Goal: Task Accomplishment & Management: Complete application form

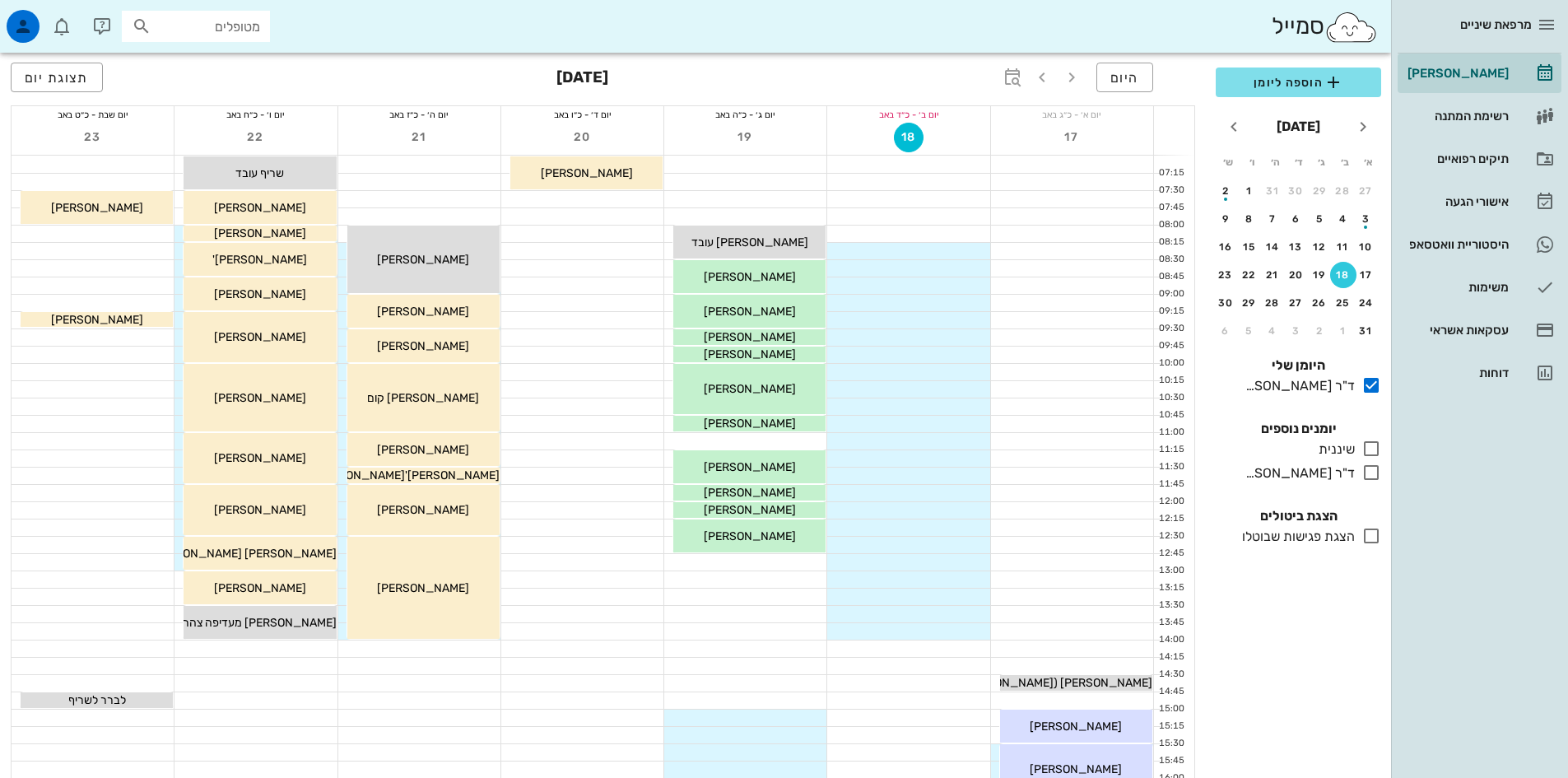
click at [242, 25] on input "מטופלים" at bounding box center [207, 26] width 105 height 21
type input "סחר"
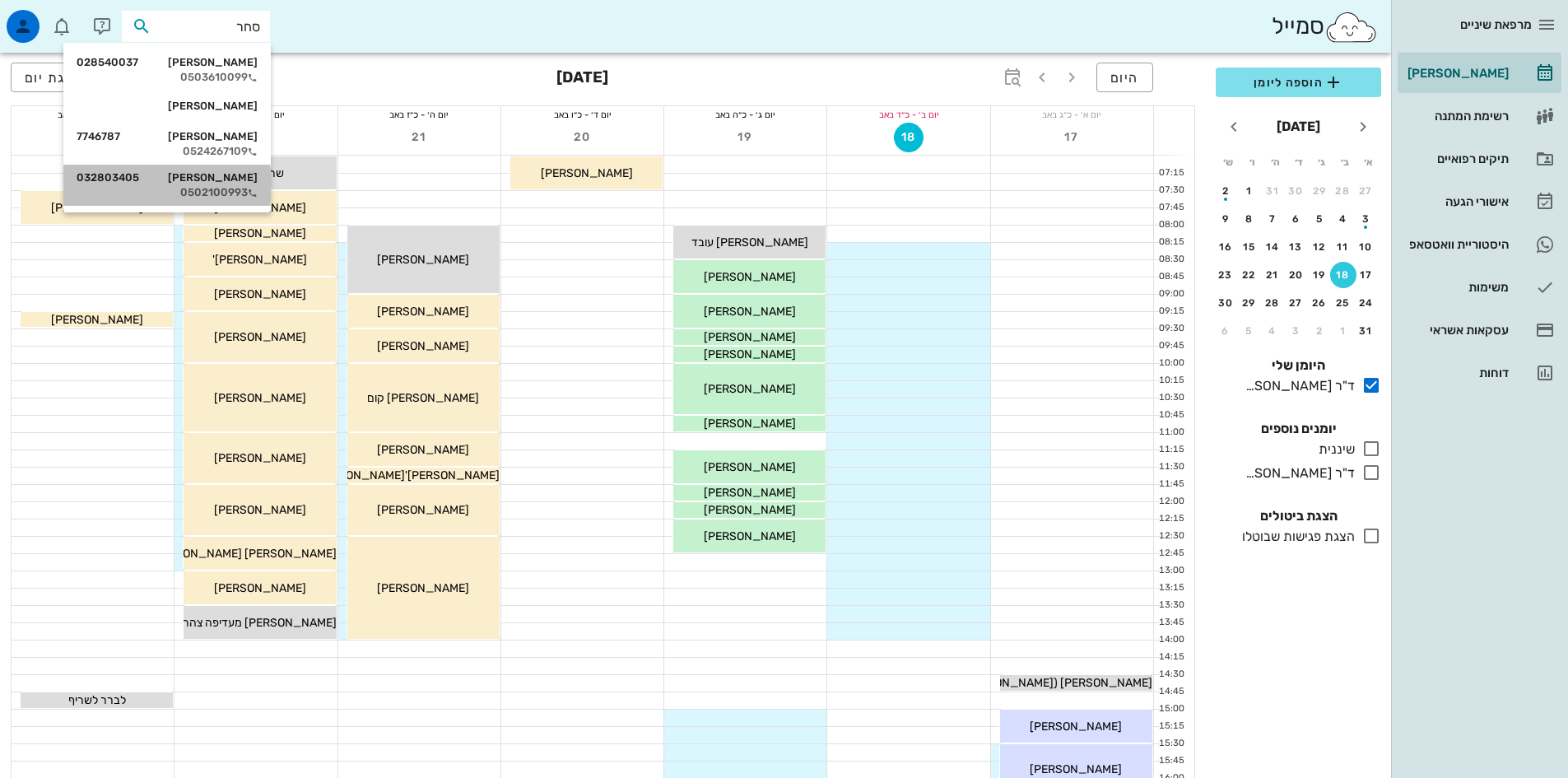
click at [223, 171] on div "[PERSON_NAME] סחר 032803405 0502100993" at bounding box center [168, 185] width 181 height 41
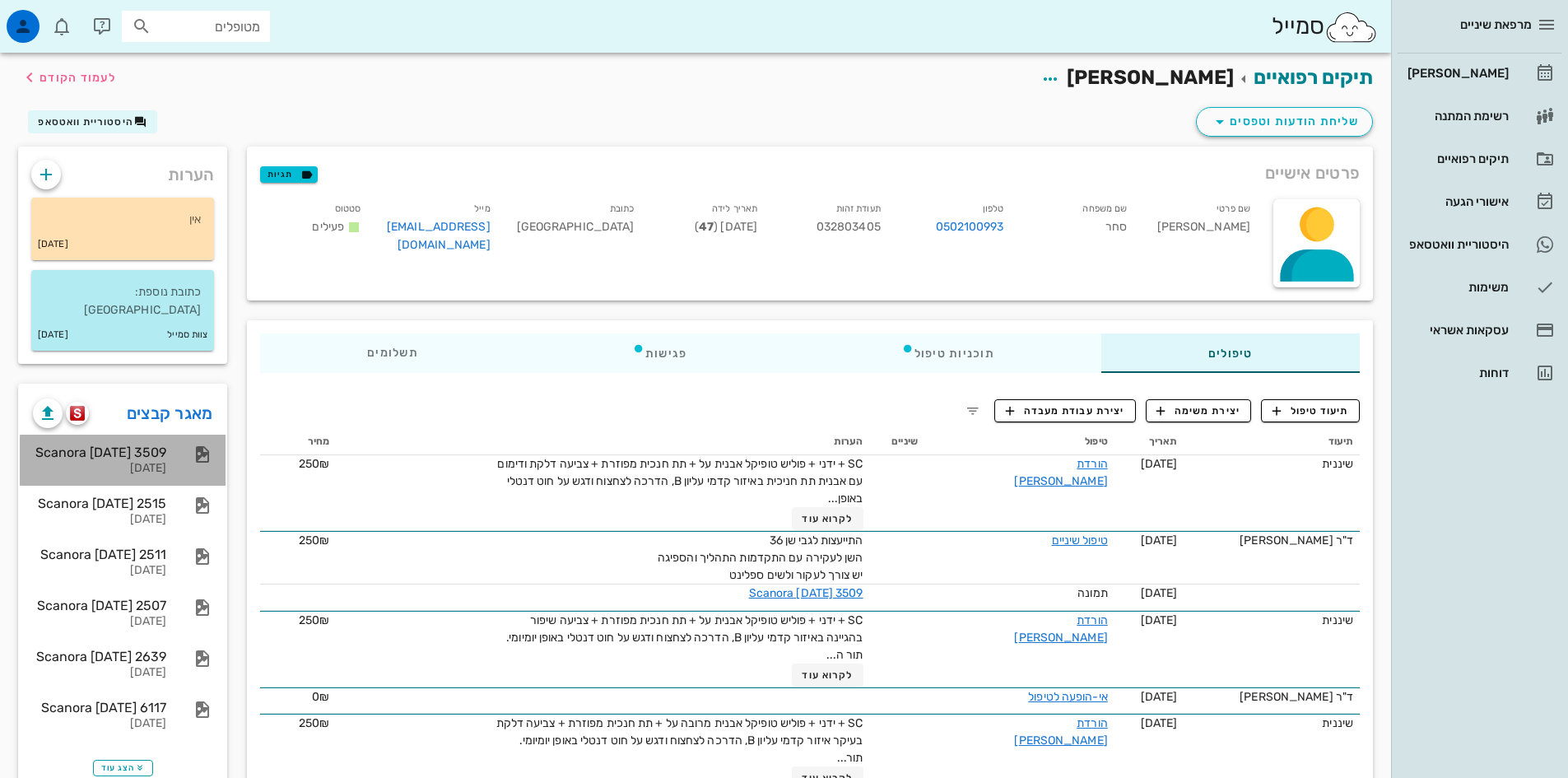
click at [156, 444] on div "Scanora [DATE] 3509" at bounding box center [100, 452] width 134 height 16
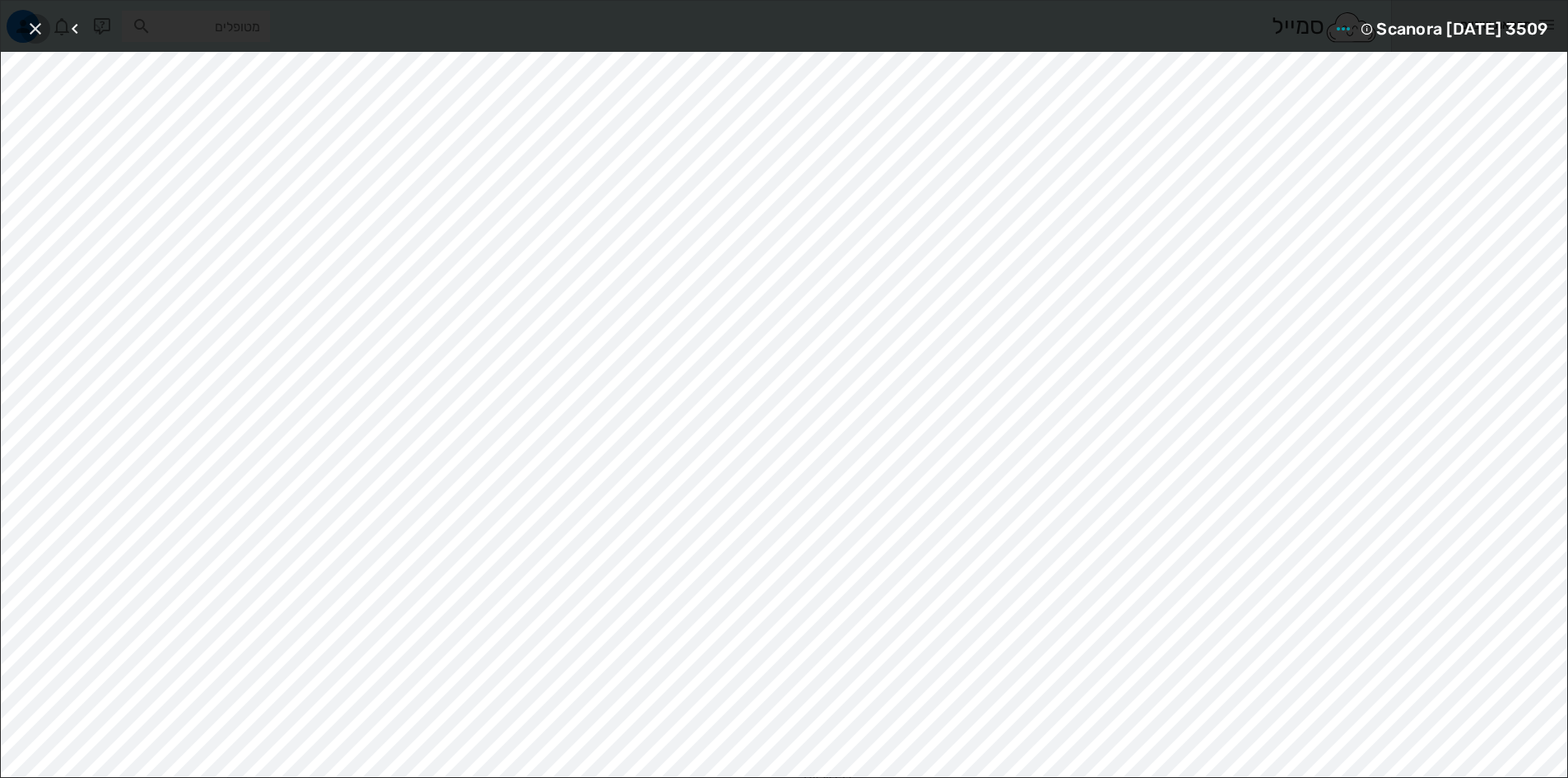
click at [28, 27] on icon "button" at bounding box center [36, 29] width 20 height 20
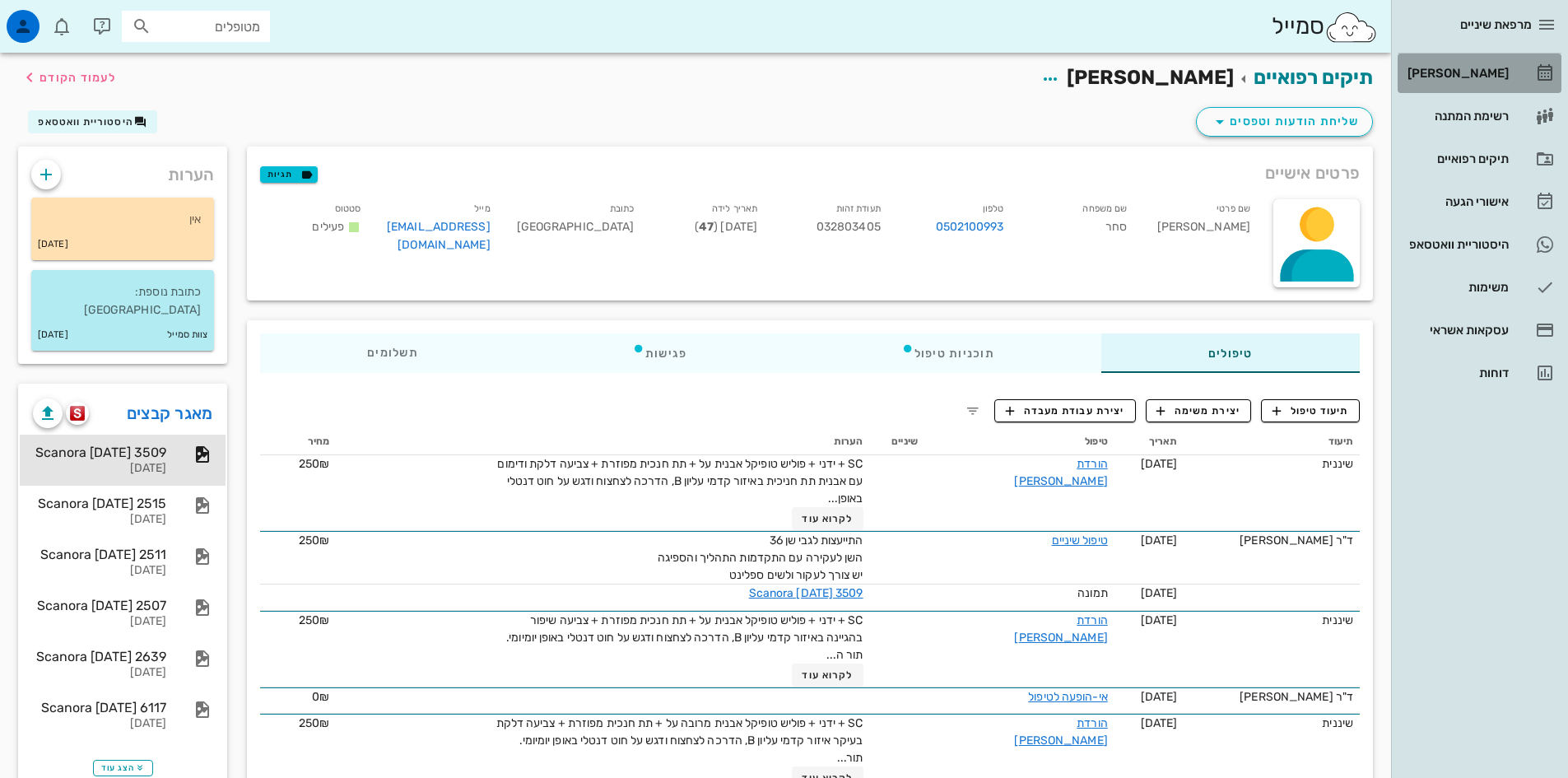
click at [1470, 68] on div "[PERSON_NAME]" at bounding box center [1456, 73] width 104 height 13
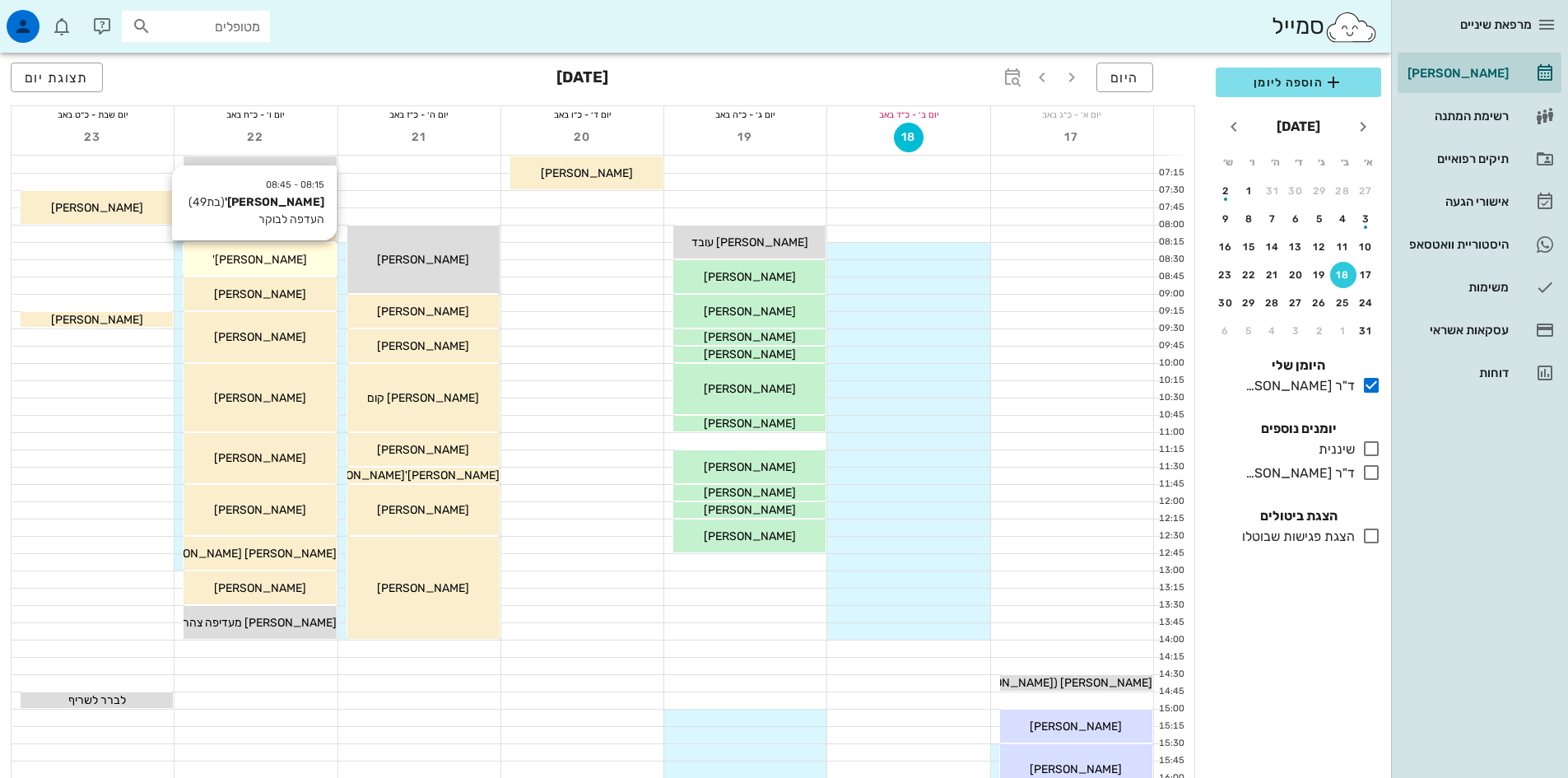
click at [320, 262] on div "[PERSON_NAME]'" at bounding box center [259, 259] width 152 height 17
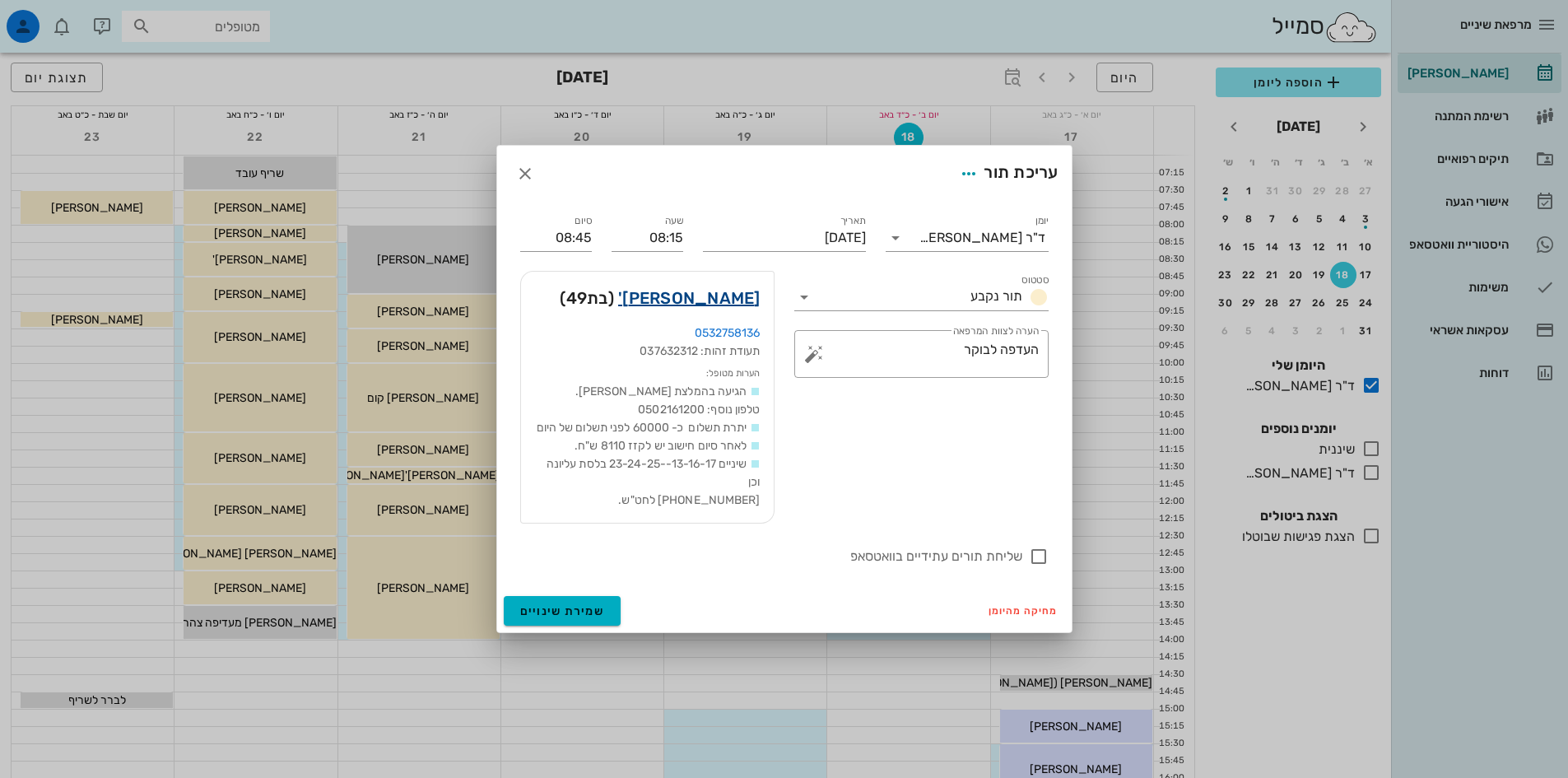
click at [713, 292] on link "[PERSON_NAME]'" at bounding box center [690, 298] width 143 height 27
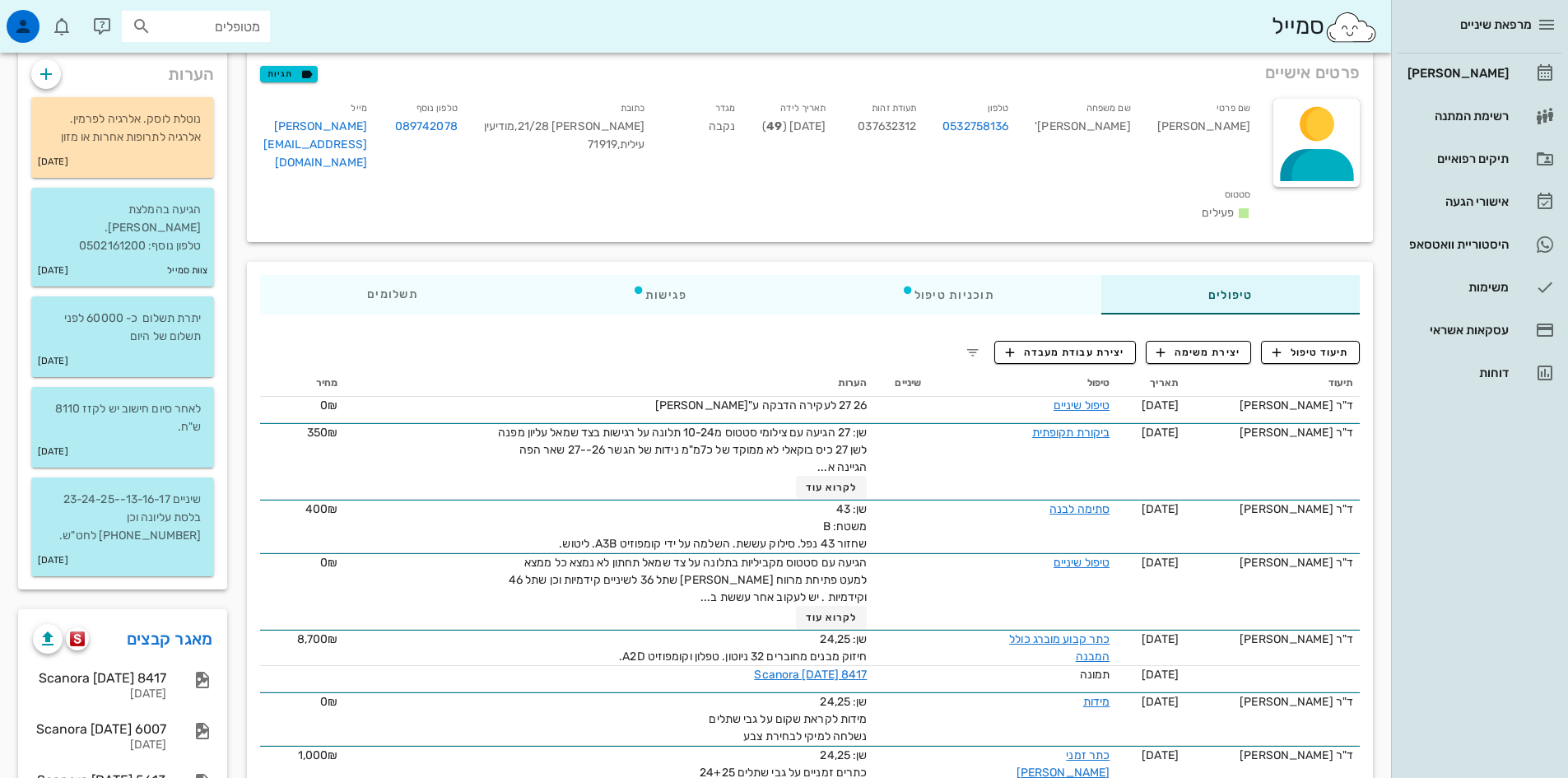
scroll to position [330, 0]
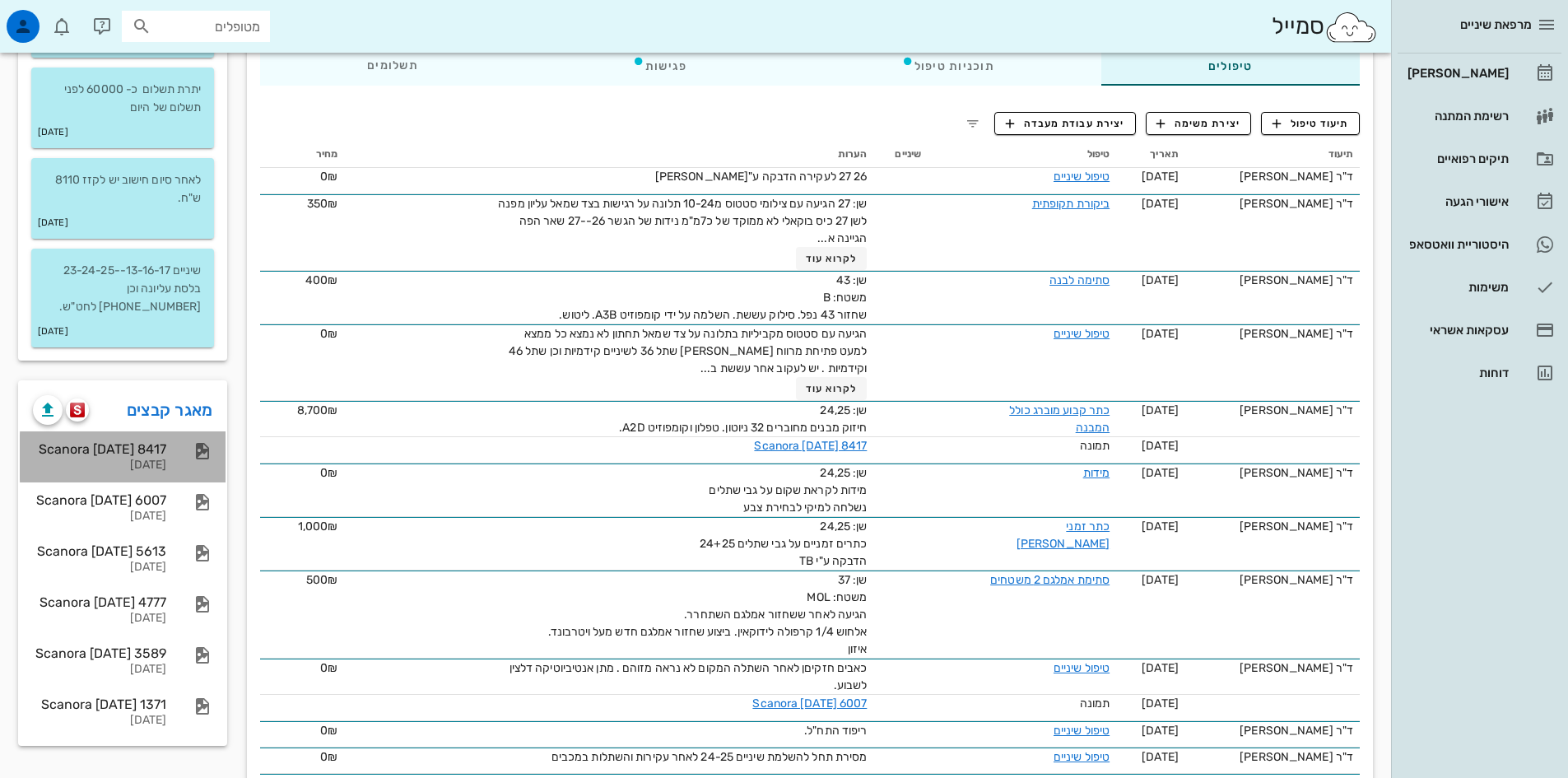
click at [157, 459] on div "[DATE]" at bounding box center [100, 466] width 134 height 14
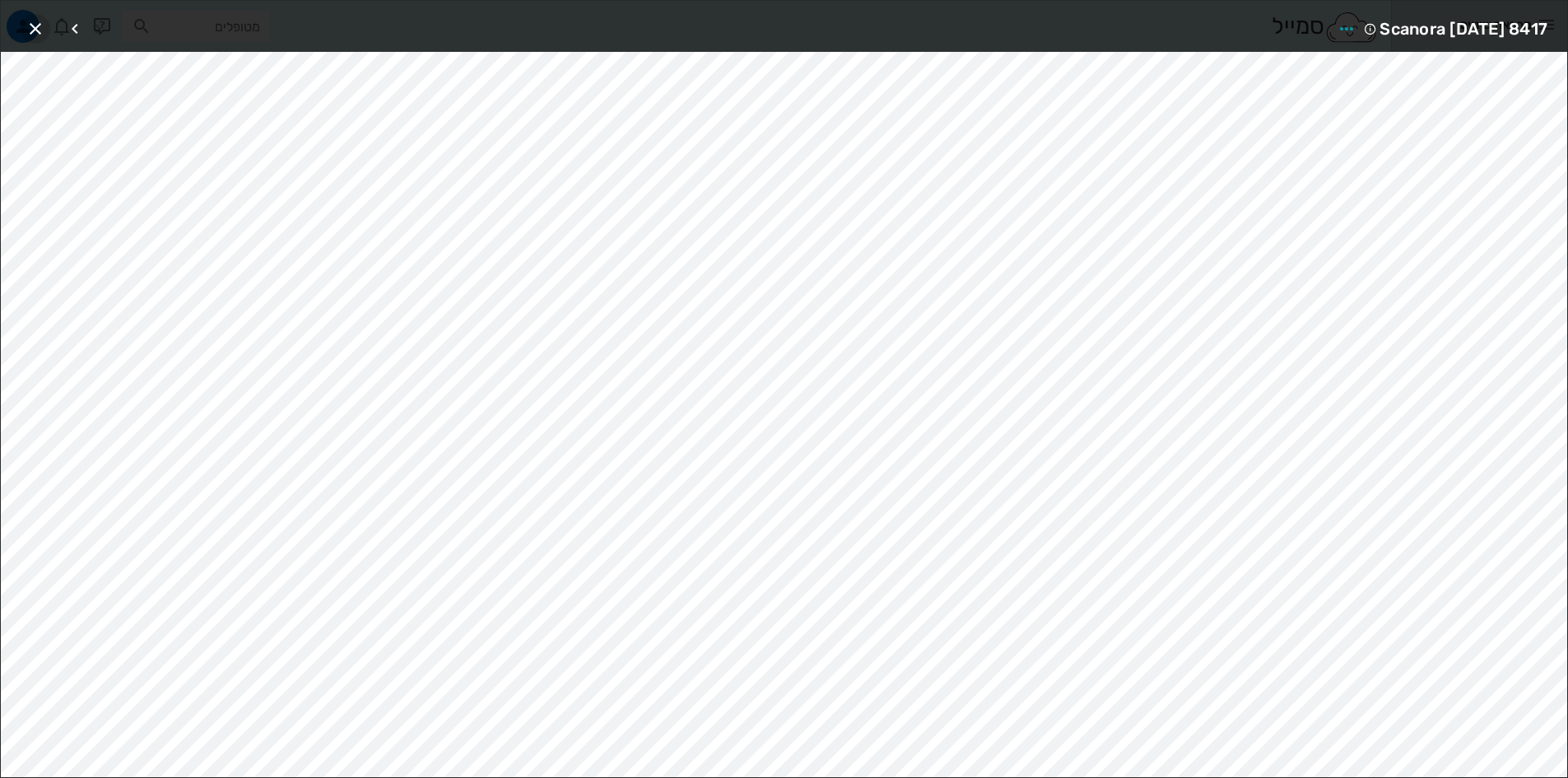
click at [34, 26] on icon "button" at bounding box center [36, 29] width 20 height 20
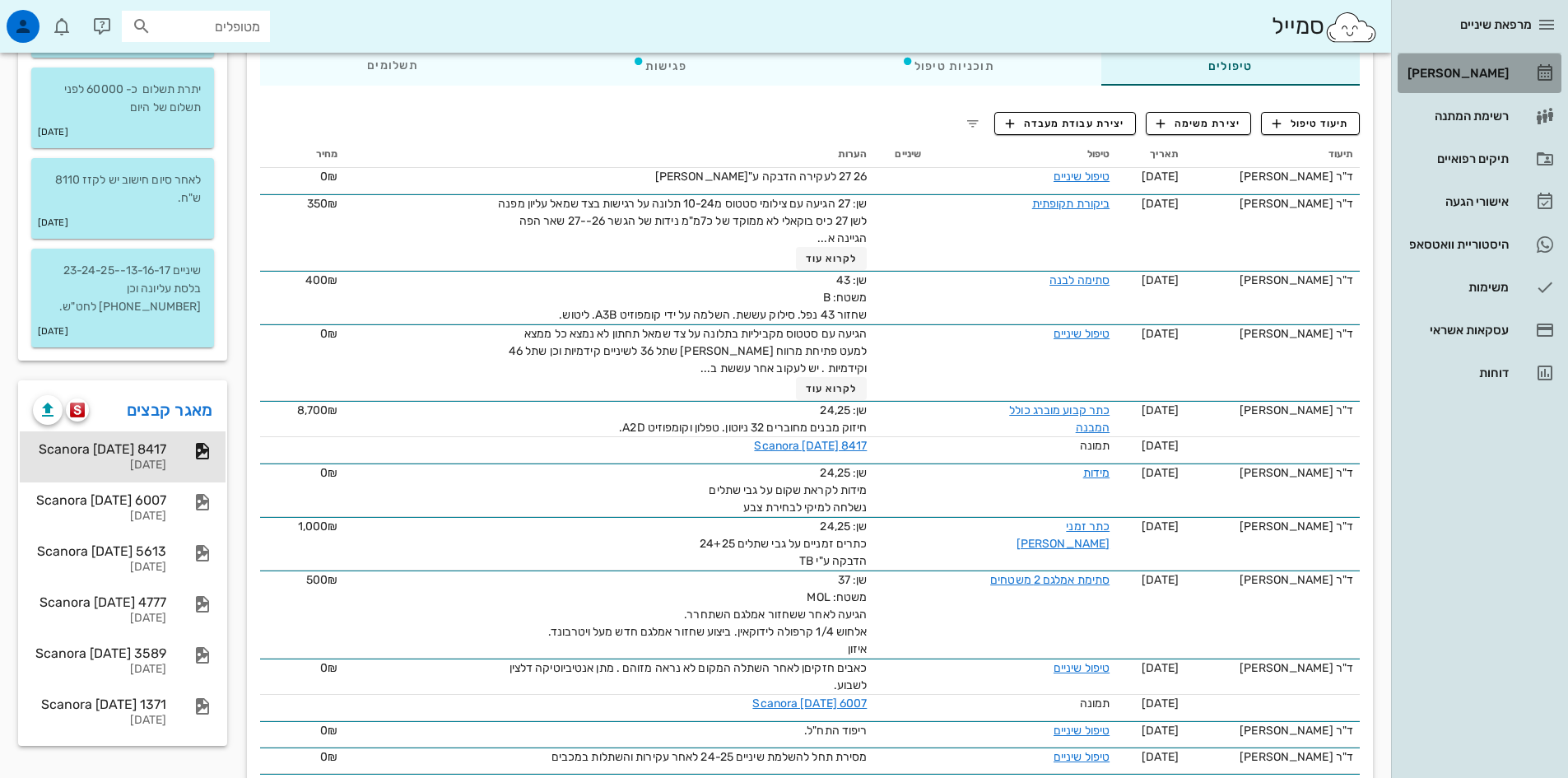
click at [1490, 75] on div "[PERSON_NAME]" at bounding box center [1456, 73] width 104 height 13
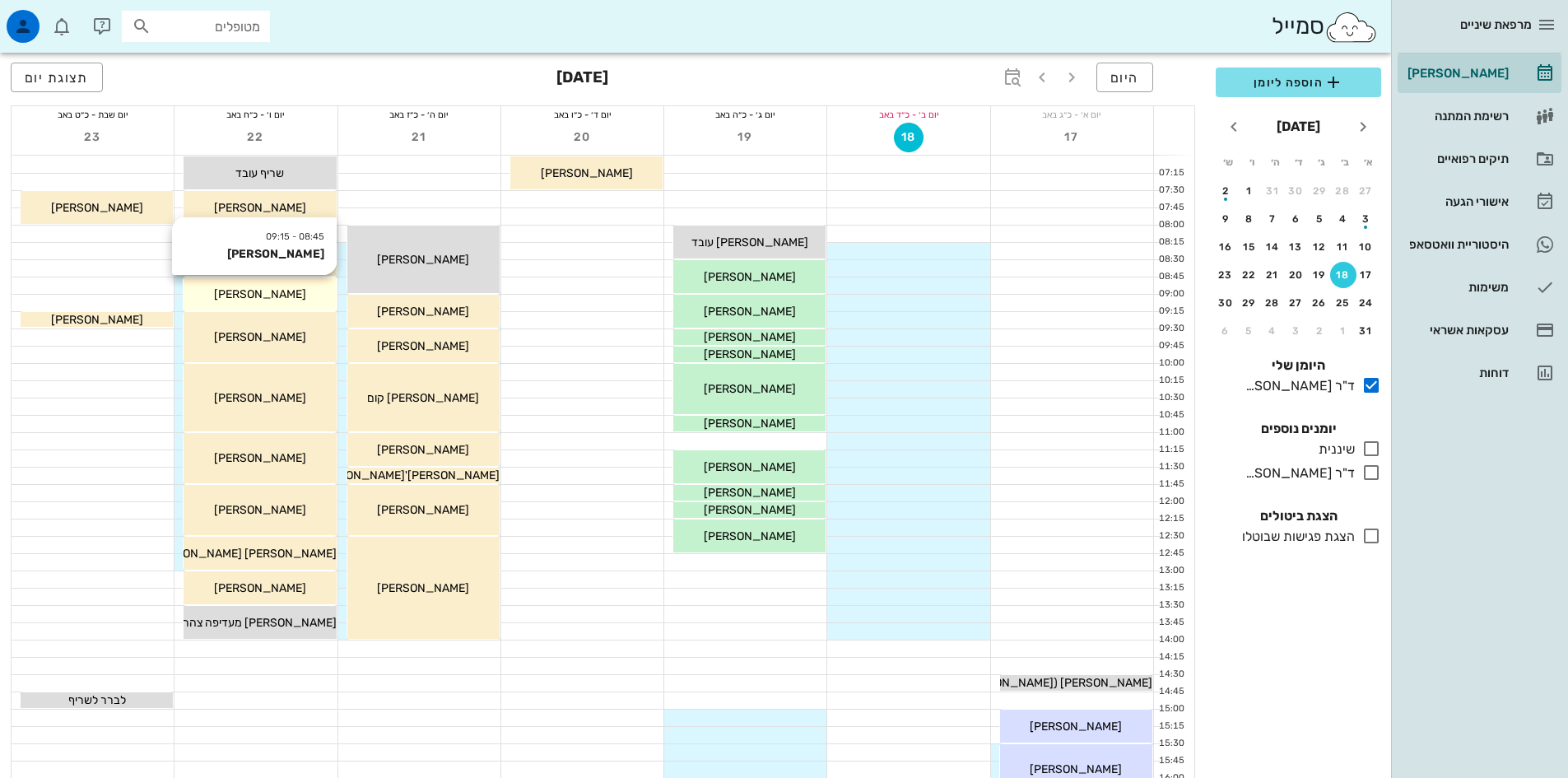
click at [280, 291] on div "[PERSON_NAME]" at bounding box center [259, 294] width 152 height 17
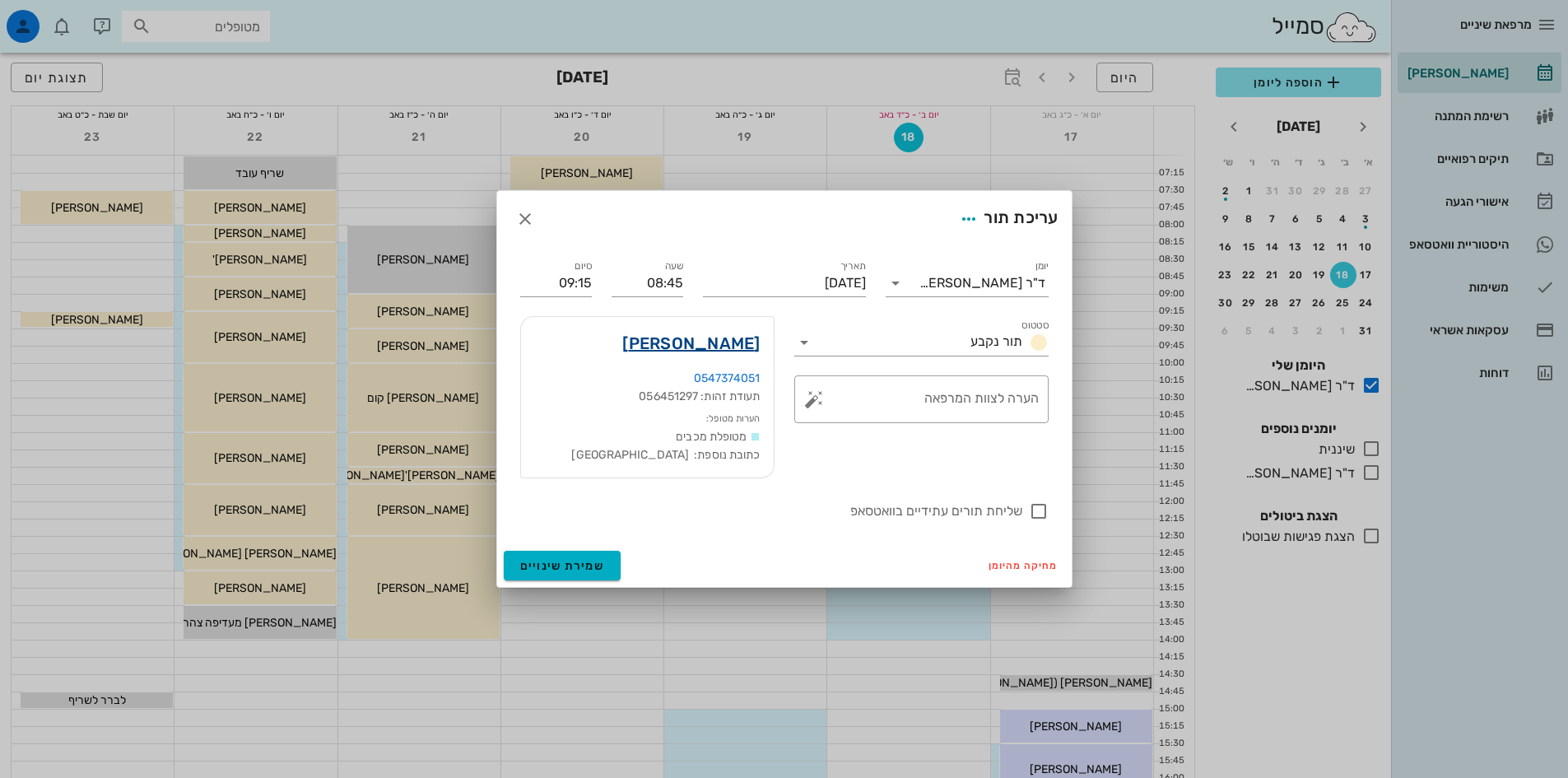
click at [736, 345] on link "[PERSON_NAME]" at bounding box center [691, 343] width 137 height 27
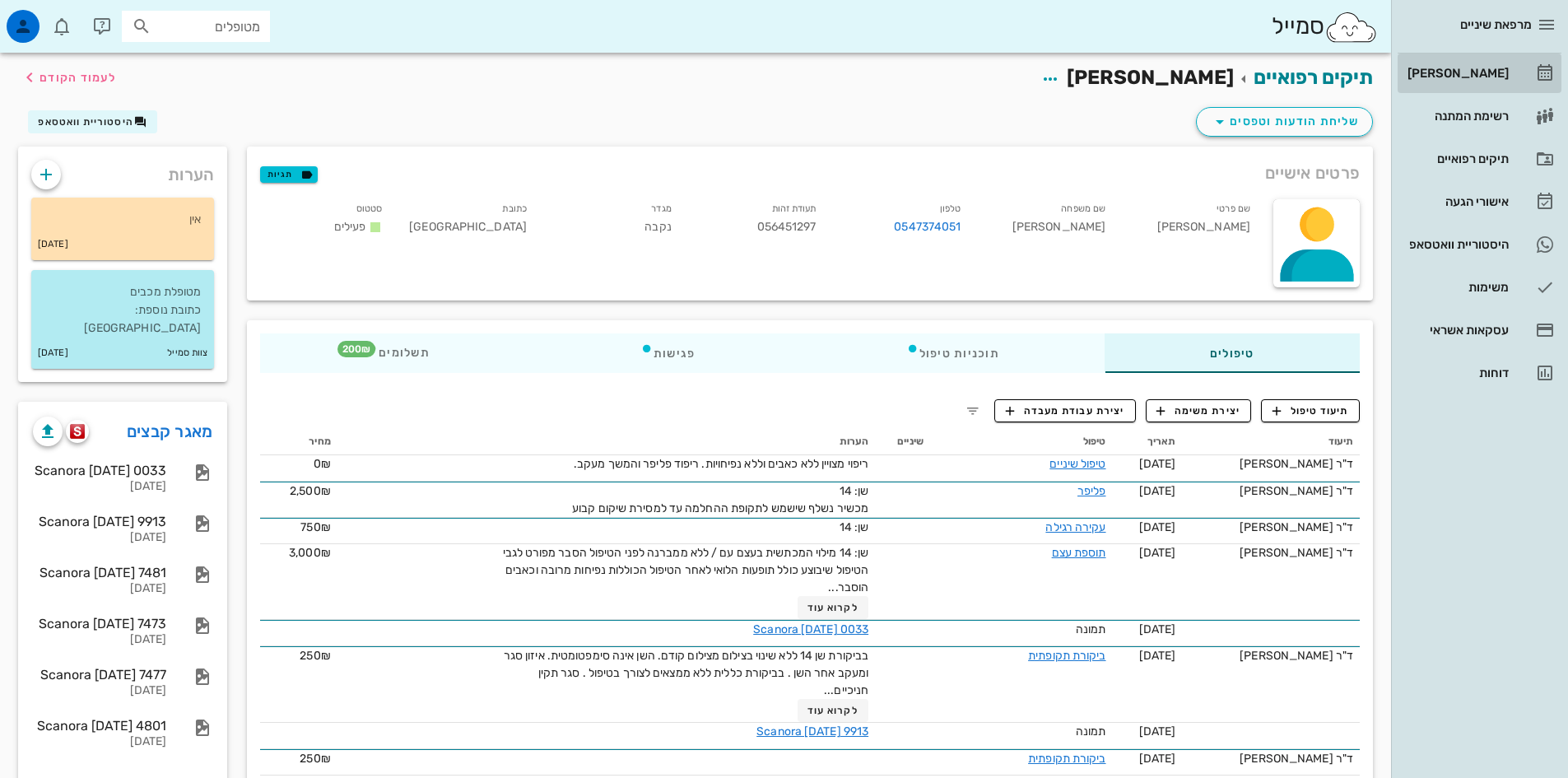
click at [1497, 74] on div "[PERSON_NAME]" at bounding box center [1456, 73] width 104 height 13
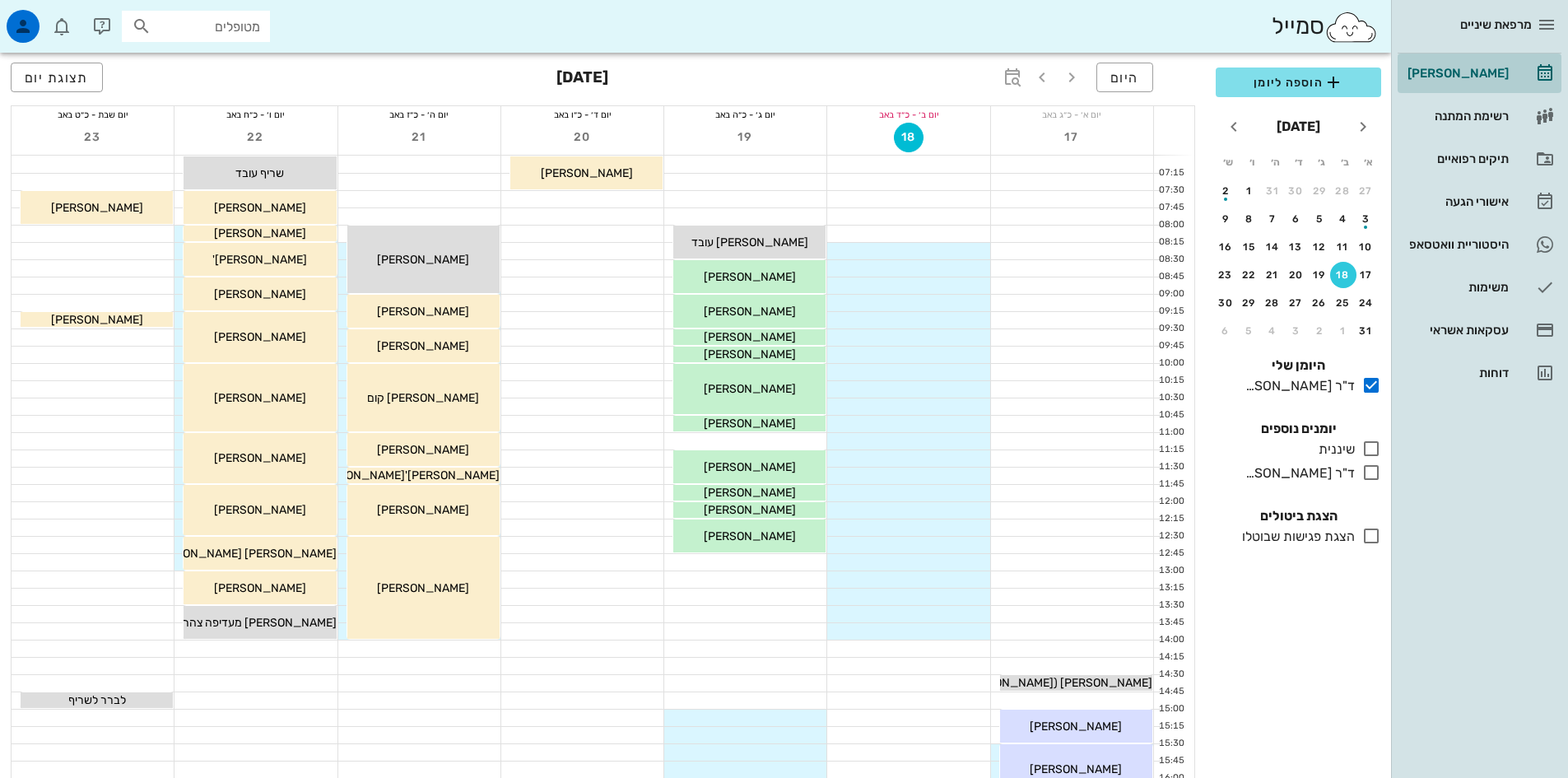
drag, startPoint x: 1483, startPoint y: 74, endPoint x: 1127, endPoint y: 202, distance: 378.3
click at [1483, 74] on div "[PERSON_NAME]" at bounding box center [1456, 73] width 104 height 13
click at [294, 503] on div "[PERSON_NAME]" at bounding box center [259, 510] width 152 height 17
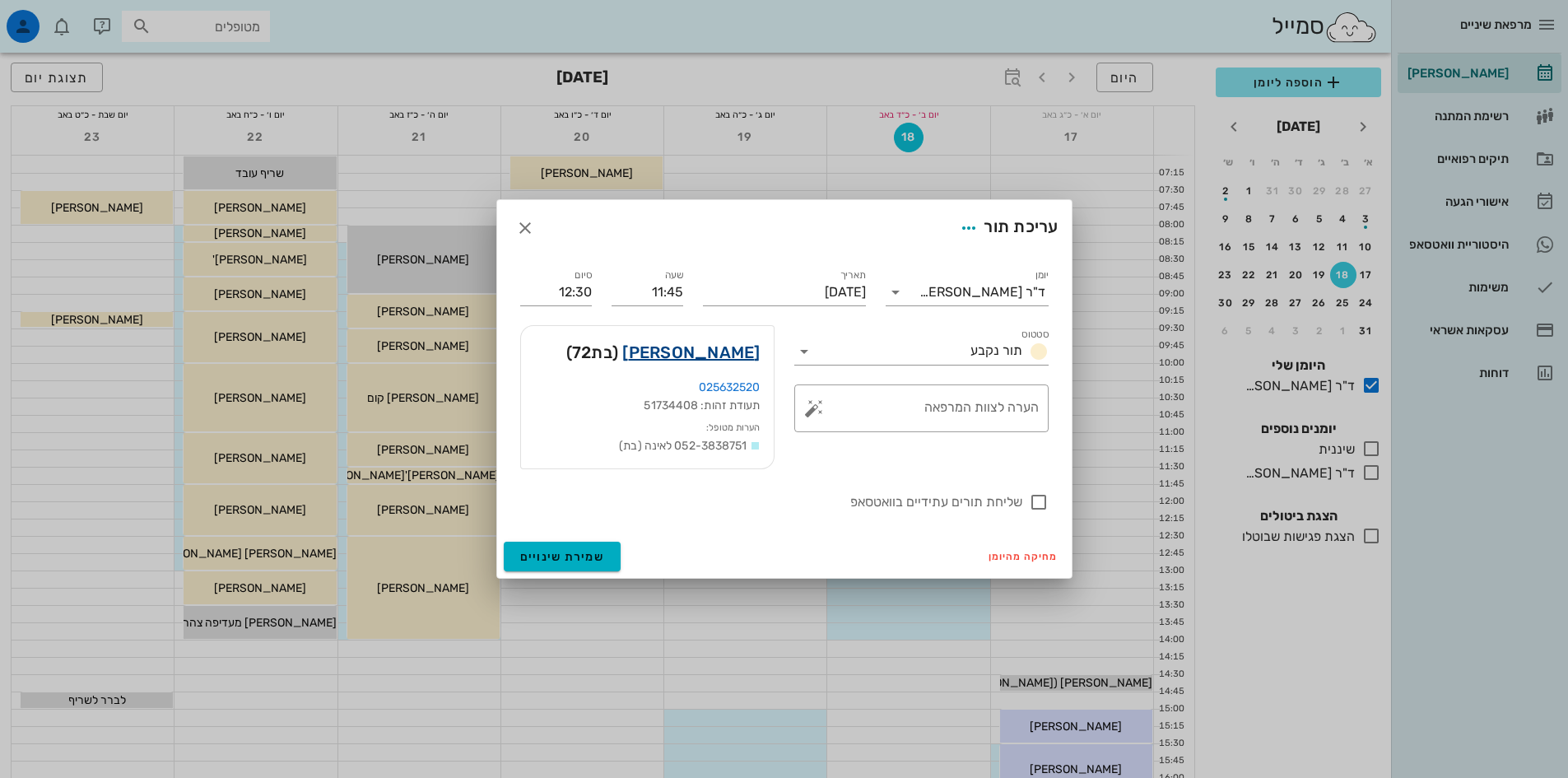
click at [714, 354] on link "[PERSON_NAME]" at bounding box center [691, 352] width 137 height 27
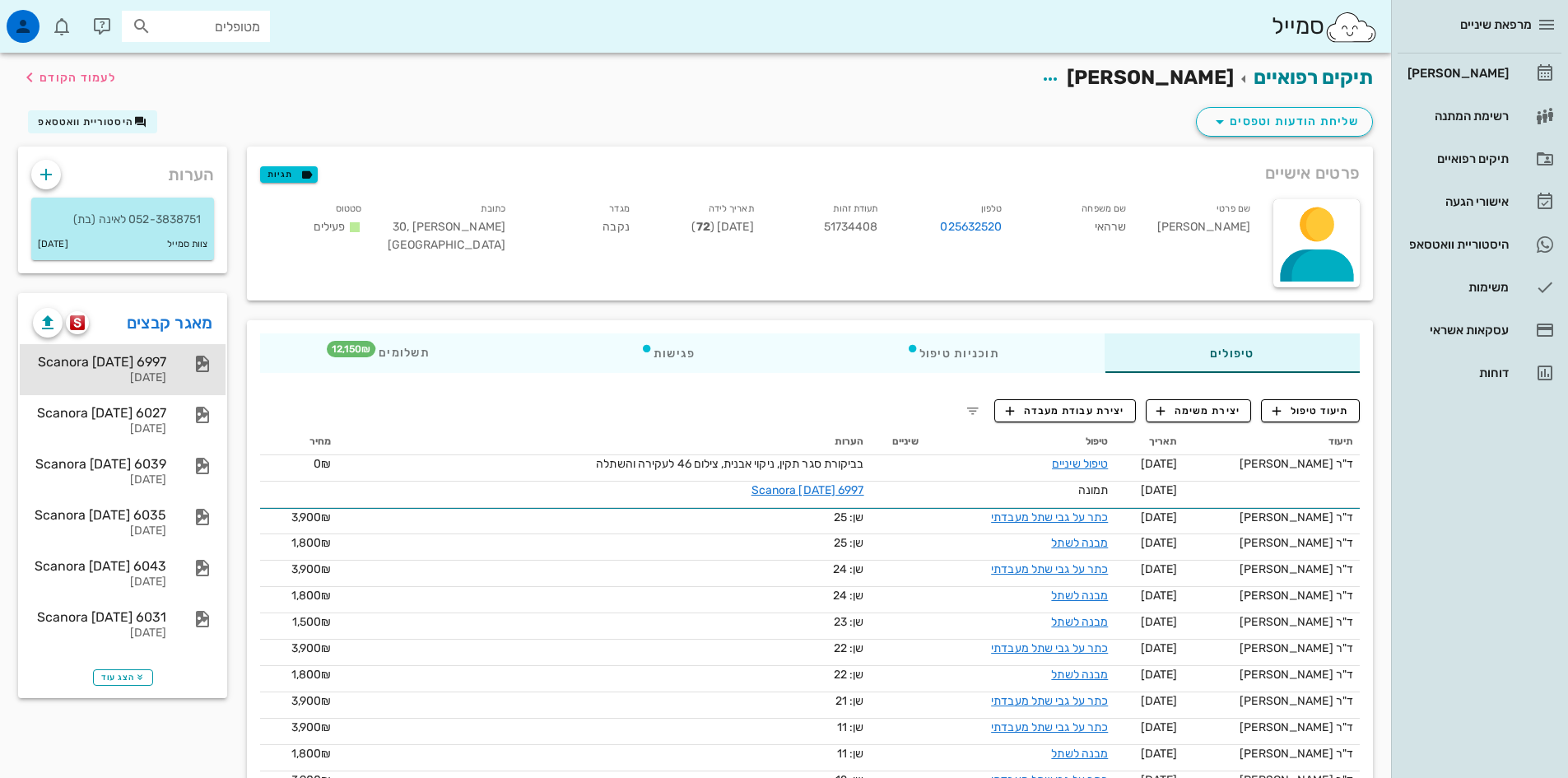
click at [134, 369] on div "Scanora [DATE] 6997" at bounding box center [100, 362] width 134 height 16
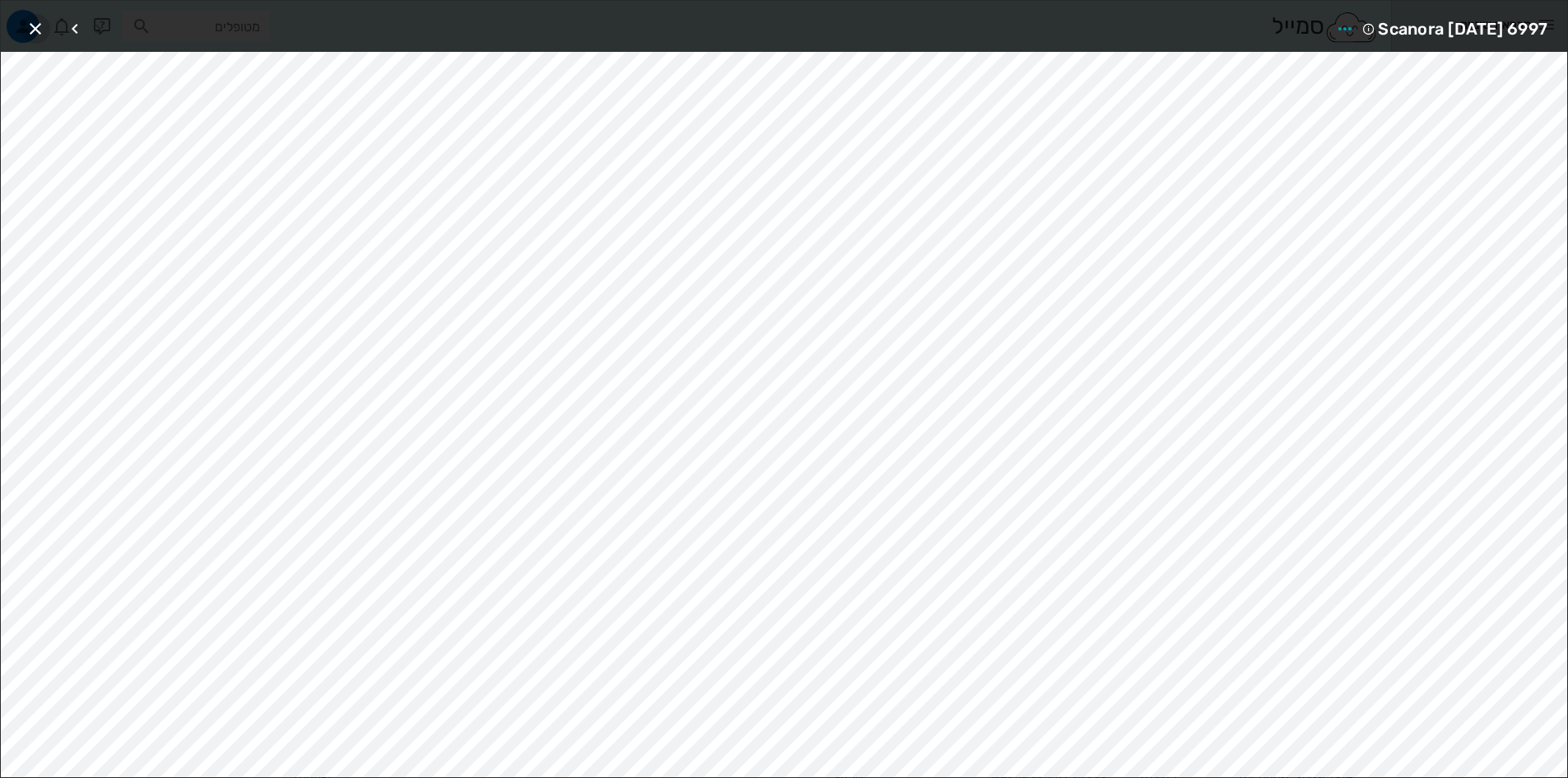
click at [34, 29] on icon "button" at bounding box center [36, 29] width 20 height 20
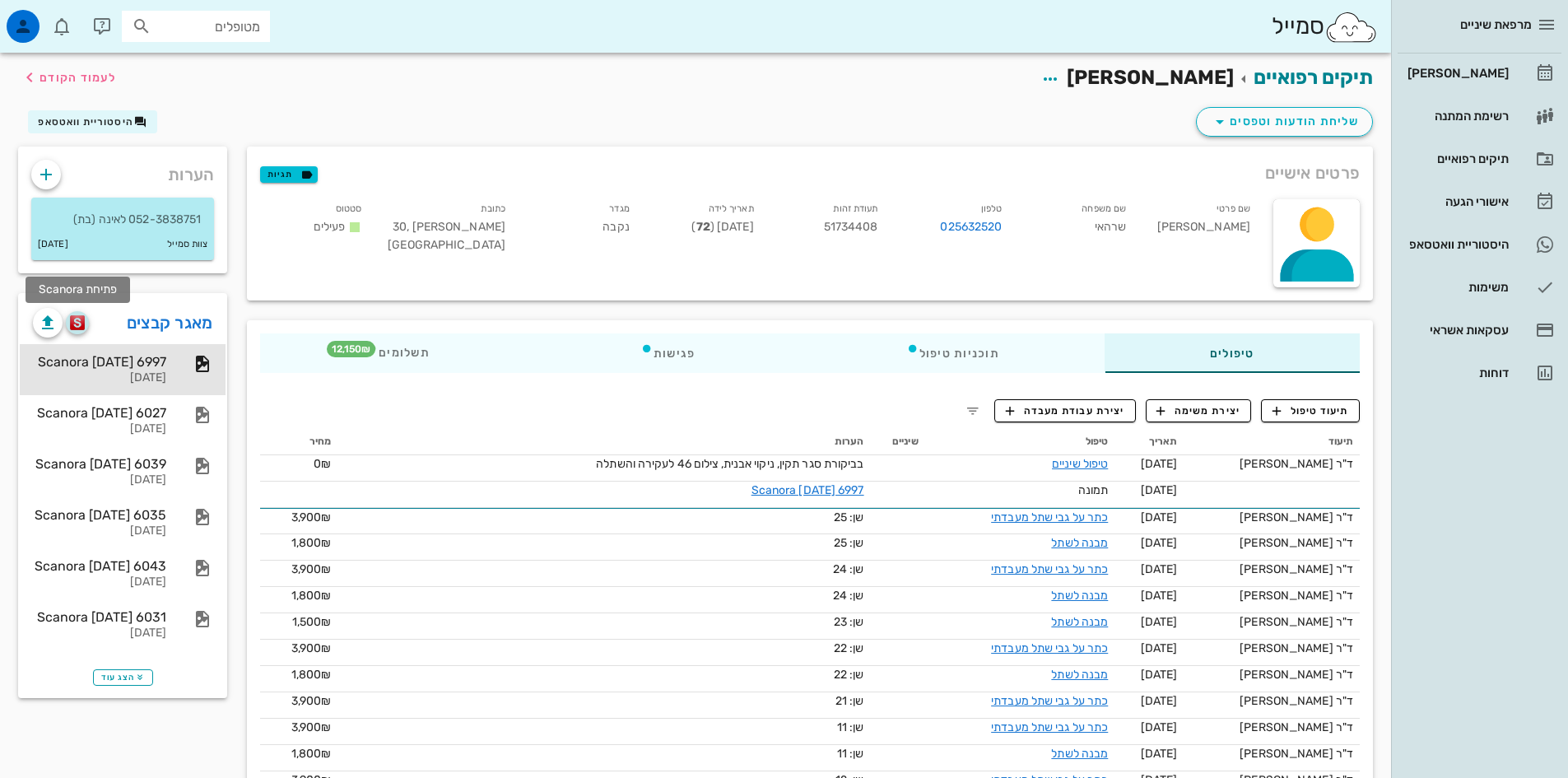
click at [80, 322] on img "button" at bounding box center [77, 323] width 16 height 15
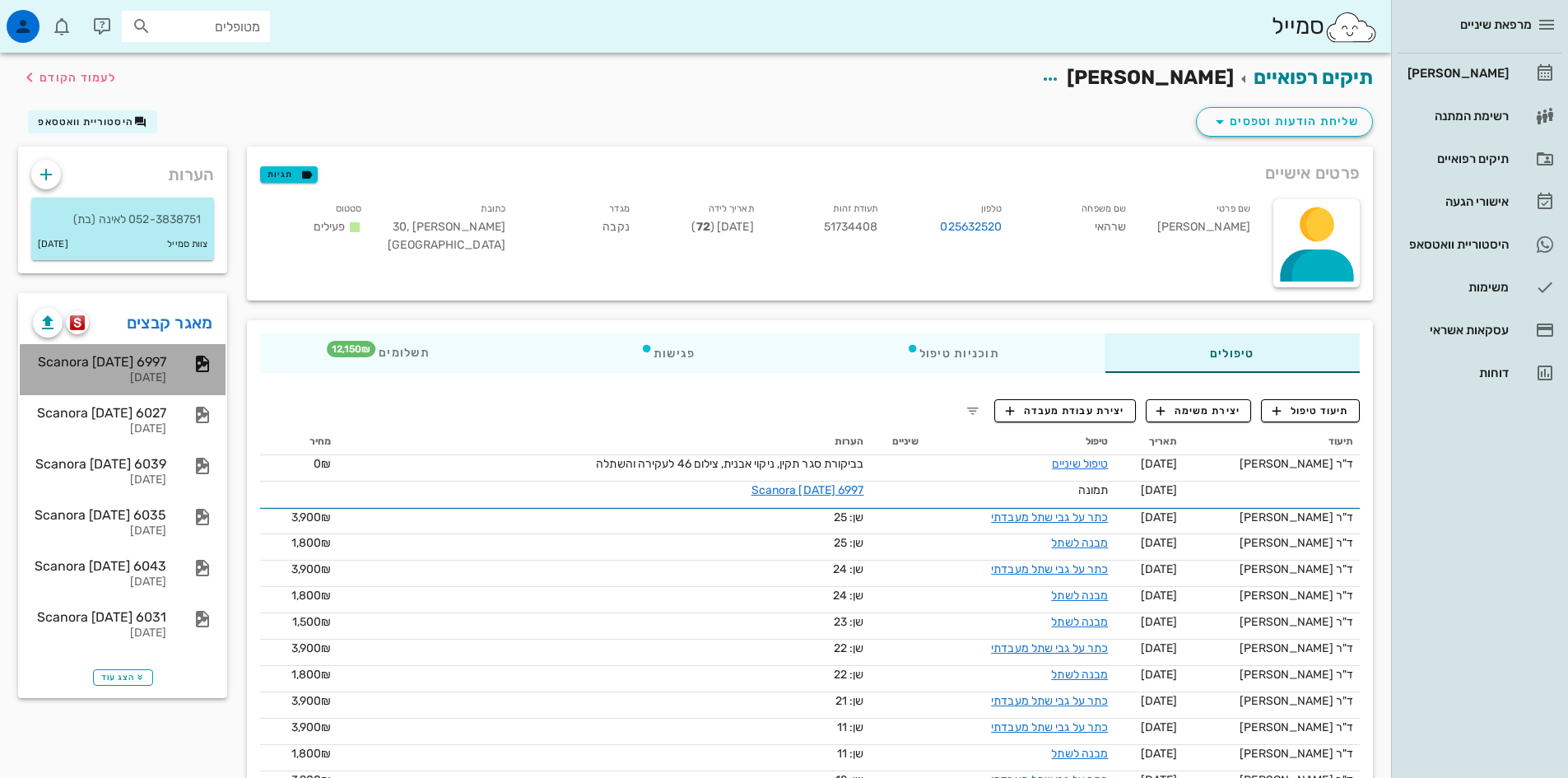
click at [147, 364] on div "Scanora [DATE] 6997" at bounding box center [100, 362] width 134 height 16
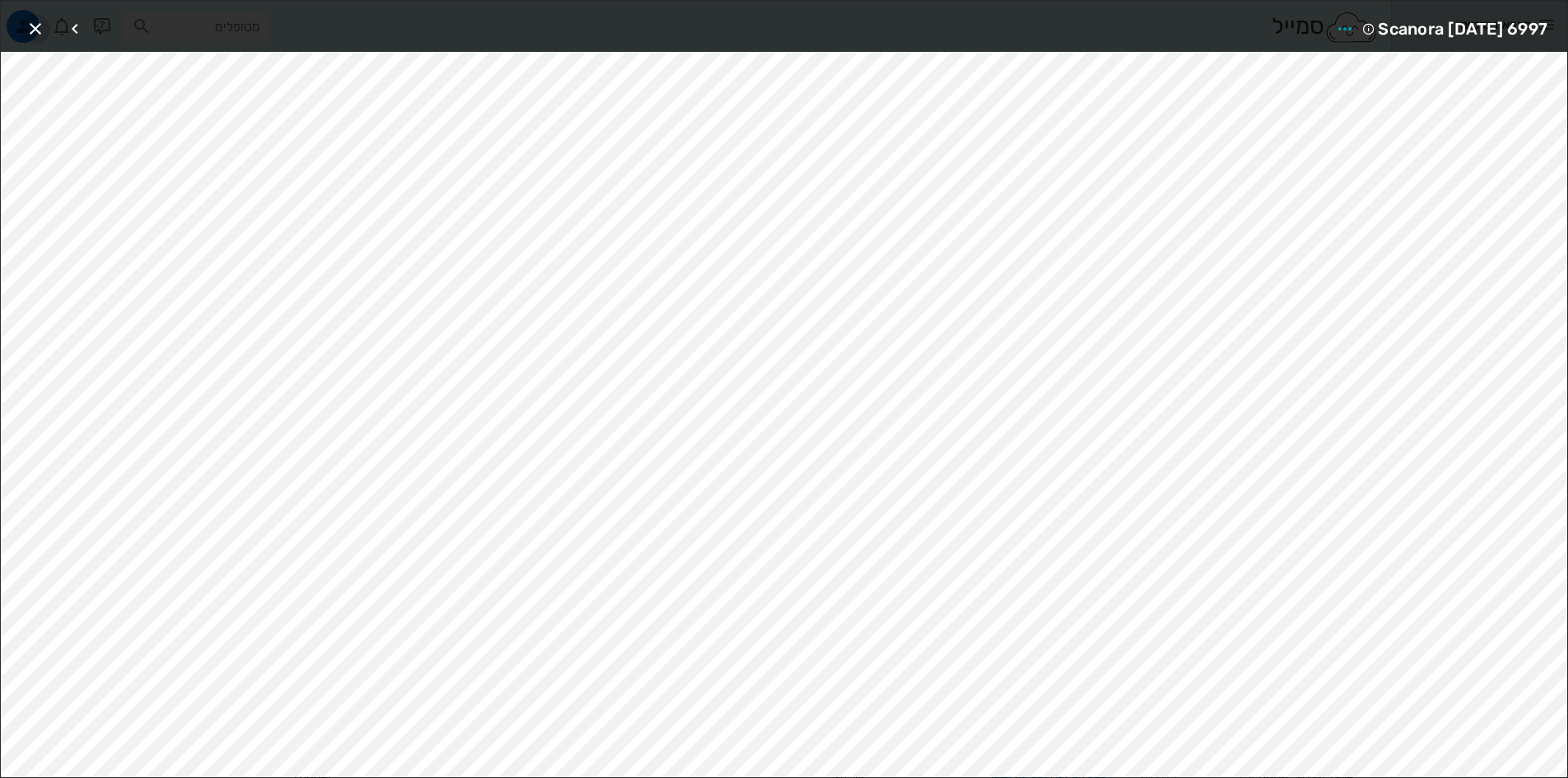
click at [39, 27] on icon "button" at bounding box center [36, 29] width 20 height 20
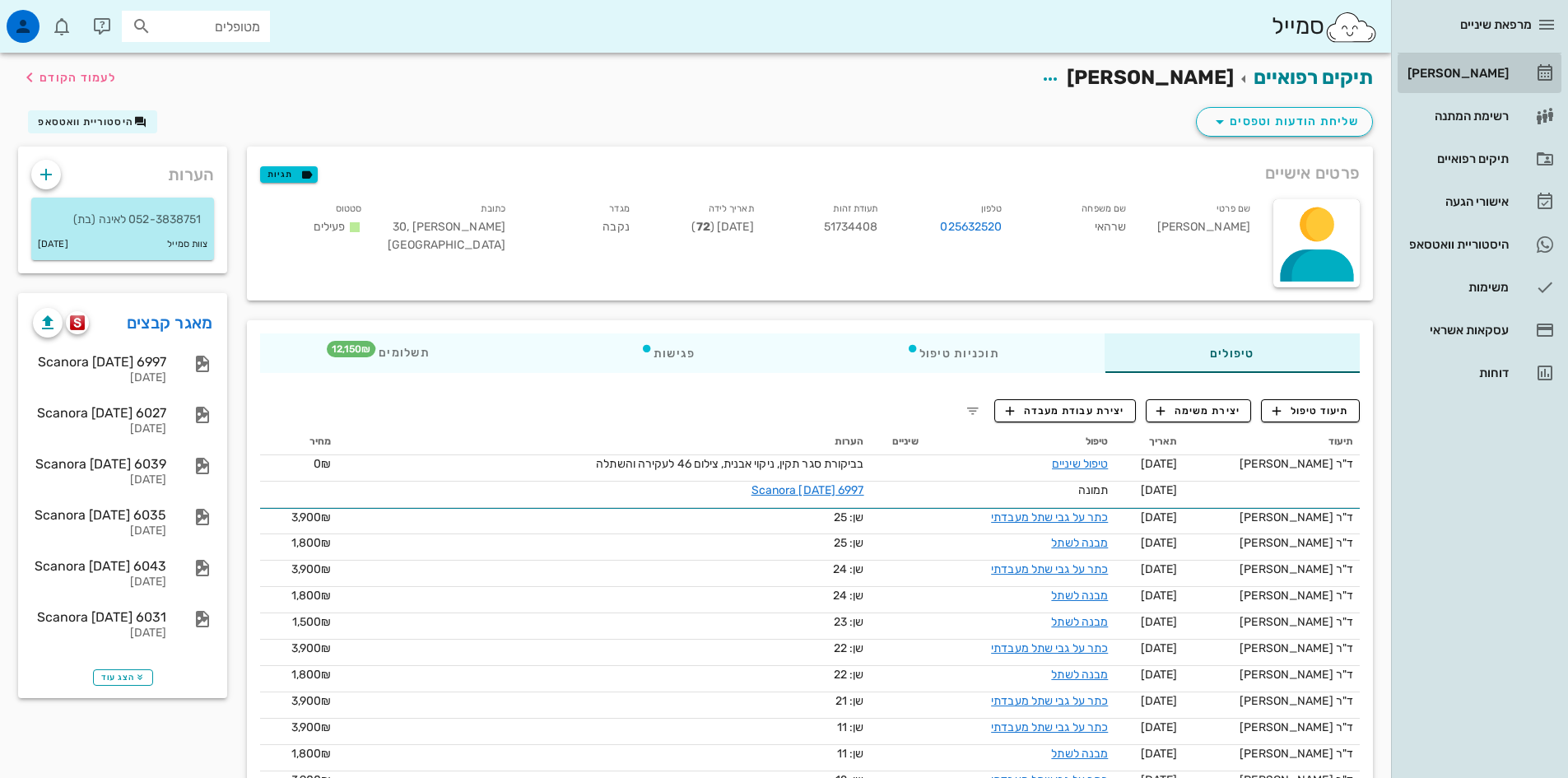
click at [1481, 72] on div "[PERSON_NAME]" at bounding box center [1456, 73] width 104 height 13
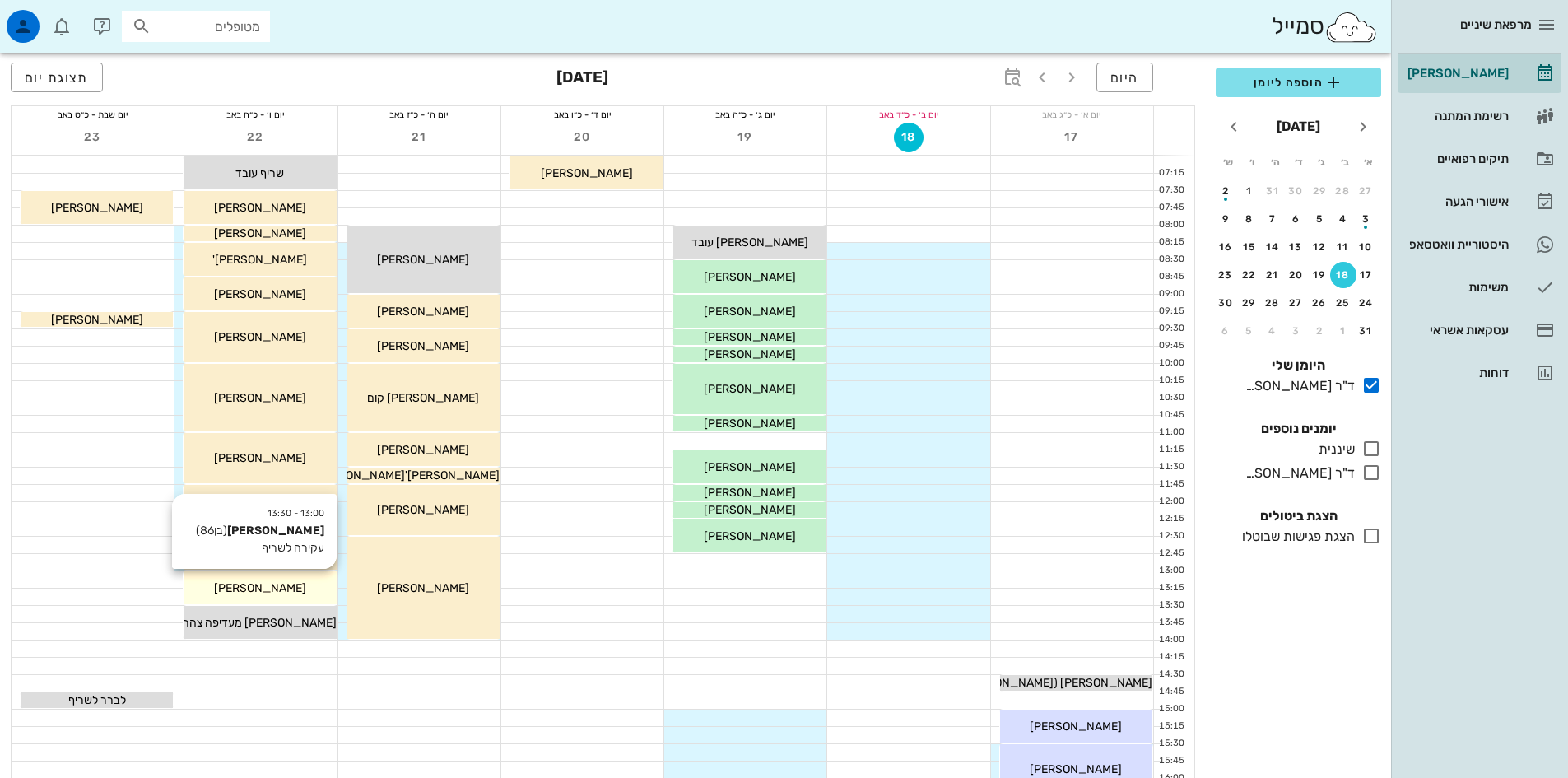
click at [296, 586] on div "[PERSON_NAME]" at bounding box center [259, 588] width 152 height 17
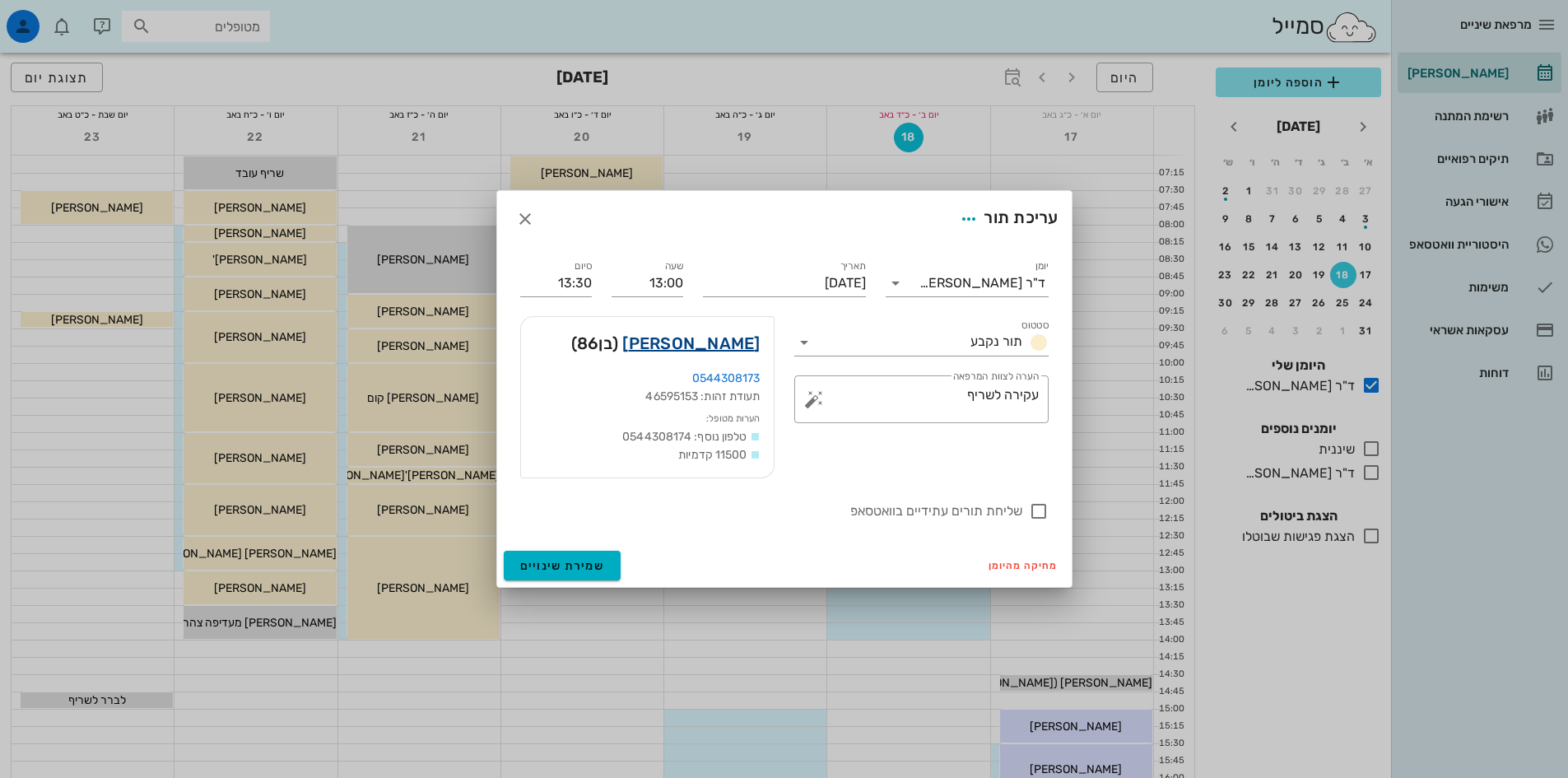
click at [720, 338] on link "[PERSON_NAME]" at bounding box center [691, 343] width 137 height 27
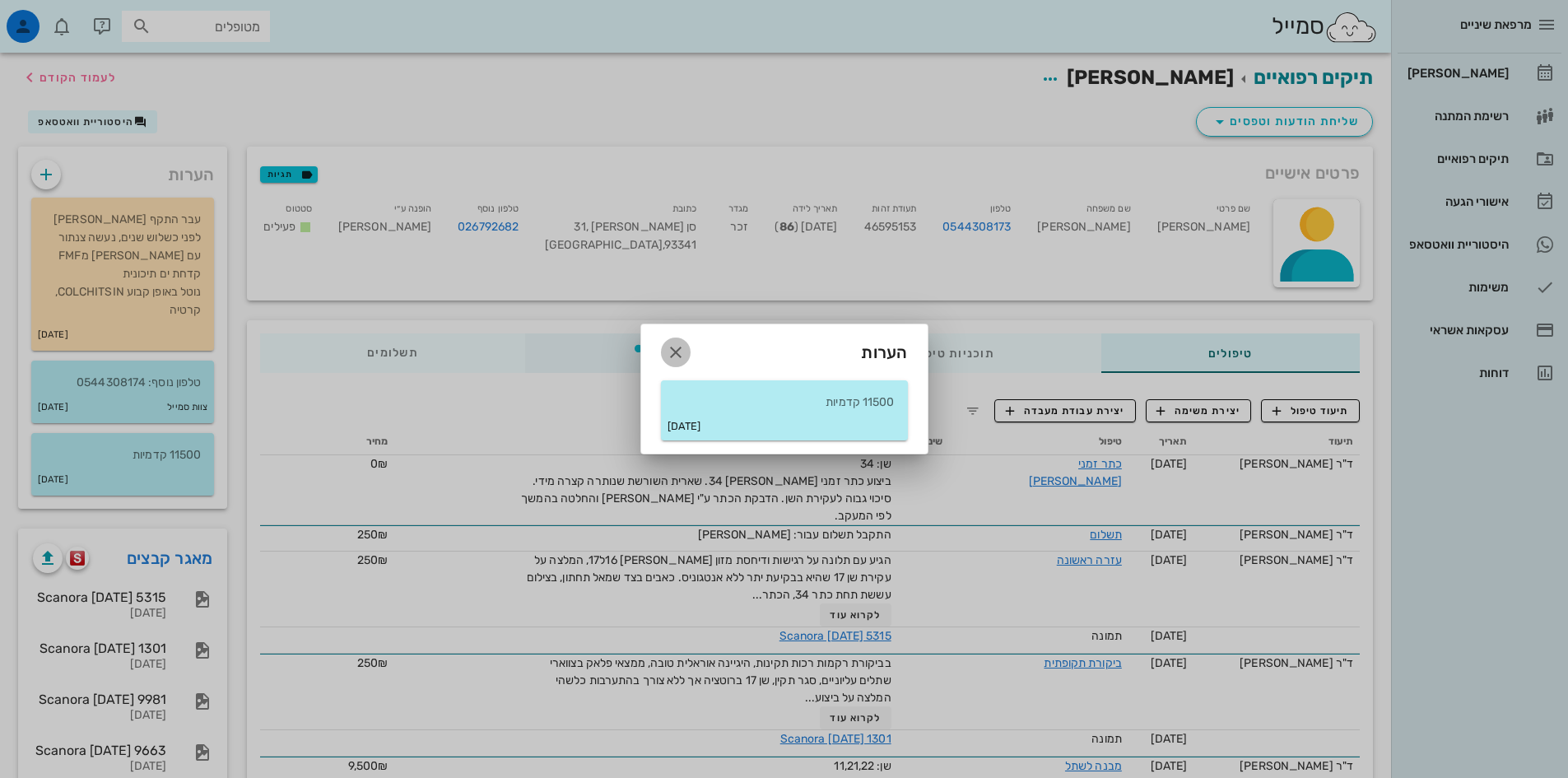
click at [674, 357] on icon "button" at bounding box center [676, 353] width 20 height 20
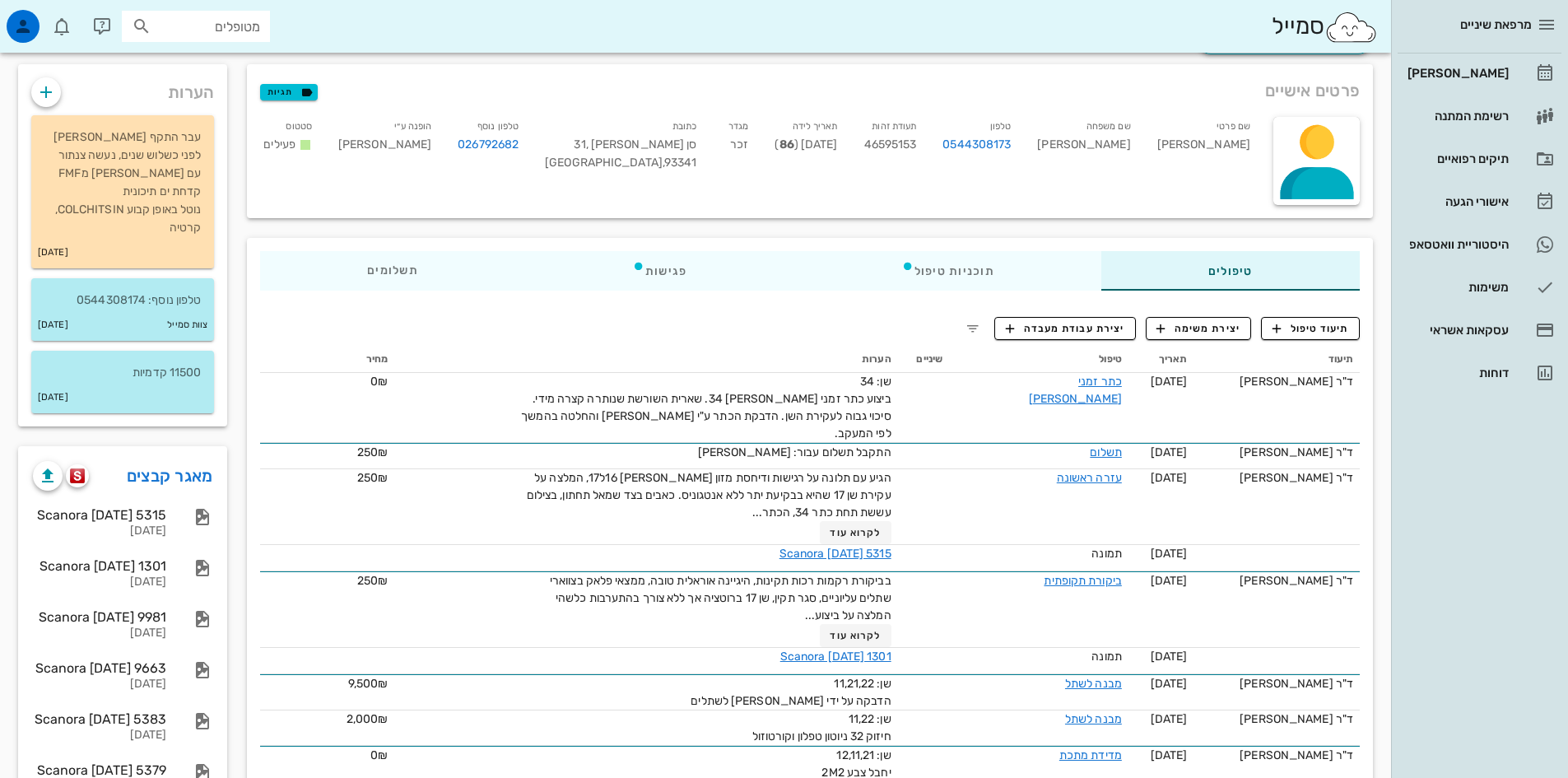
scroll to position [165, 0]
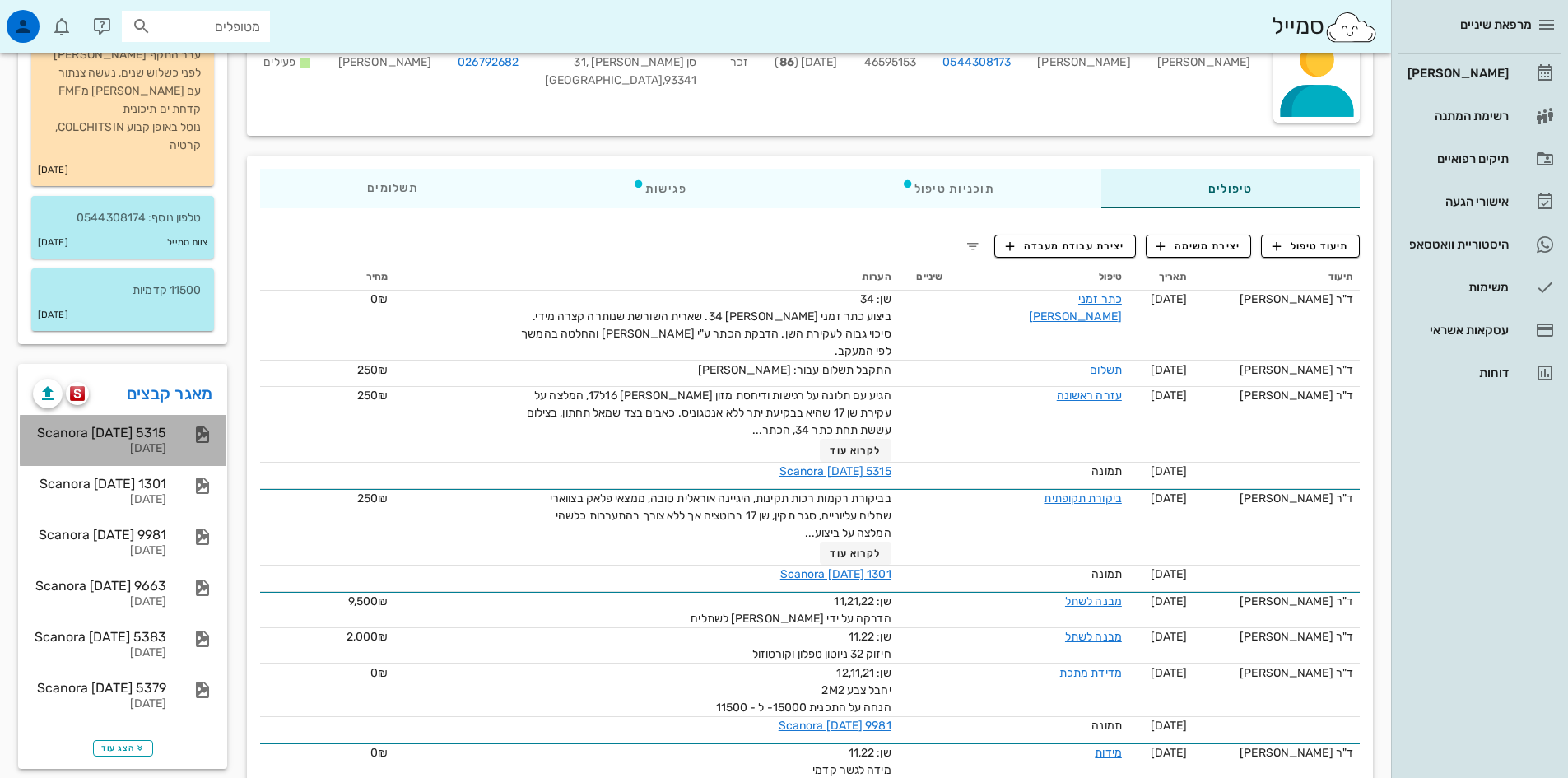
click at [134, 422] on div "Scanora [DATE] 5315 [DATE]" at bounding box center [100, 441] width 134 height 51
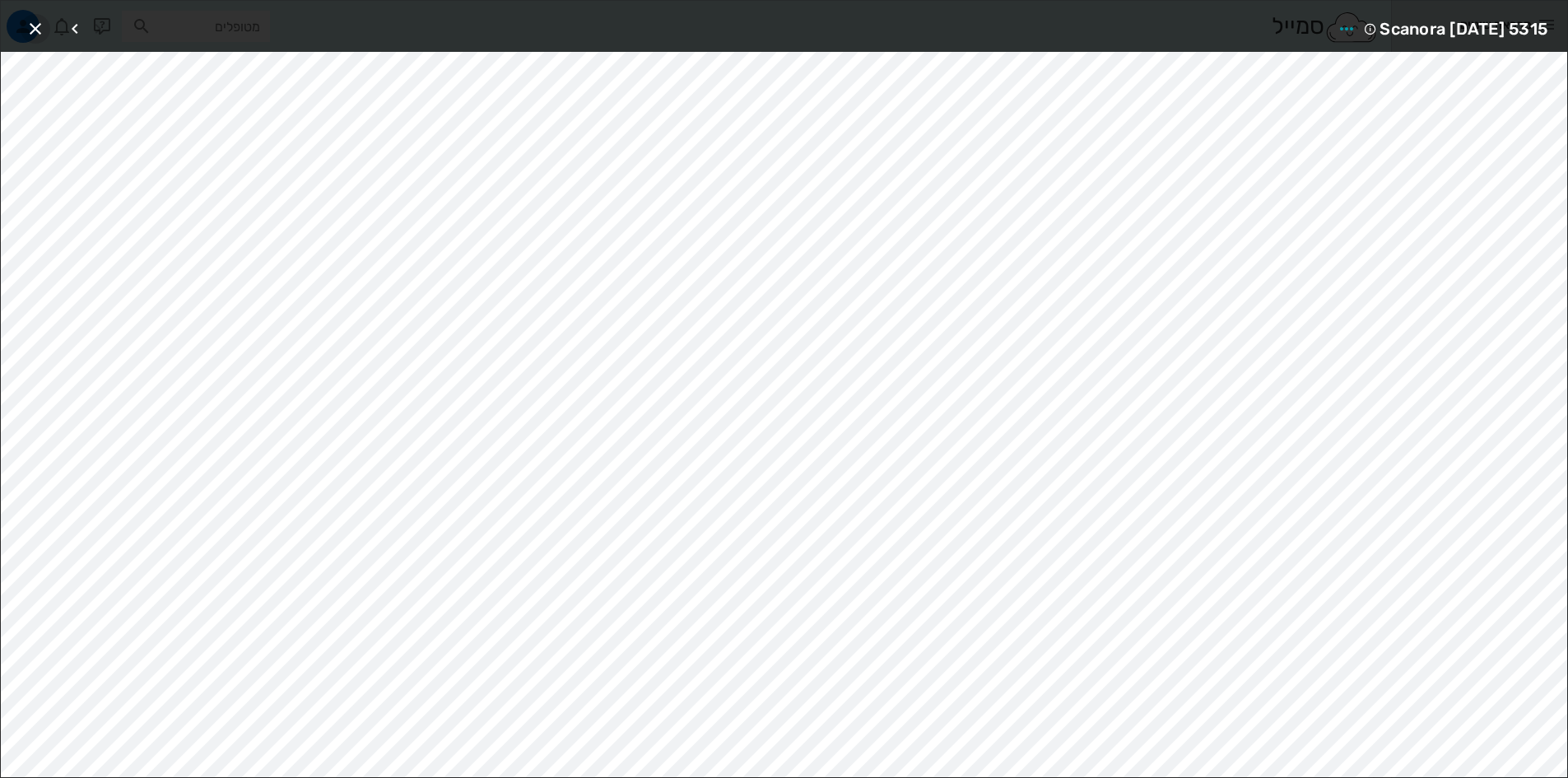
click at [34, 24] on icon "button" at bounding box center [36, 29] width 20 height 20
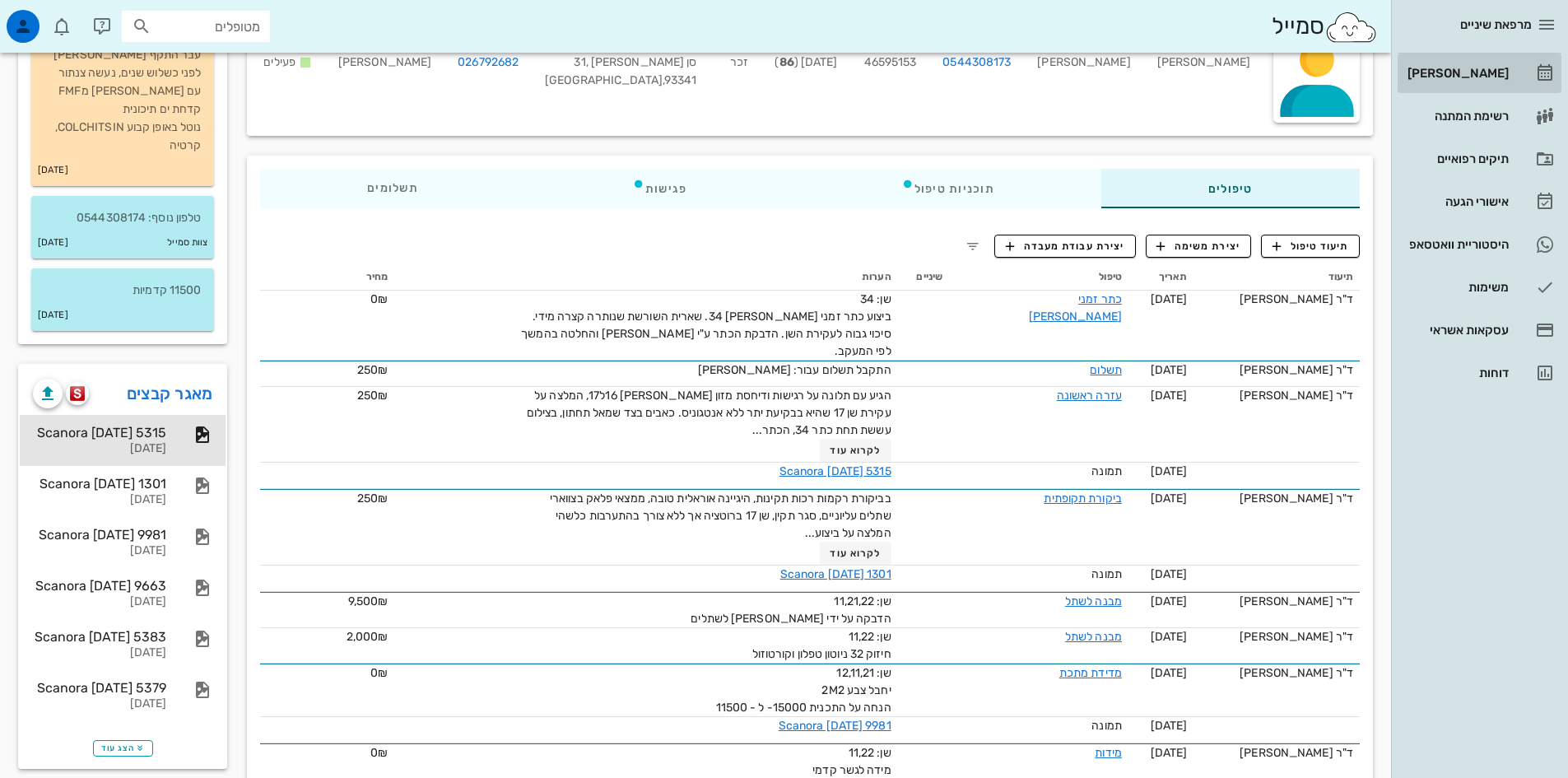
click at [1475, 77] on div "[PERSON_NAME]" at bounding box center [1456, 73] width 104 height 13
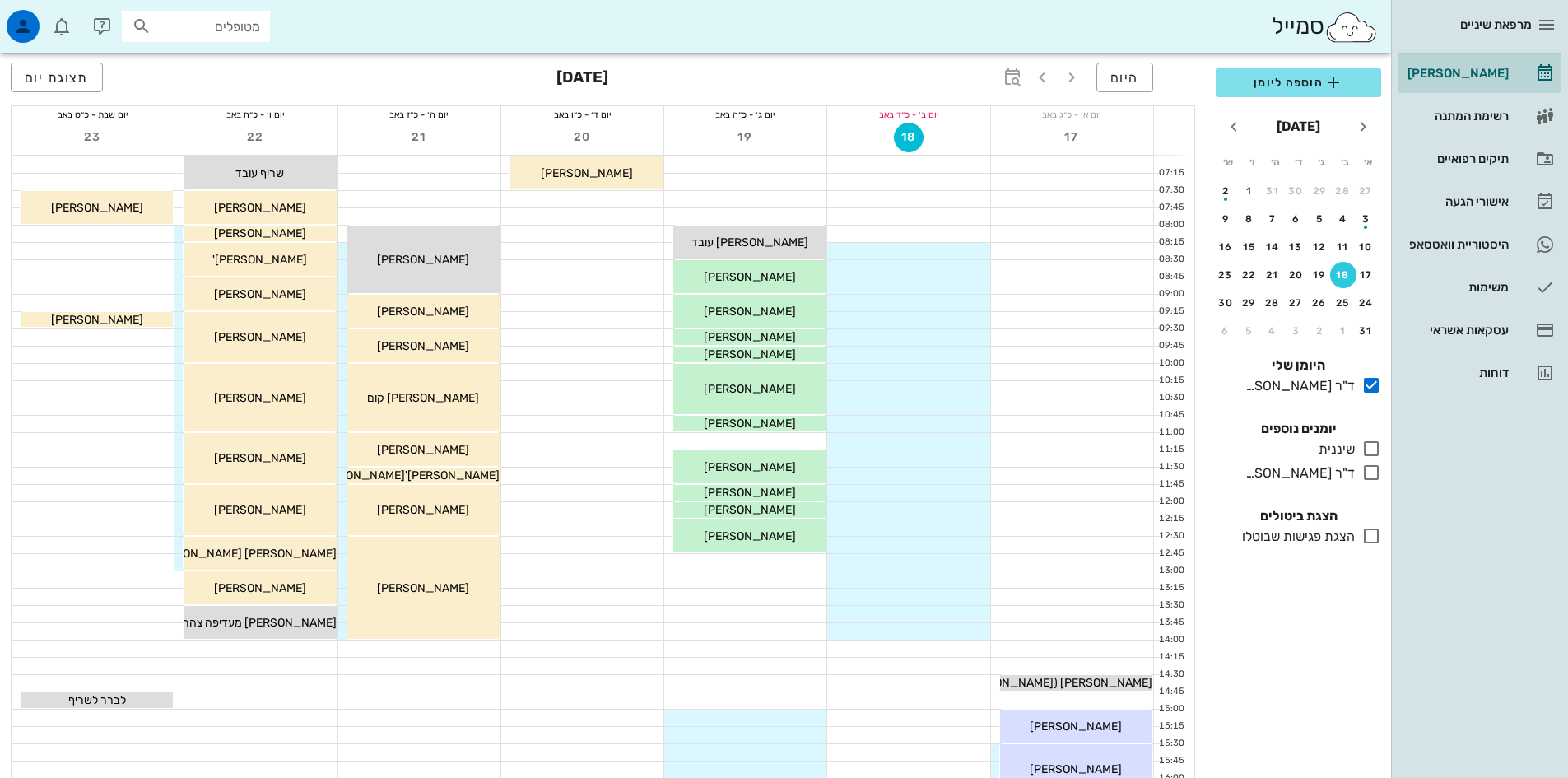
click at [282, 137] on div "22" at bounding box center [256, 138] width 162 height 32
click at [248, 143] on span "22" at bounding box center [256, 137] width 29 height 14
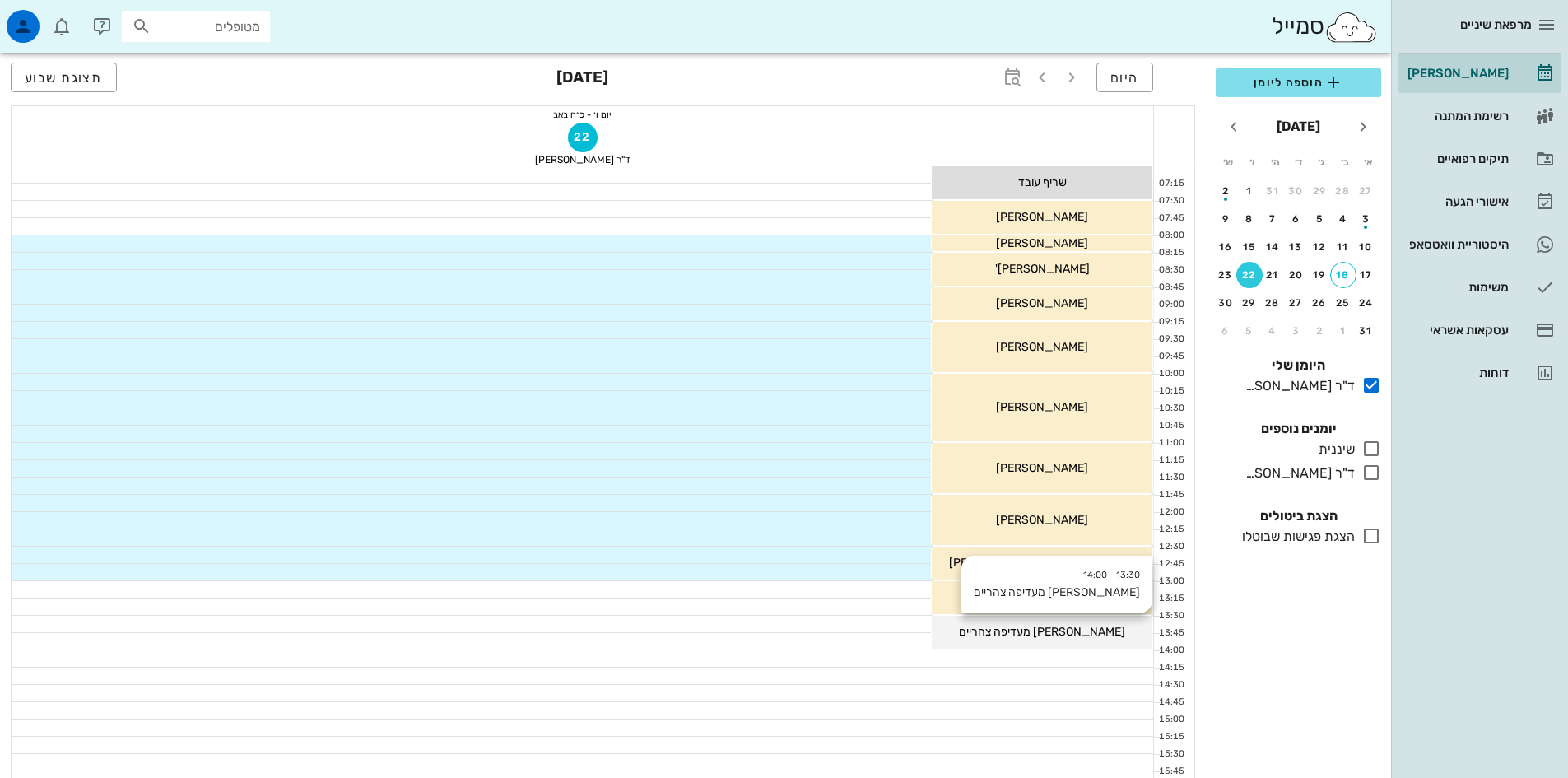
drag, startPoint x: 1138, startPoint y: 176, endPoint x: 1108, endPoint y: 615, distance: 440.0
click at [1113, 623] on div "07:00 - 07:30 [PERSON_NAME] עובד שריף עובד 07:30 - 08:00 [PERSON_NAME] (גיל 47 …" at bounding box center [587, 753] width 1134 height 1176
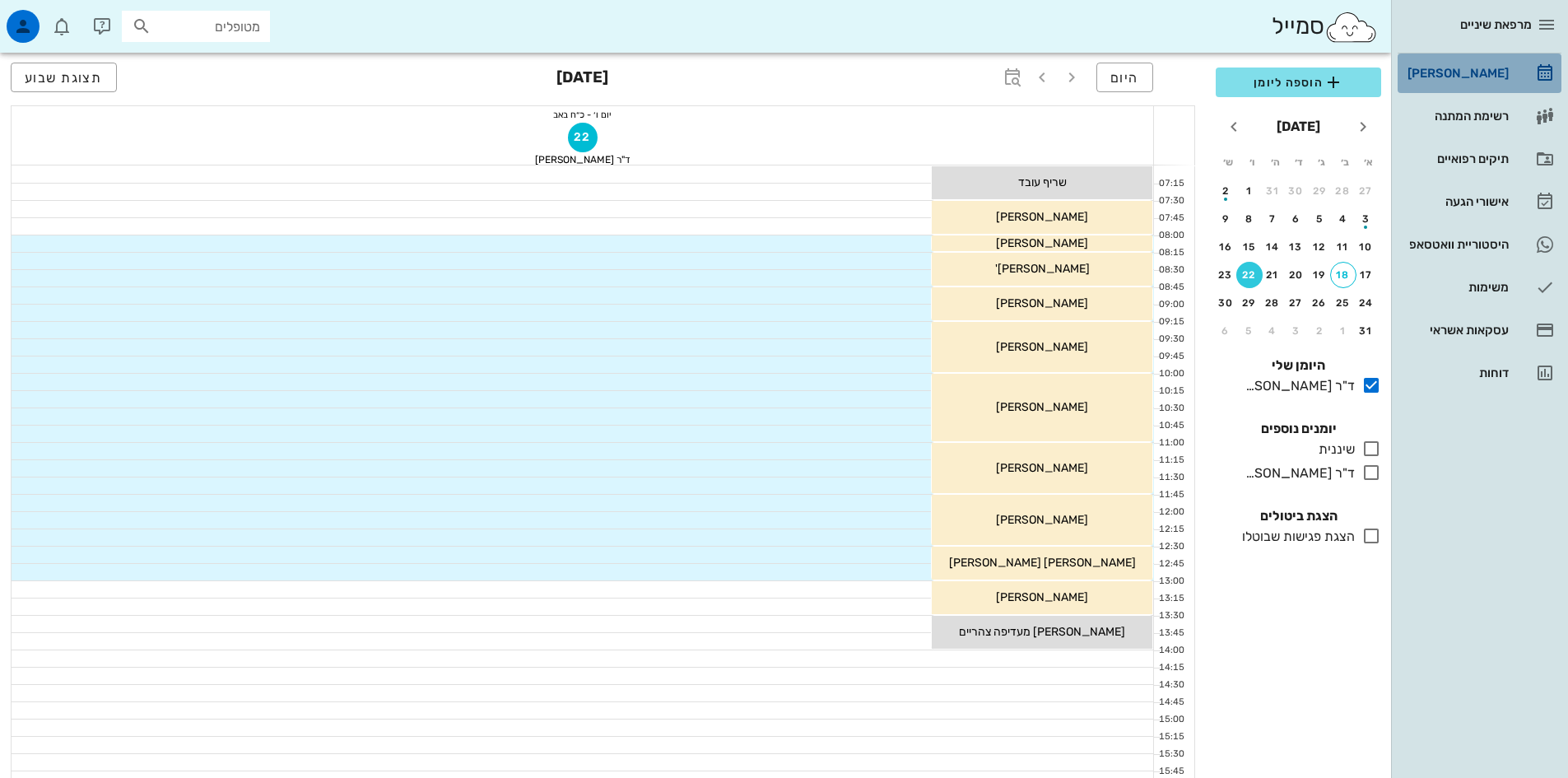
click at [1486, 76] on div "[PERSON_NAME]" at bounding box center [1456, 73] width 104 height 13
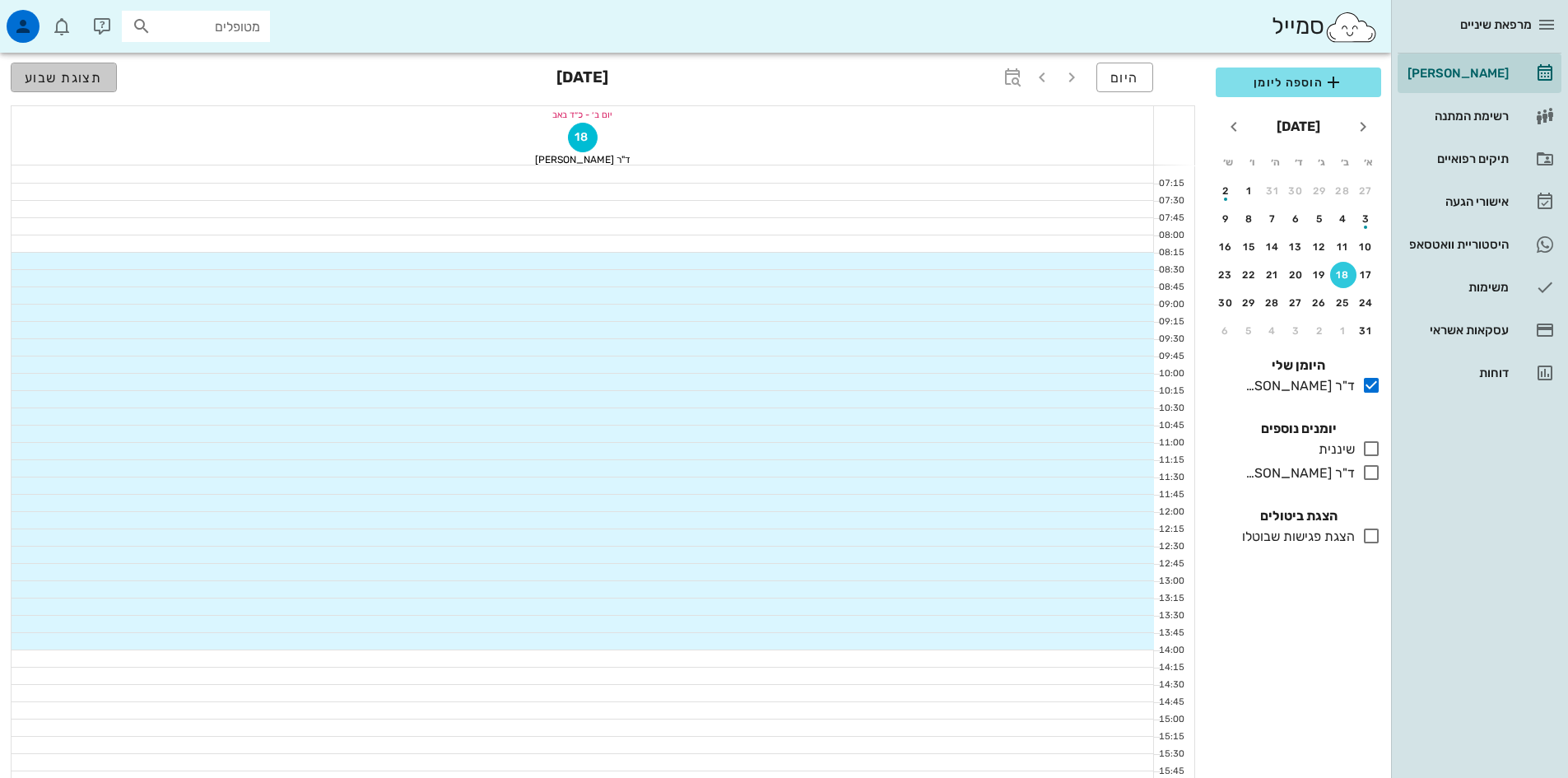
click at [99, 80] on span "תצוגת שבוע" at bounding box center [63, 77] width 78 height 16
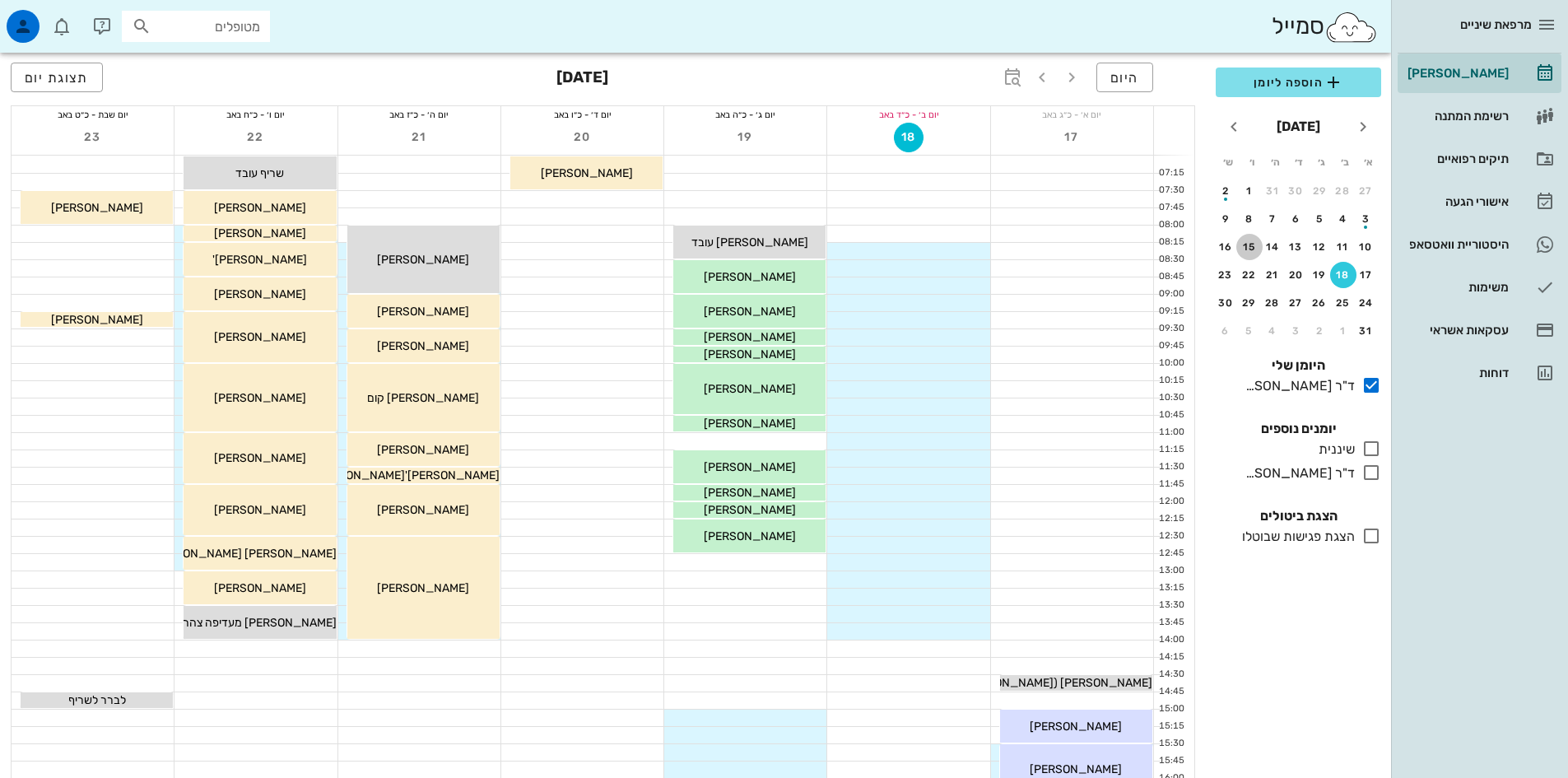
click at [1249, 248] on div "15" at bounding box center [1249, 247] width 27 height 12
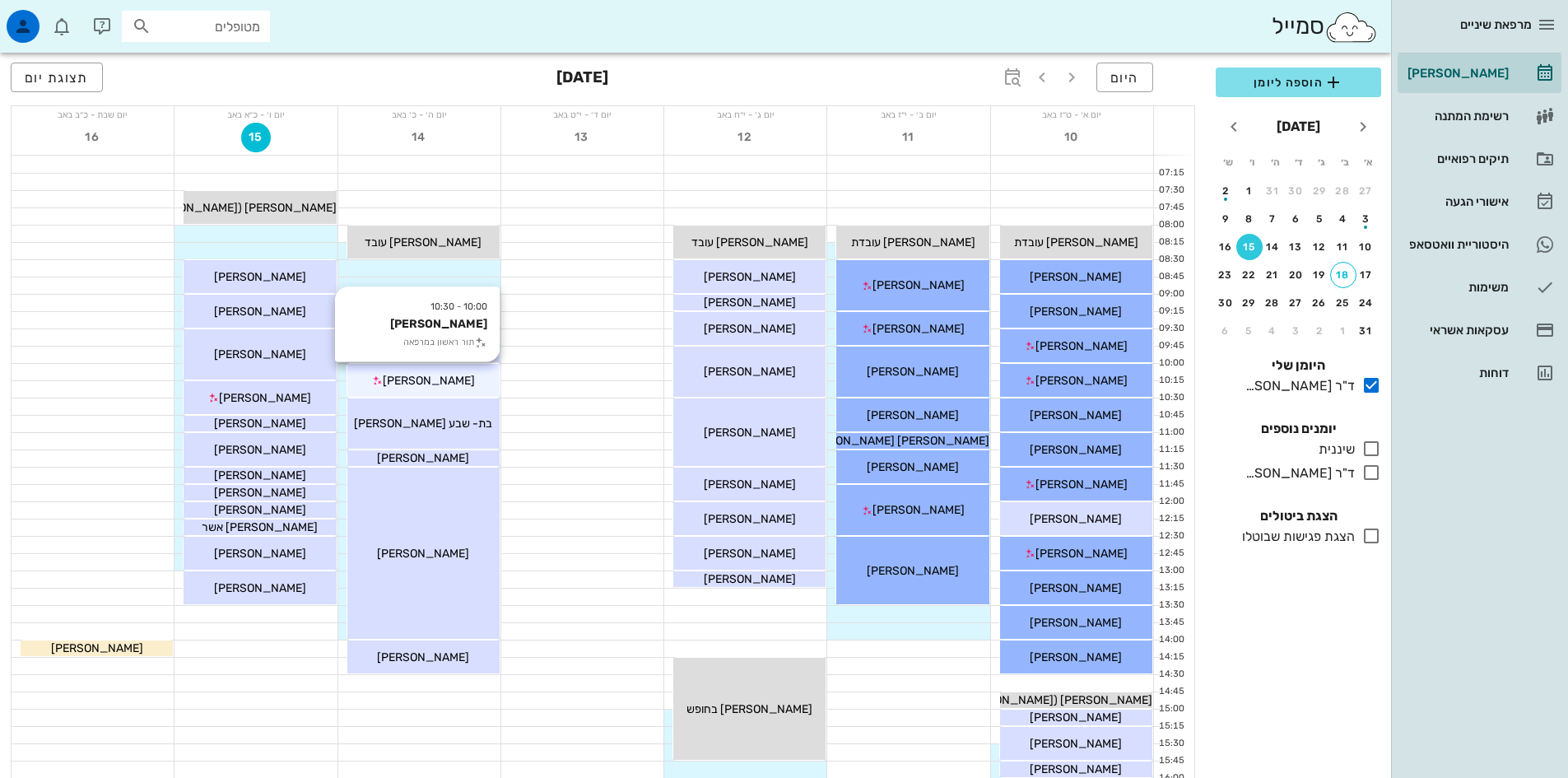
click at [452, 378] on span "[PERSON_NAME]" at bounding box center [429, 380] width 93 height 14
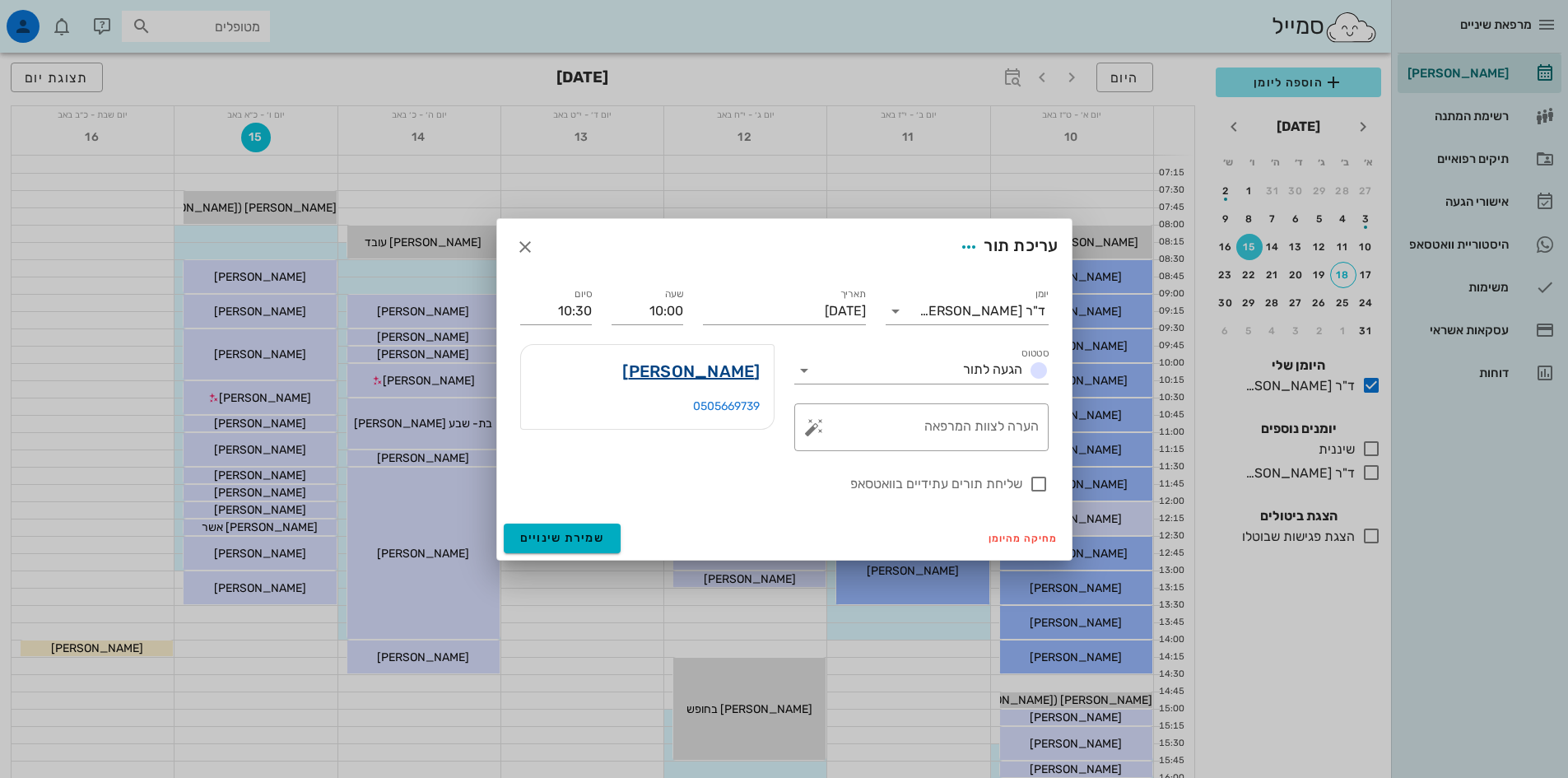
click at [720, 375] on link "[PERSON_NAME]" at bounding box center [691, 371] width 137 height 27
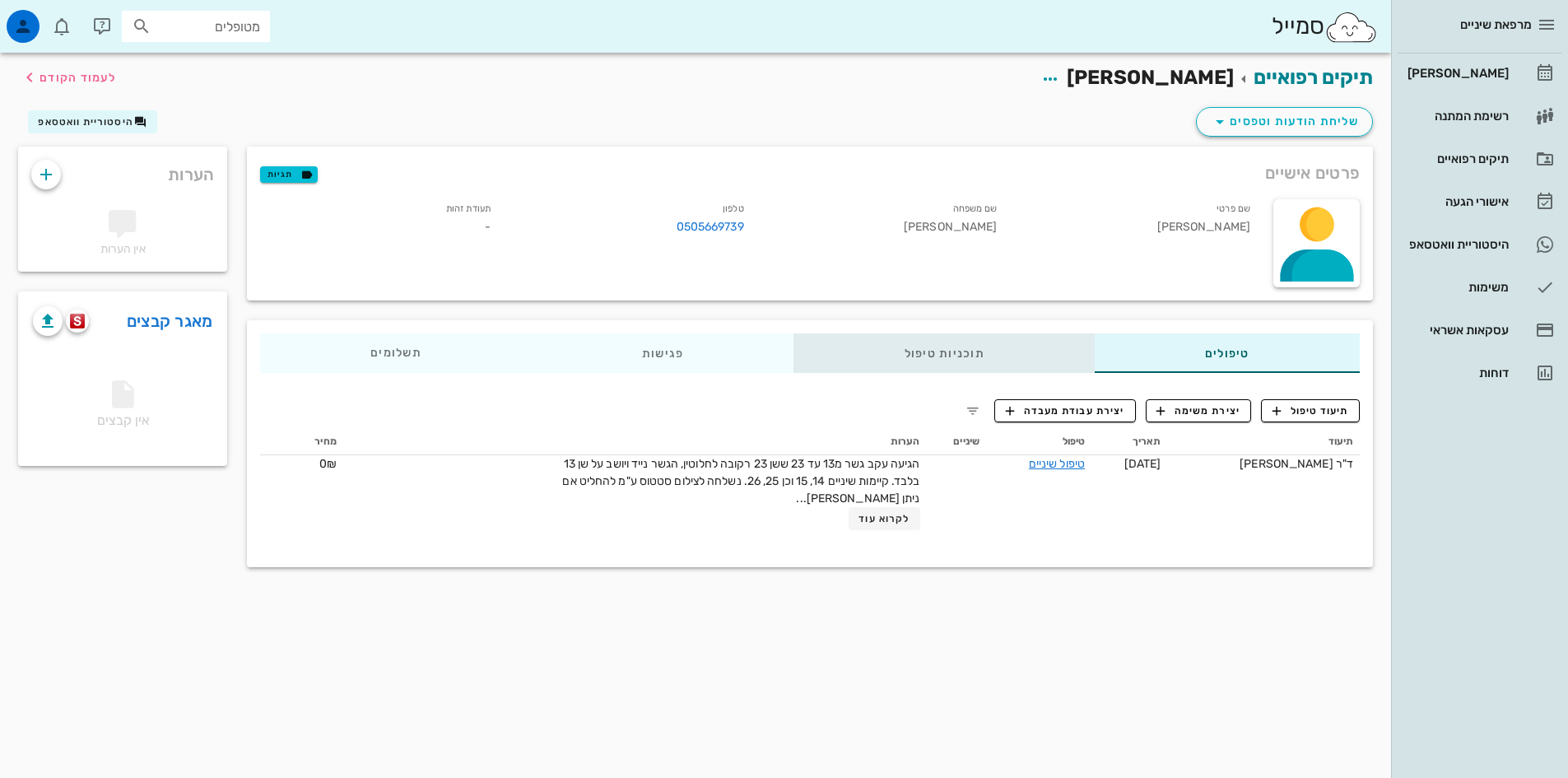
click at [973, 353] on div "תוכניות טיפול" at bounding box center [944, 353] width 300 height 39
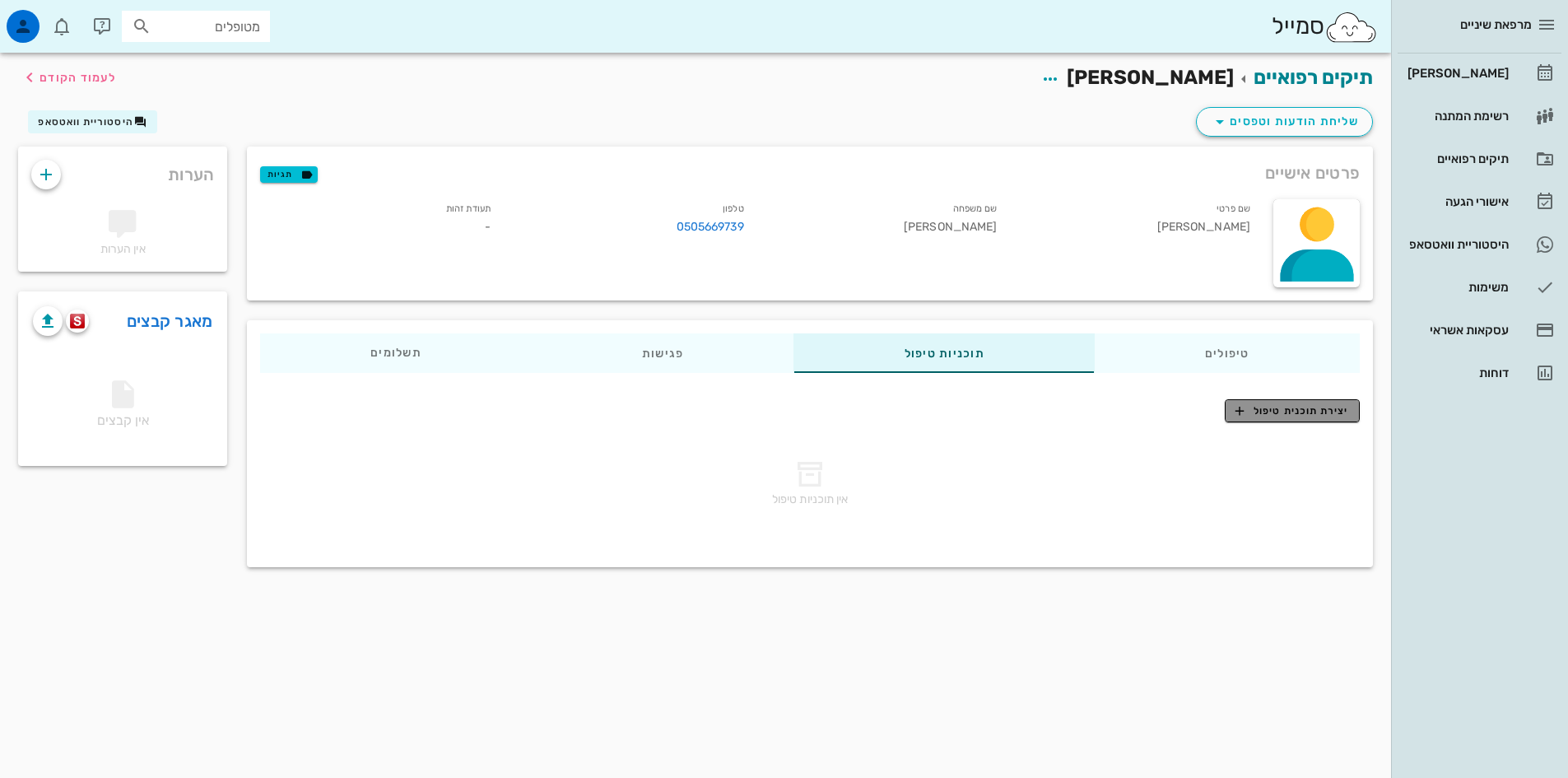
click at [1305, 415] on span "יצירת תוכנית טיפול" at bounding box center [1291, 411] width 113 height 15
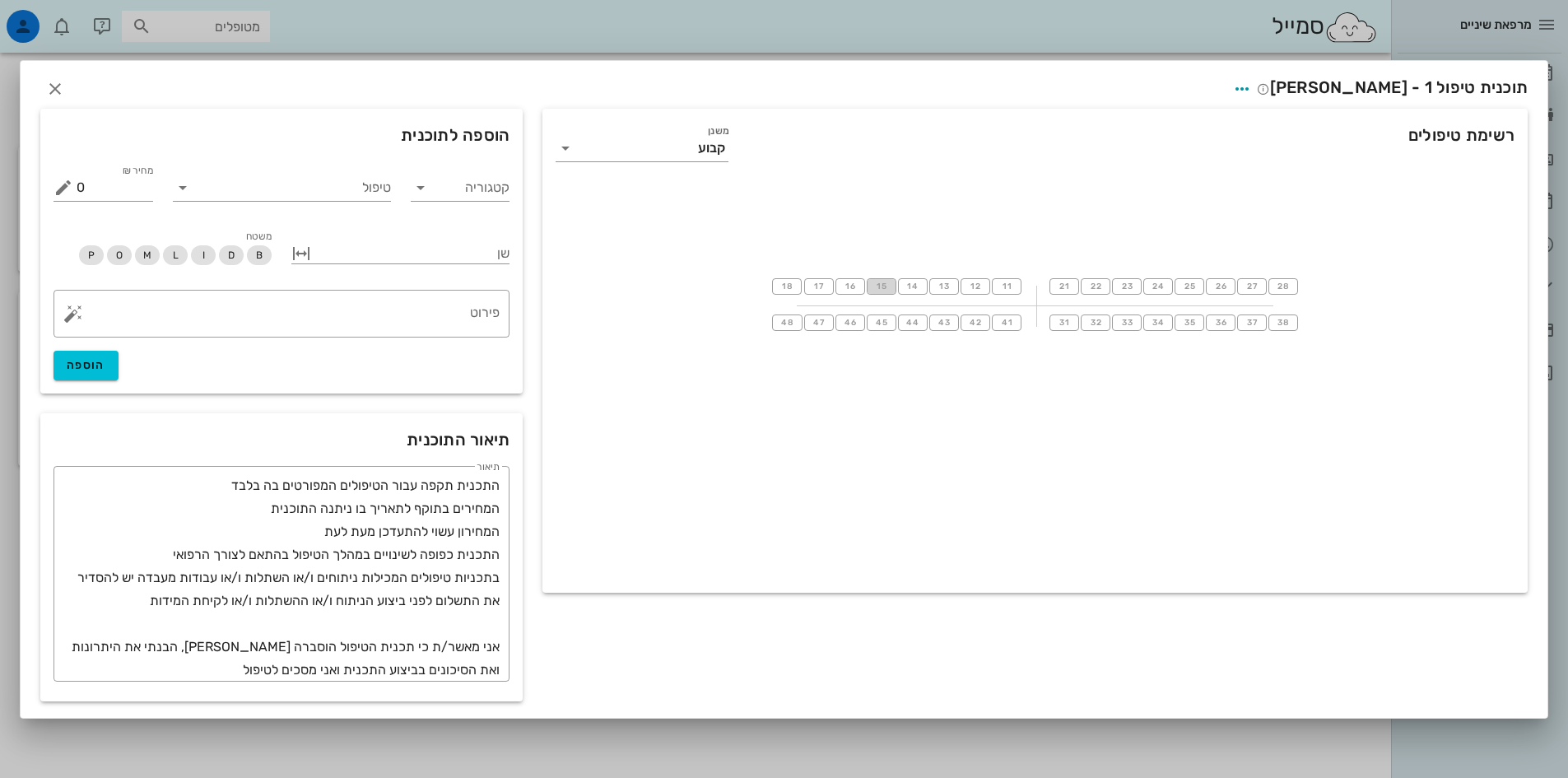
click at [888, 287] on button "15" at bounding box center [881, 287] width 29 height 16
click at [420, 191] on icon at bounding box center [421, 186] width 20 height 20
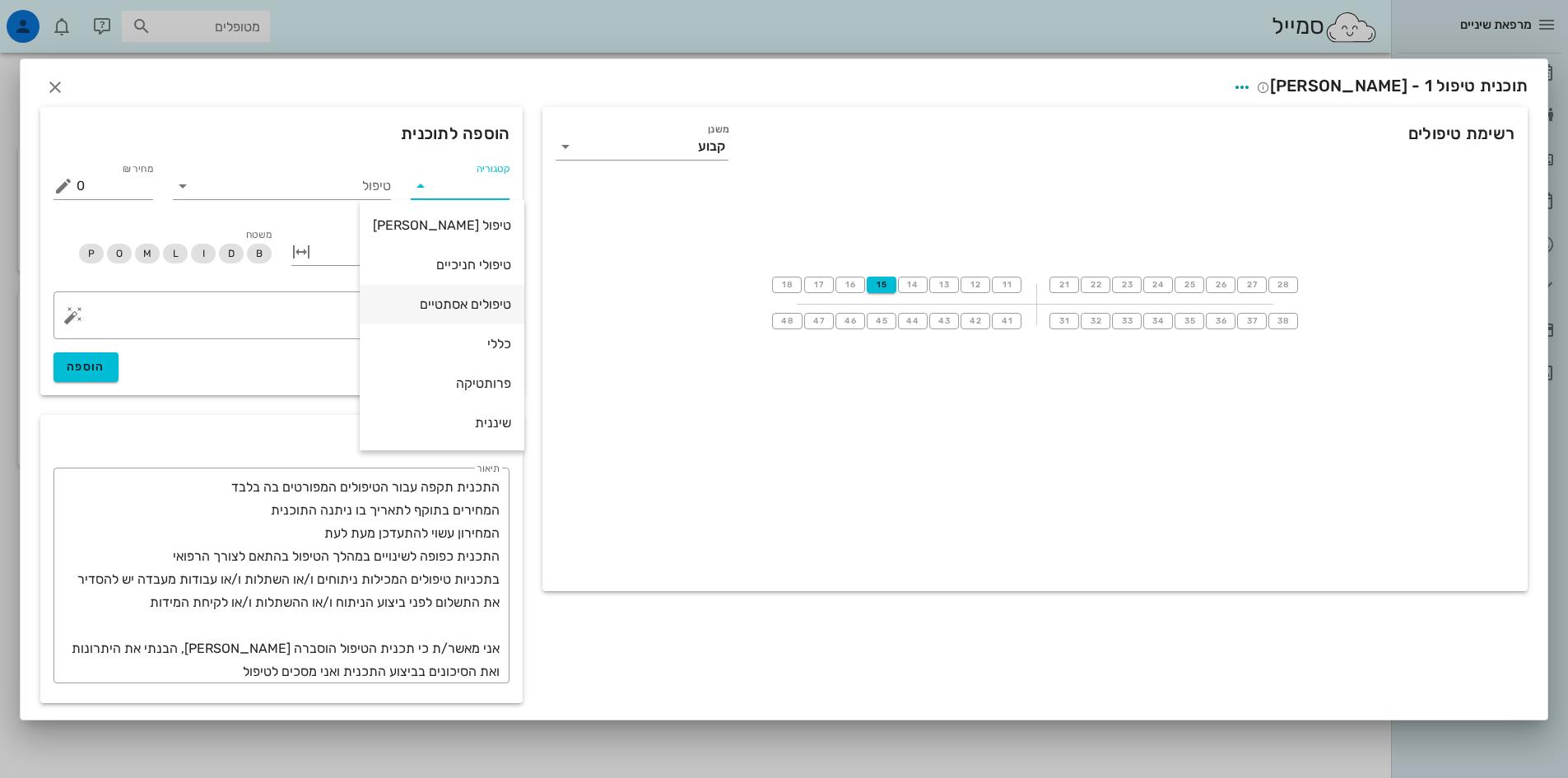
scroll to position [159, 0]
click at [474, 309] on div "פרותטיקה" at bounding box center [441, 304] width 138 height 16
type input "פרותטיקה"
click at [299, 257] on button "button" at bounding box center [301, 252] width 20 height 20
click at [375, 251] on input "עד שן" at bounding box center [369, 252] width 83 height 27
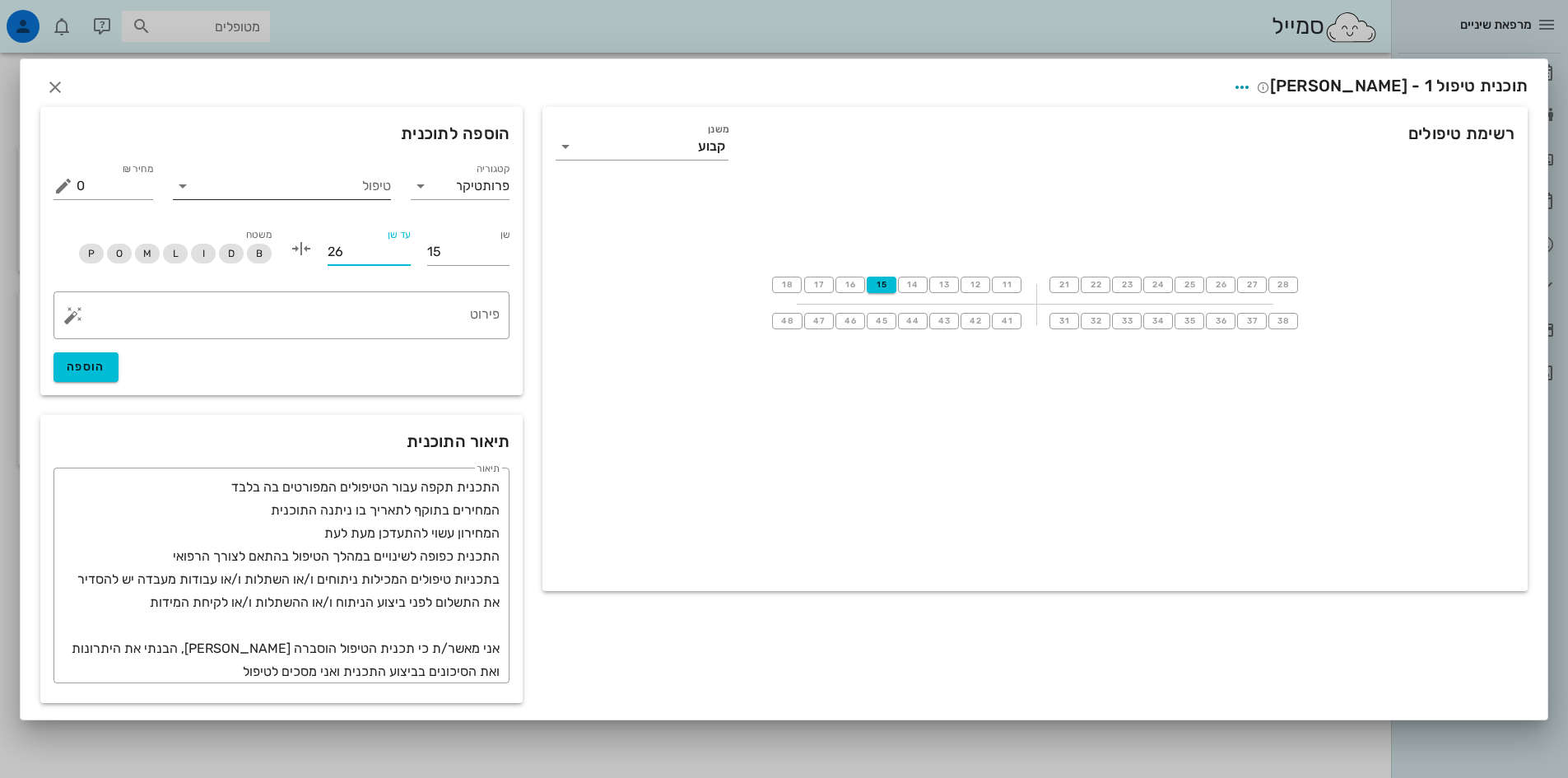
type input "26"
click at [183, 192] on icon at bounding box center [183, 186] width 20 height 20
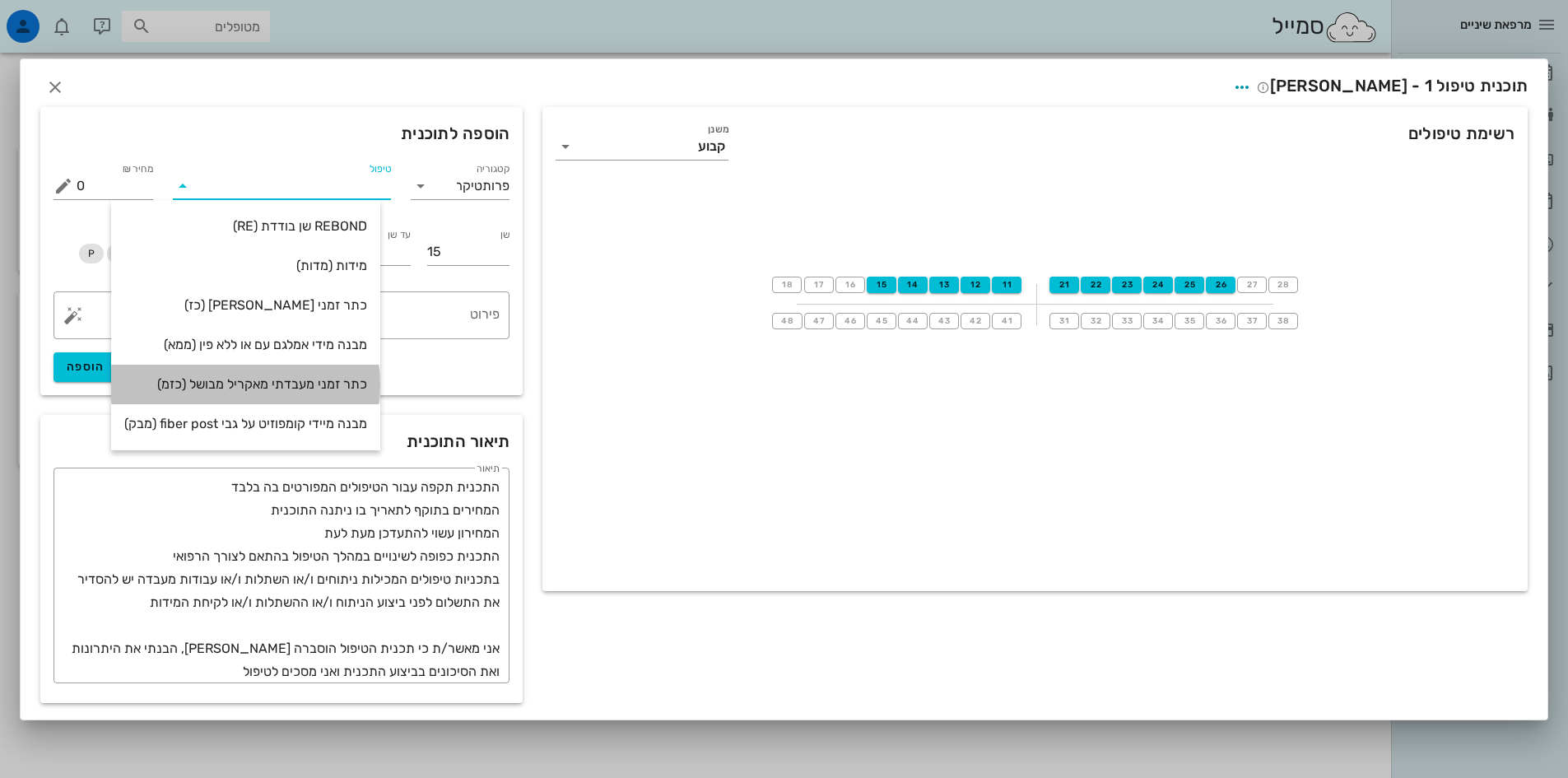
click at [282, 379] on div "כתר זמני מעבדתי מאקריל מבושל (כזמ)" at bounding box center [245, 384] width 243 height 16
type input "1000"
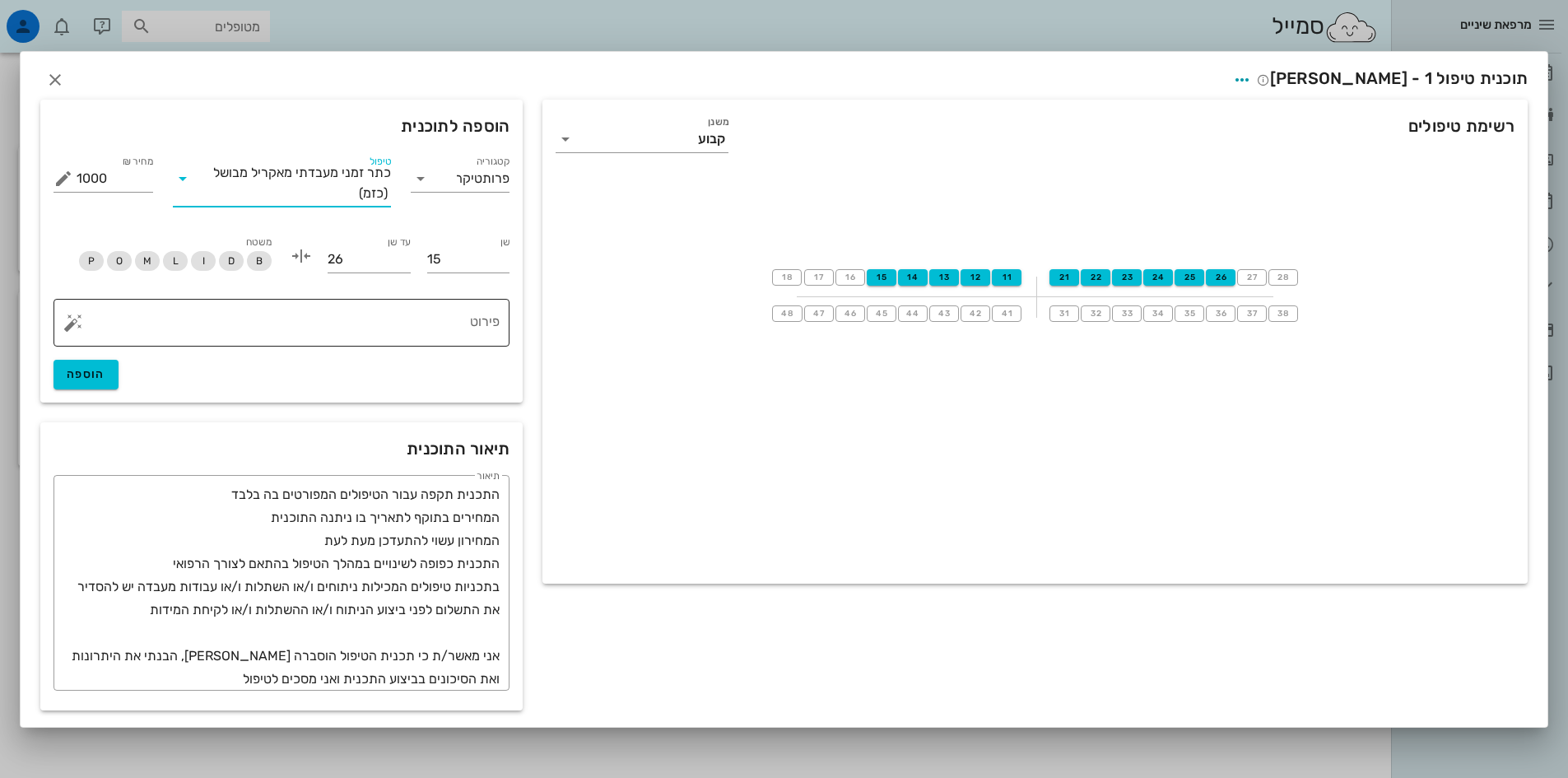
click at [441, 322] on textarea "פירוט" at bounding box center [289, 326] width 423 height 39
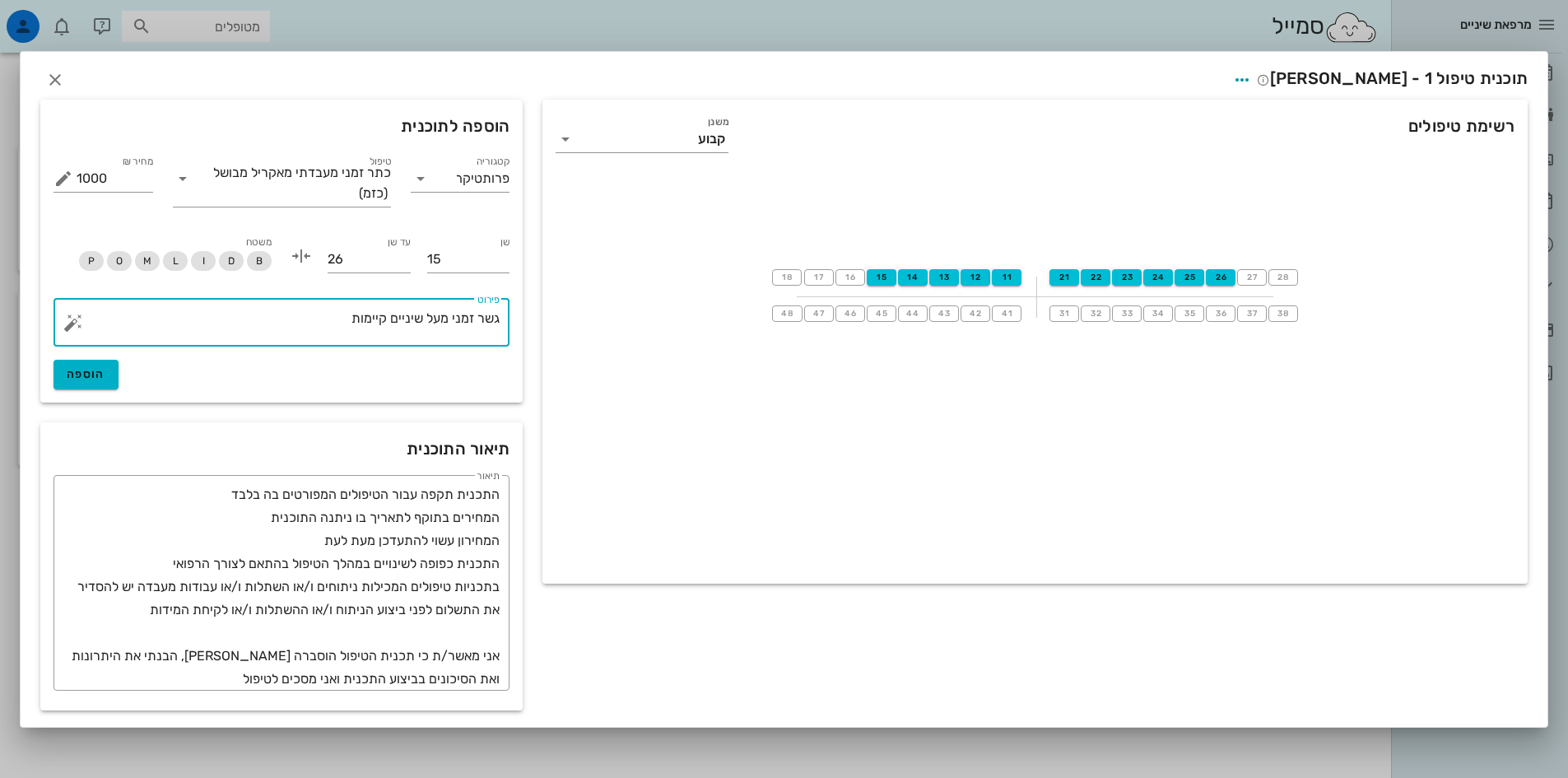
type textarea "גשר זמני מעל שיניים קיימות"
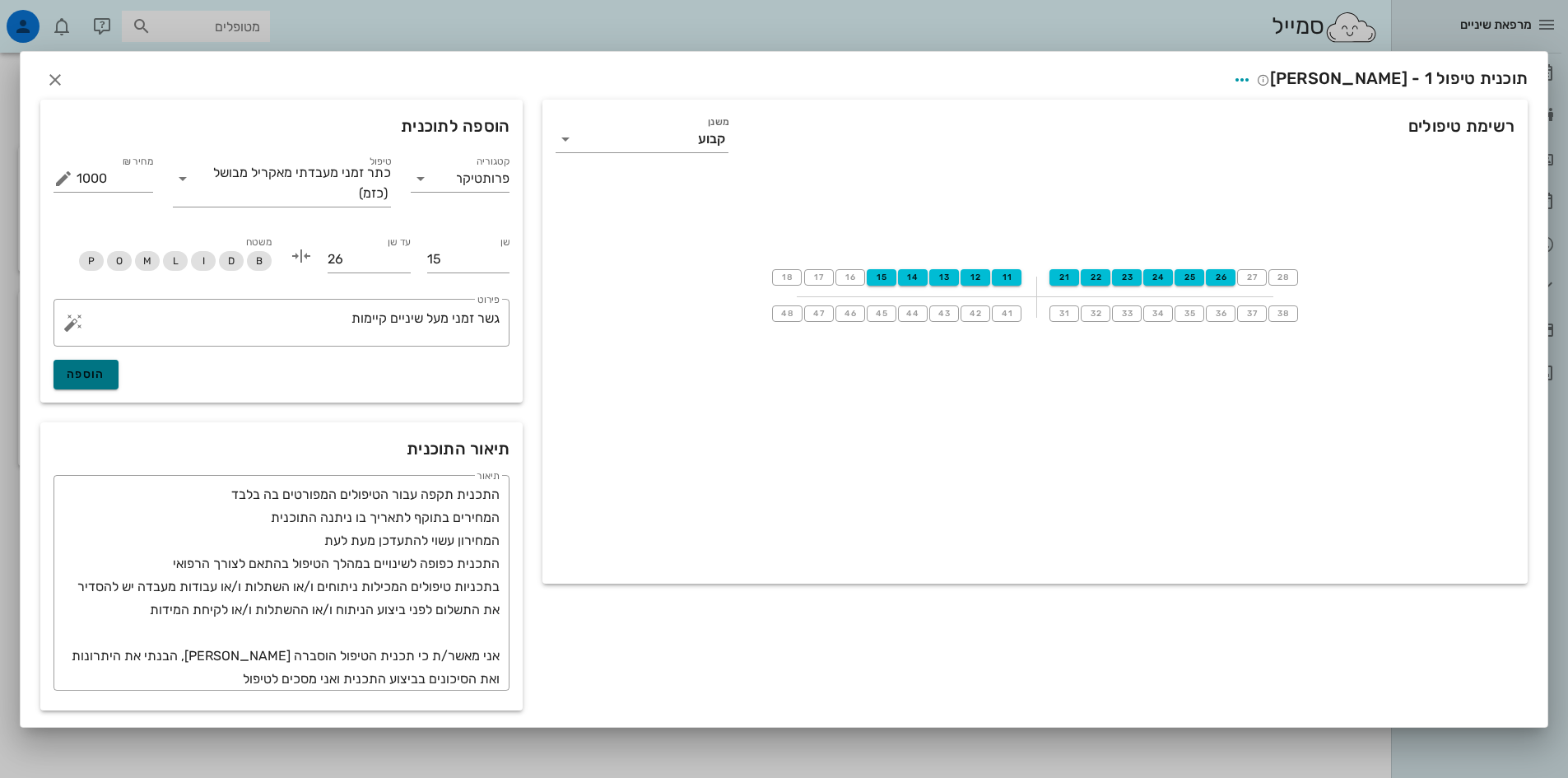
click at [72, 373] on span "הוספה" at bounding box center [86, 374] width 38 height 14
type input "0"
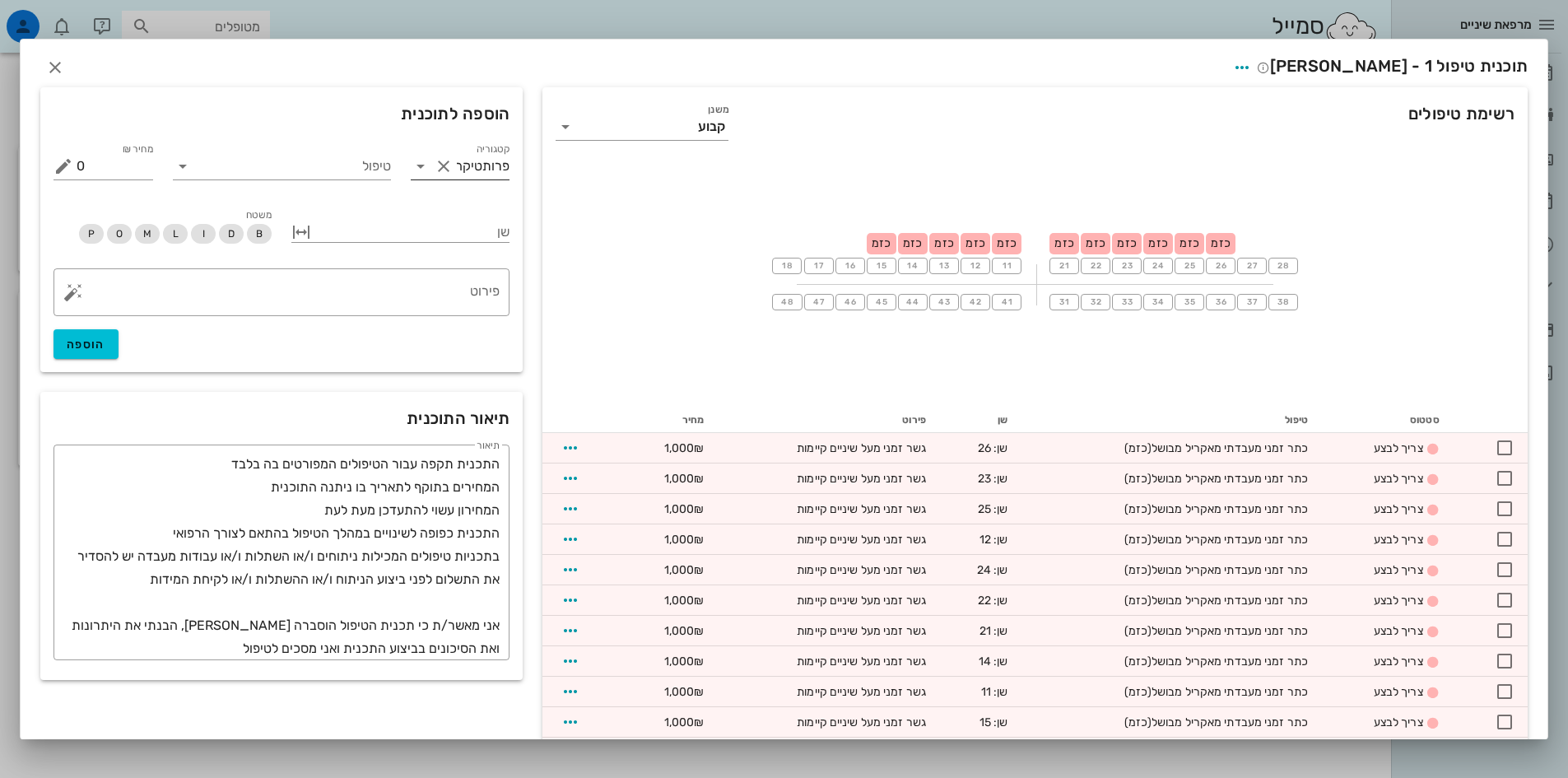
click at [453, 164] on button "Clear קטגוריה" at bounding box center [444, 167] width 20 height 20
click at [428, 168] on icon at bounding box center [421, 167] width 20 height 20
click at [475, 208] on div "טיפול כירורגי" at bounding box center [449, 206] width 138 height 16
type input "טיפול כירורגי"
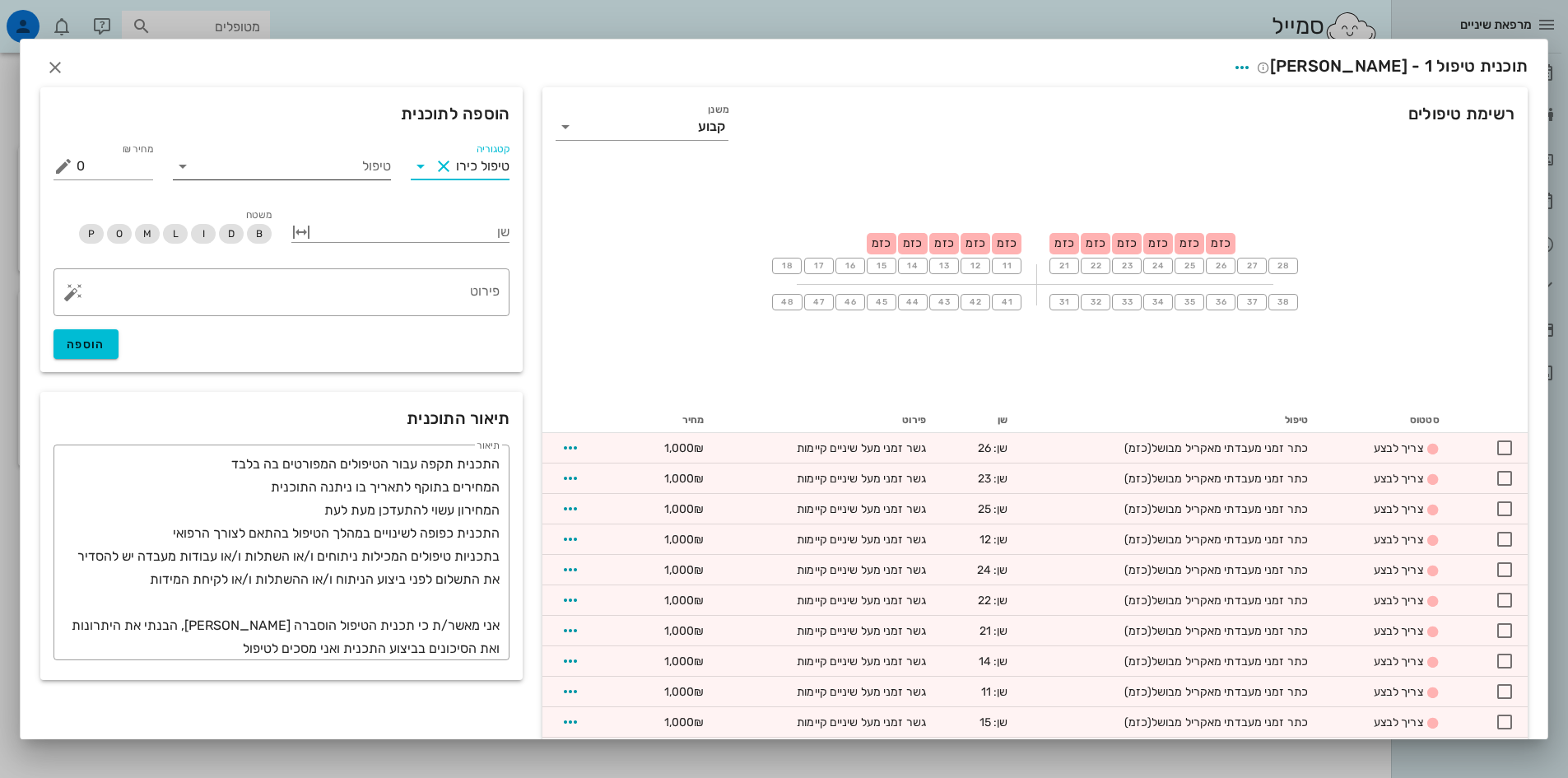
click at [299, 170] on input "טיפול" at bounding box center [293, 166] width 195 height 27
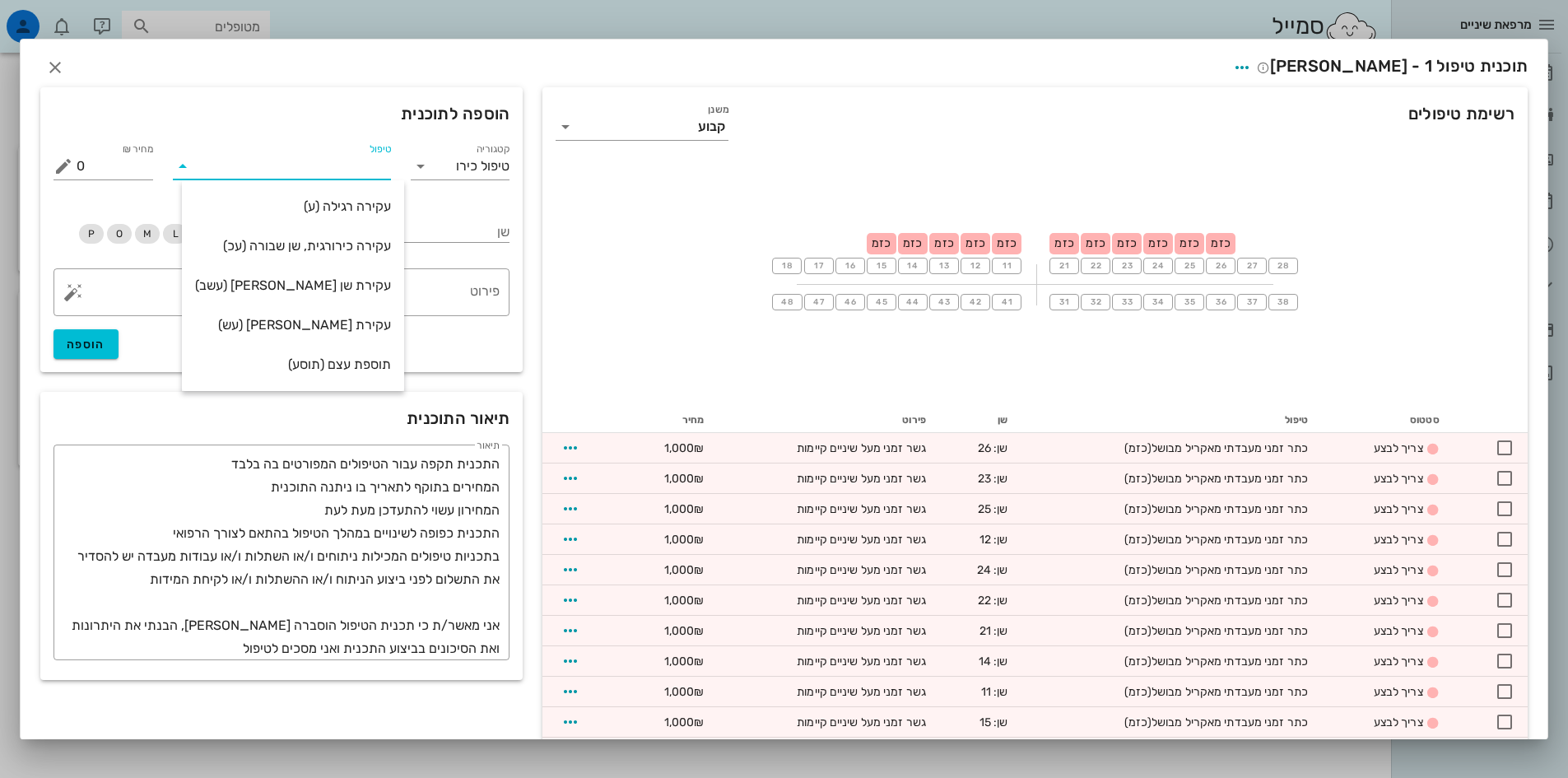
type input "ע"
click at [327, 206] on div "עקירה רגילה (ע)" at bounding box center [295, 206] width 196 height 16
type input "750"
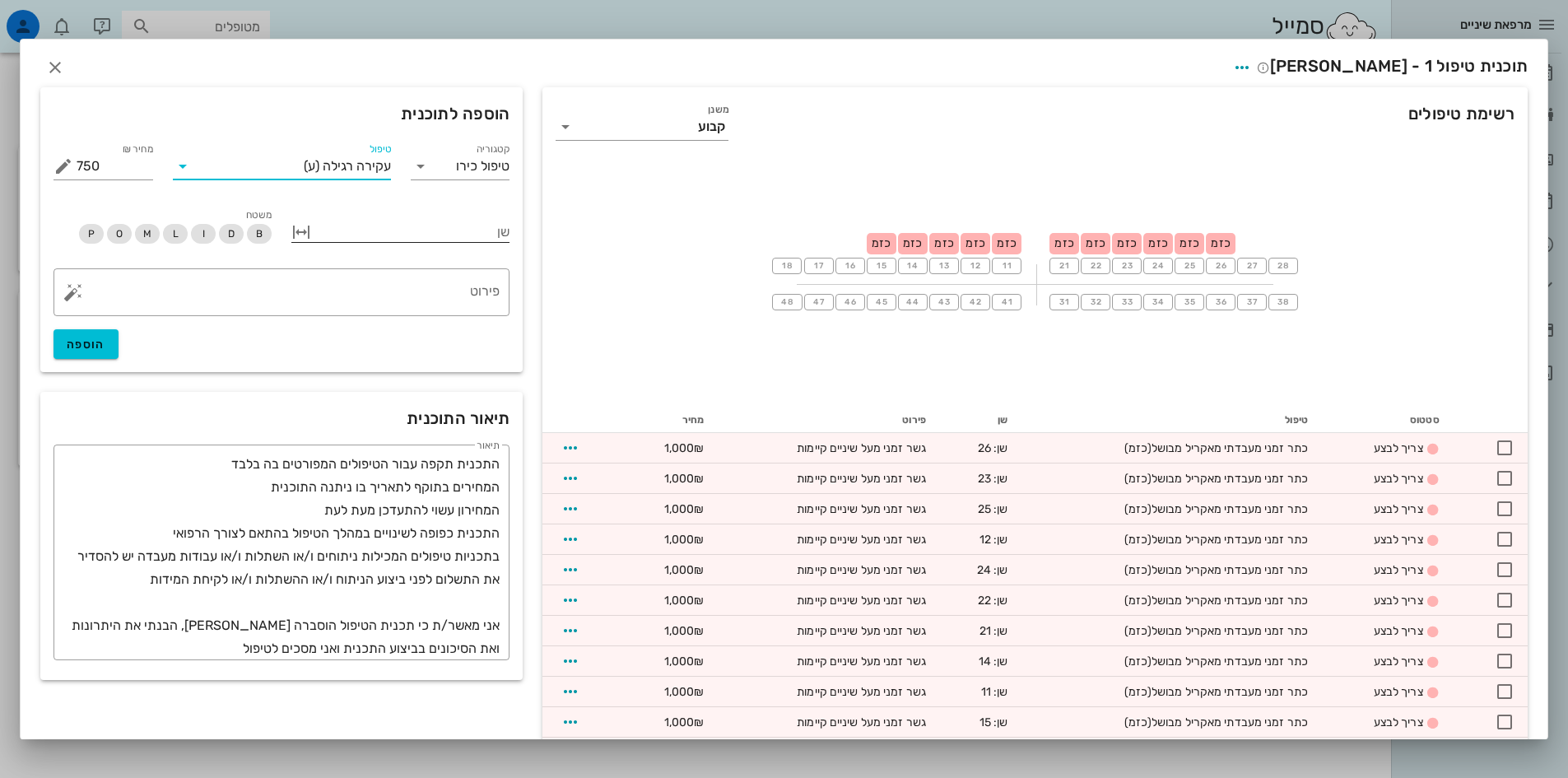
click at [412, 225] on div at bounding box center [411, 230] width 195 height 21
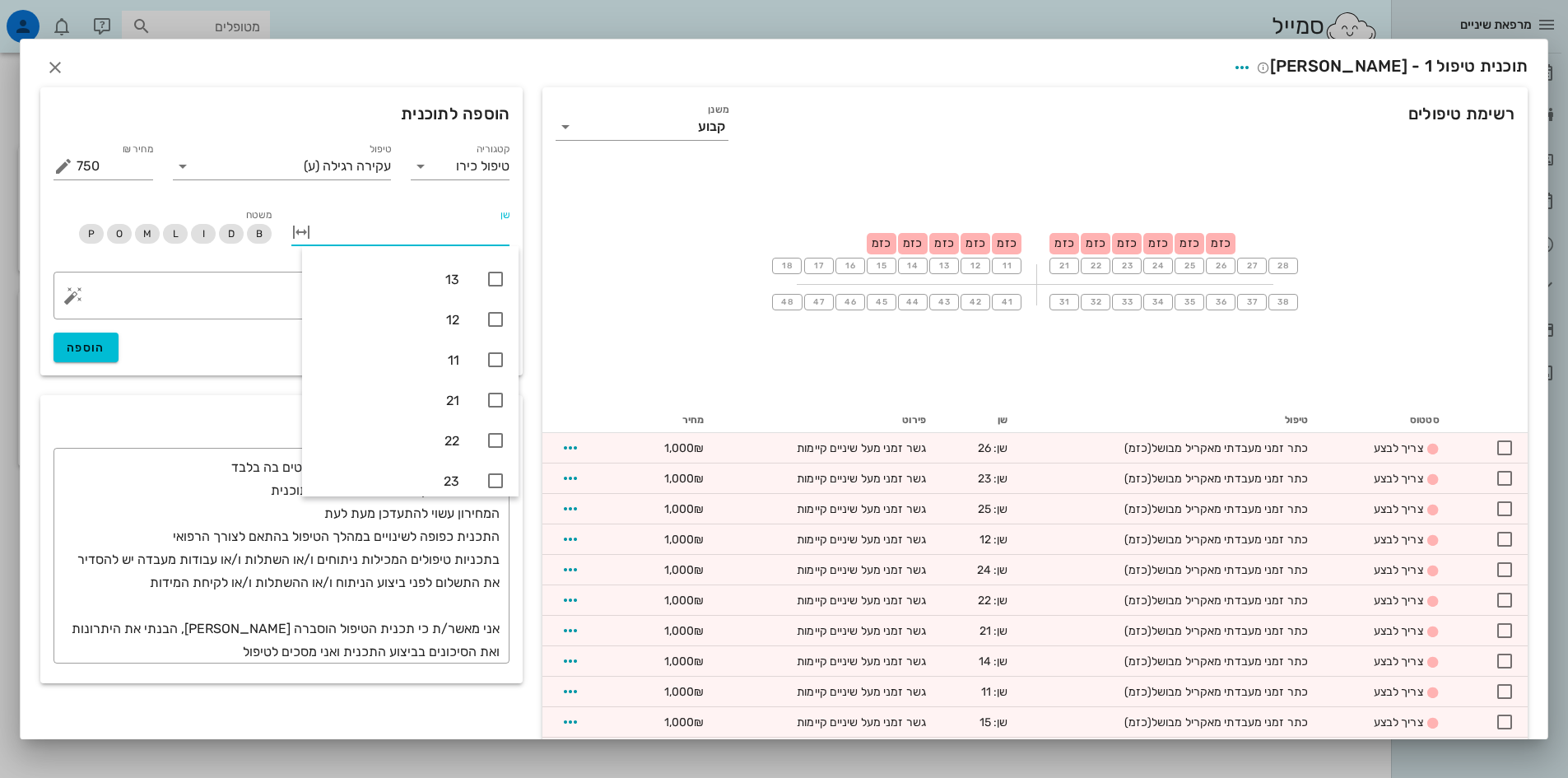
scroll to position [247, 0]
click at [495, 426] on icon at bounding box center [495, 430] width 20 height 20
click at [311, 233] on button "button" at bounding box center [301, 233] width 20 height 20
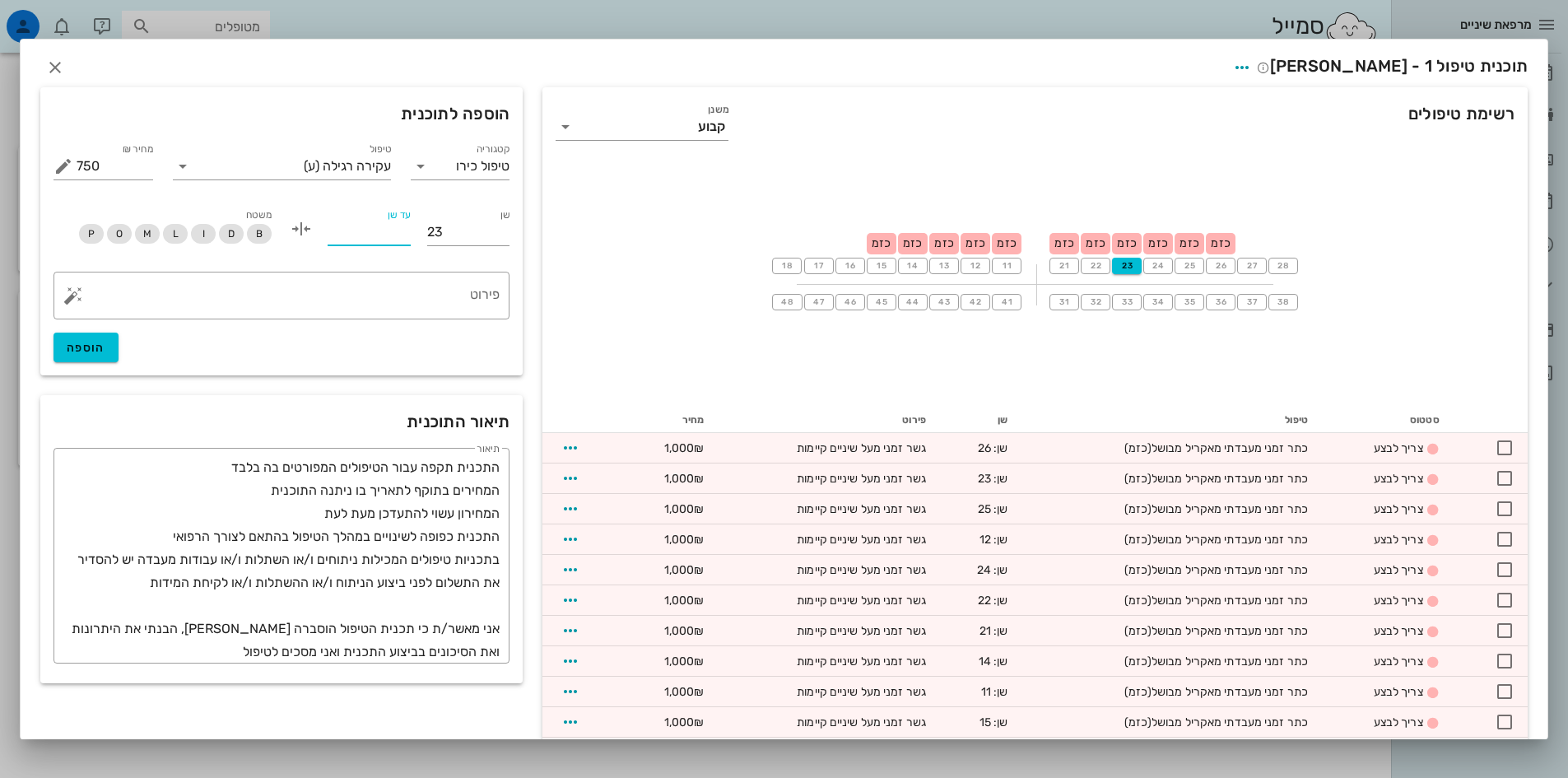
click at [378, 232] on input "עד שן" at bounding box center [369, 232] width 83 height 27
click at [366, 237] on input "עד שן" at bounding box center [369, 232] width 83 height 27
type input "24"
click at [441, 298] on textarea "פירוט" at bounding box center [289, 300] width 423 height 39
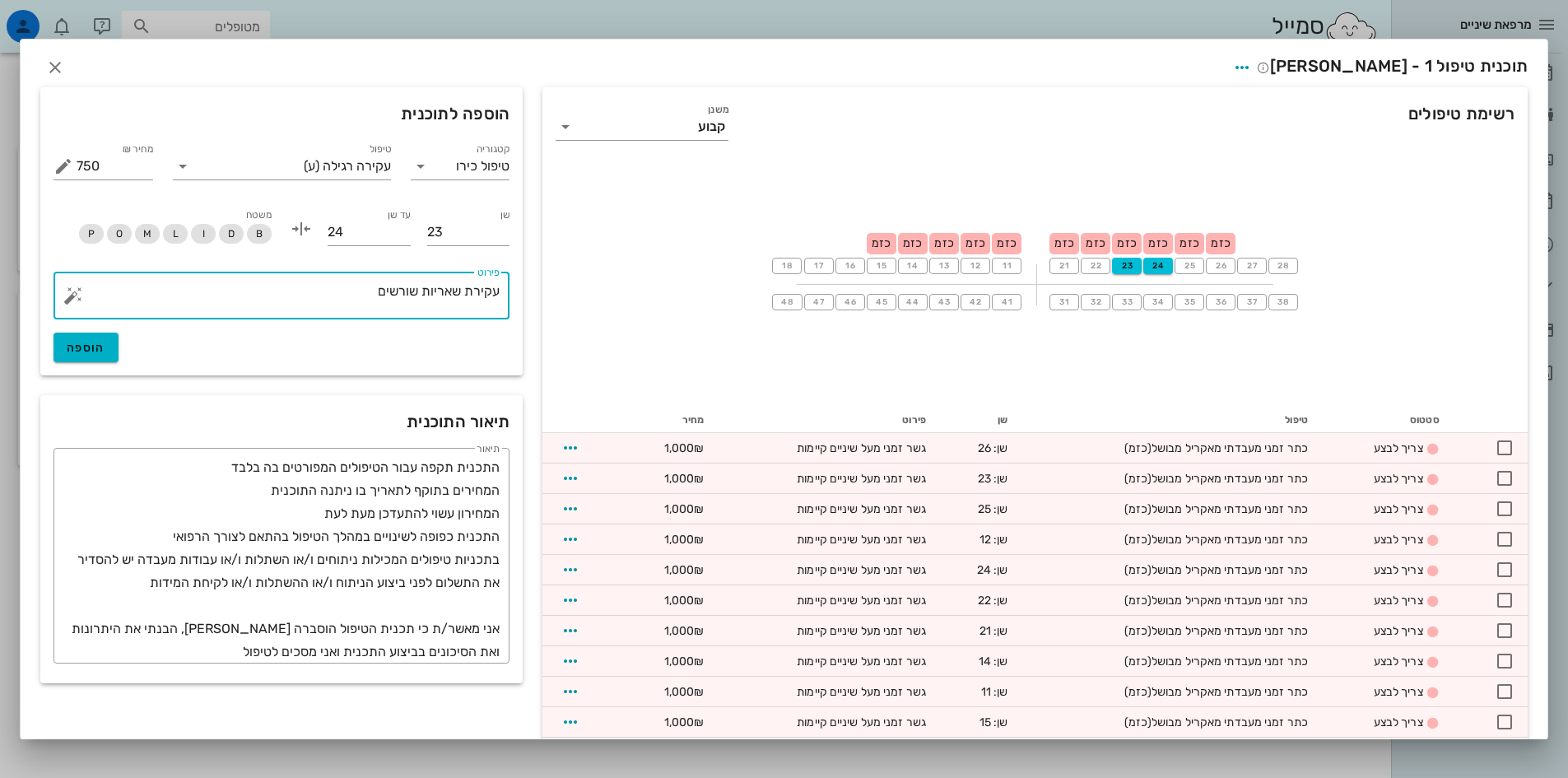
type textarea "עקירת שאריות שורשים"
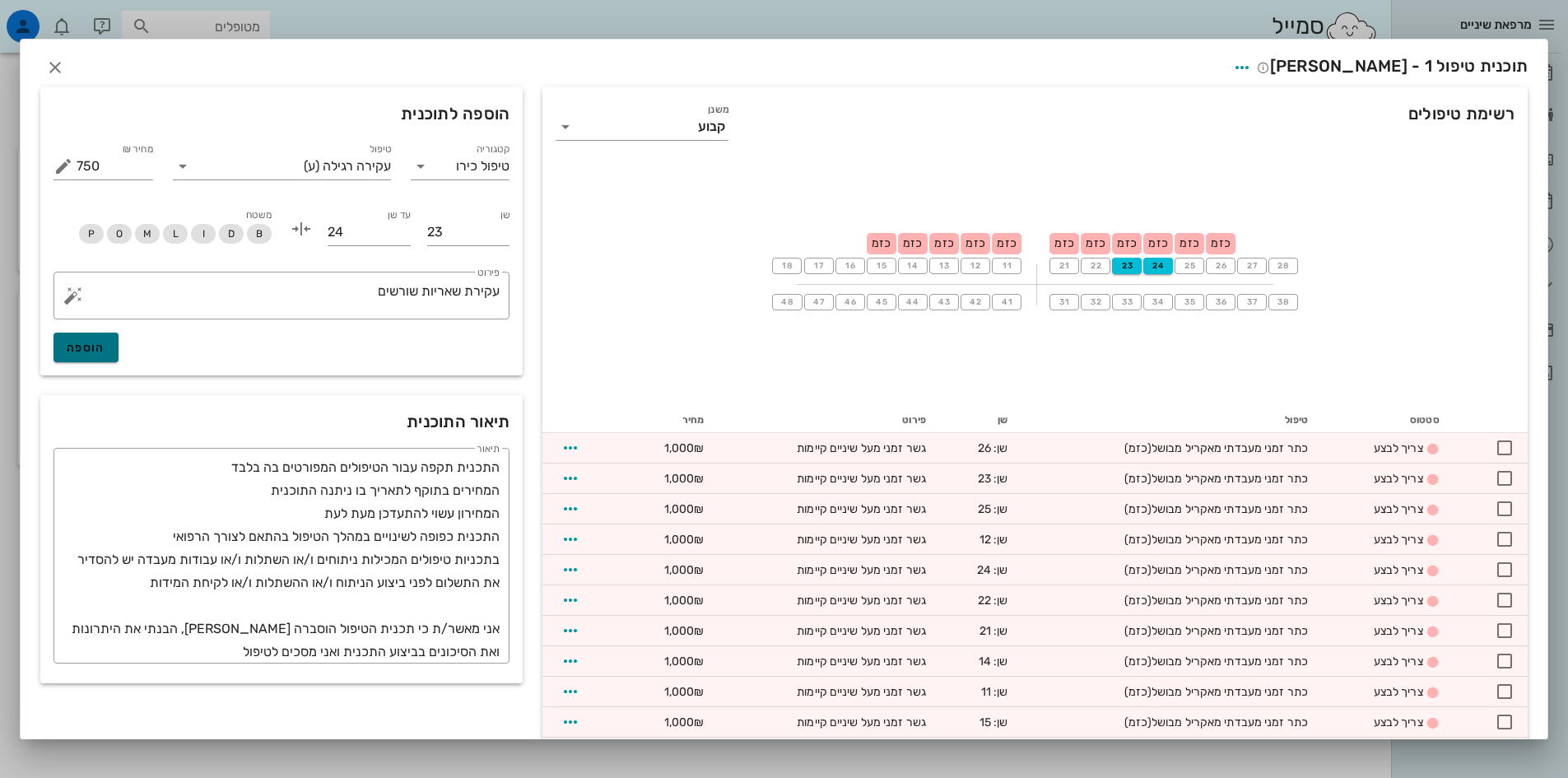
click at [101, 349] on span "הוספה" at bounding box center [86, 347] width 38 height 14
type input "0"
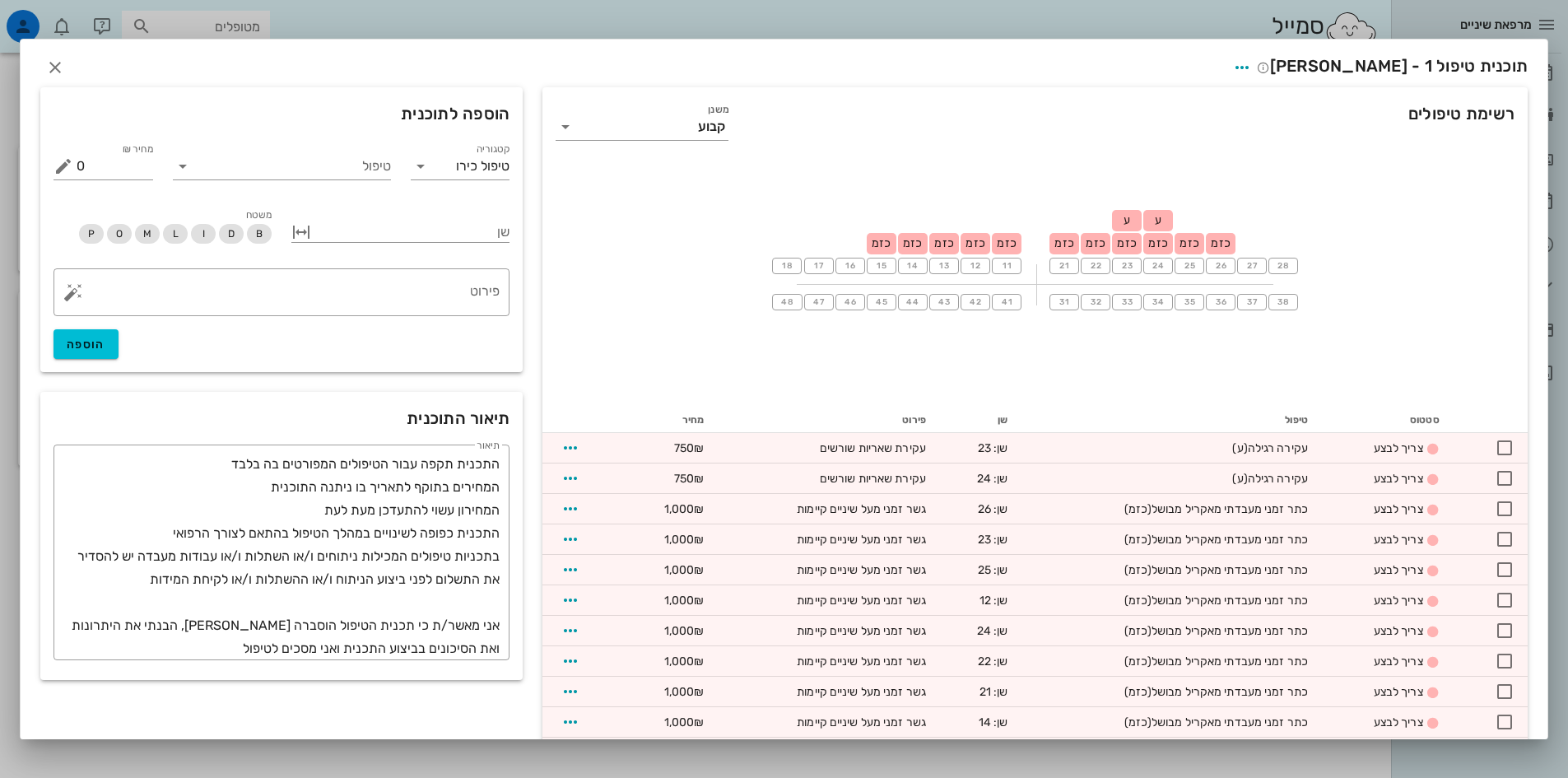
click at [453, 167] on button "Clear קטגוריה" at bounding box center [444, 167] width 20 height 20
click at [430, 166] on icon at bounding box center [421, 167] width 20 height 20
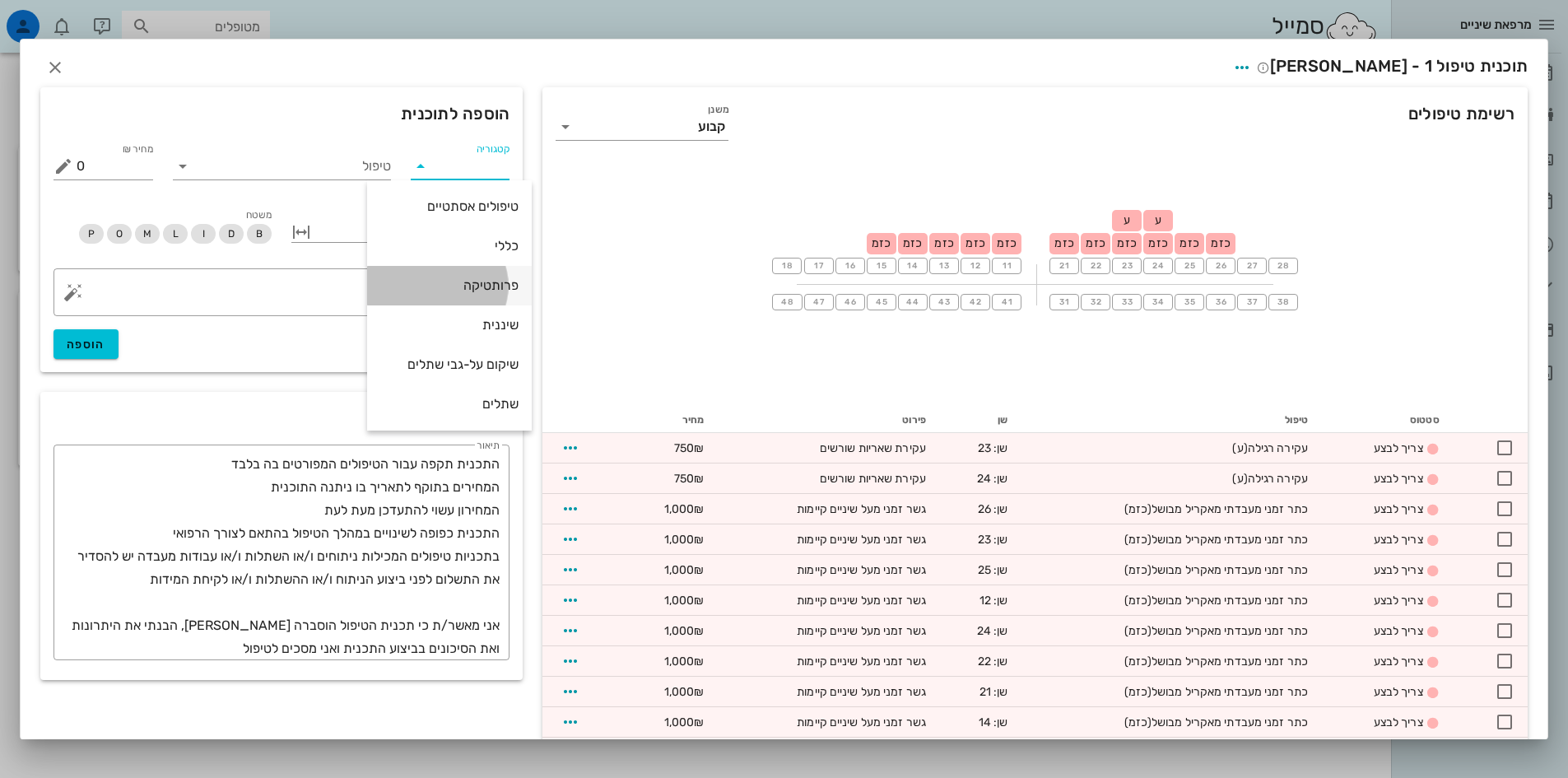
click at [473, 281] on div "פרותטיקה" at bounding box center [449, 285] width 138 height 16
type input "פרותטיקה"
click at [191, 173] on icon at bounding box center [183, 167] width 20 height 20
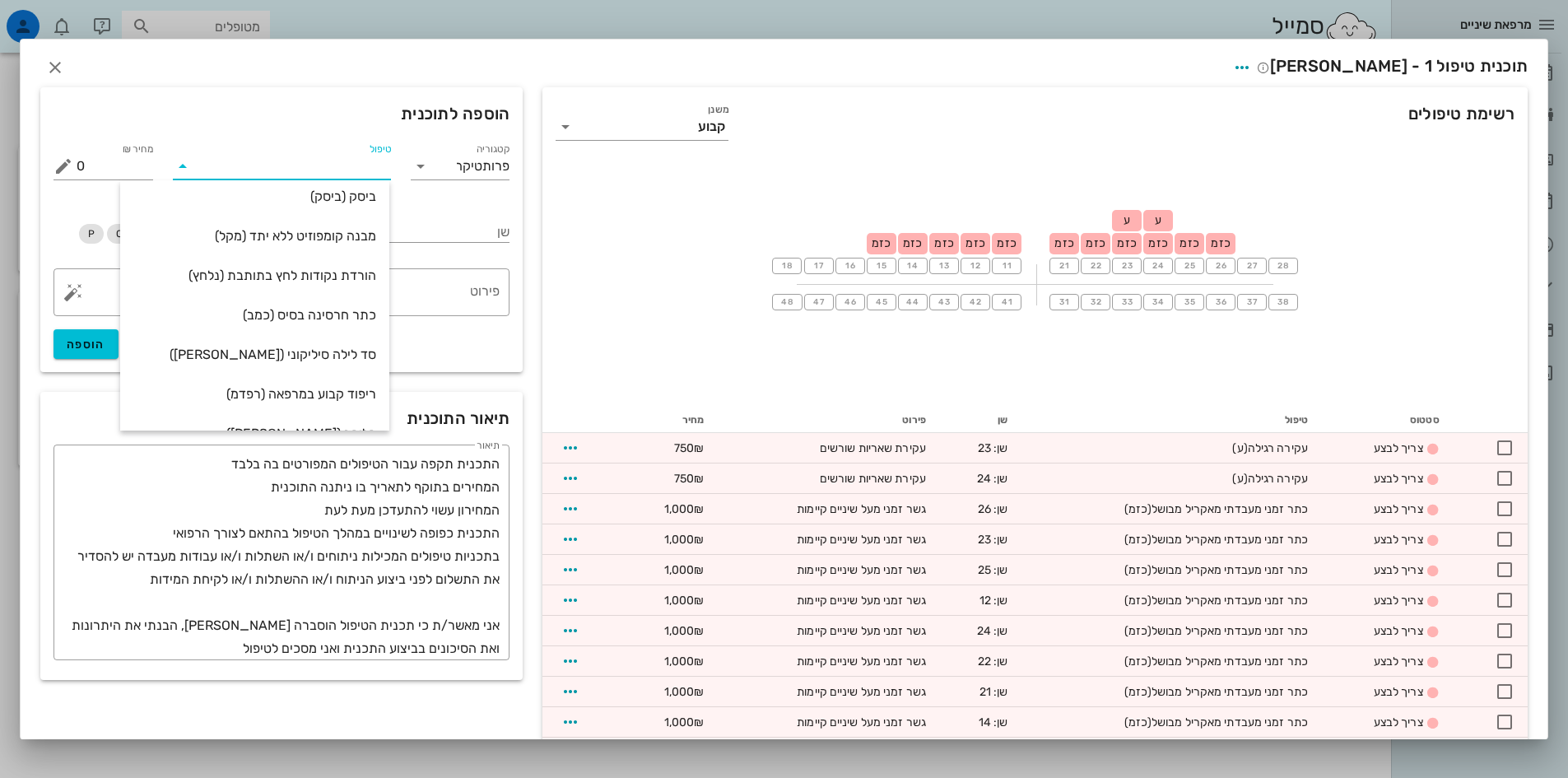
scroll to position [330, 0]
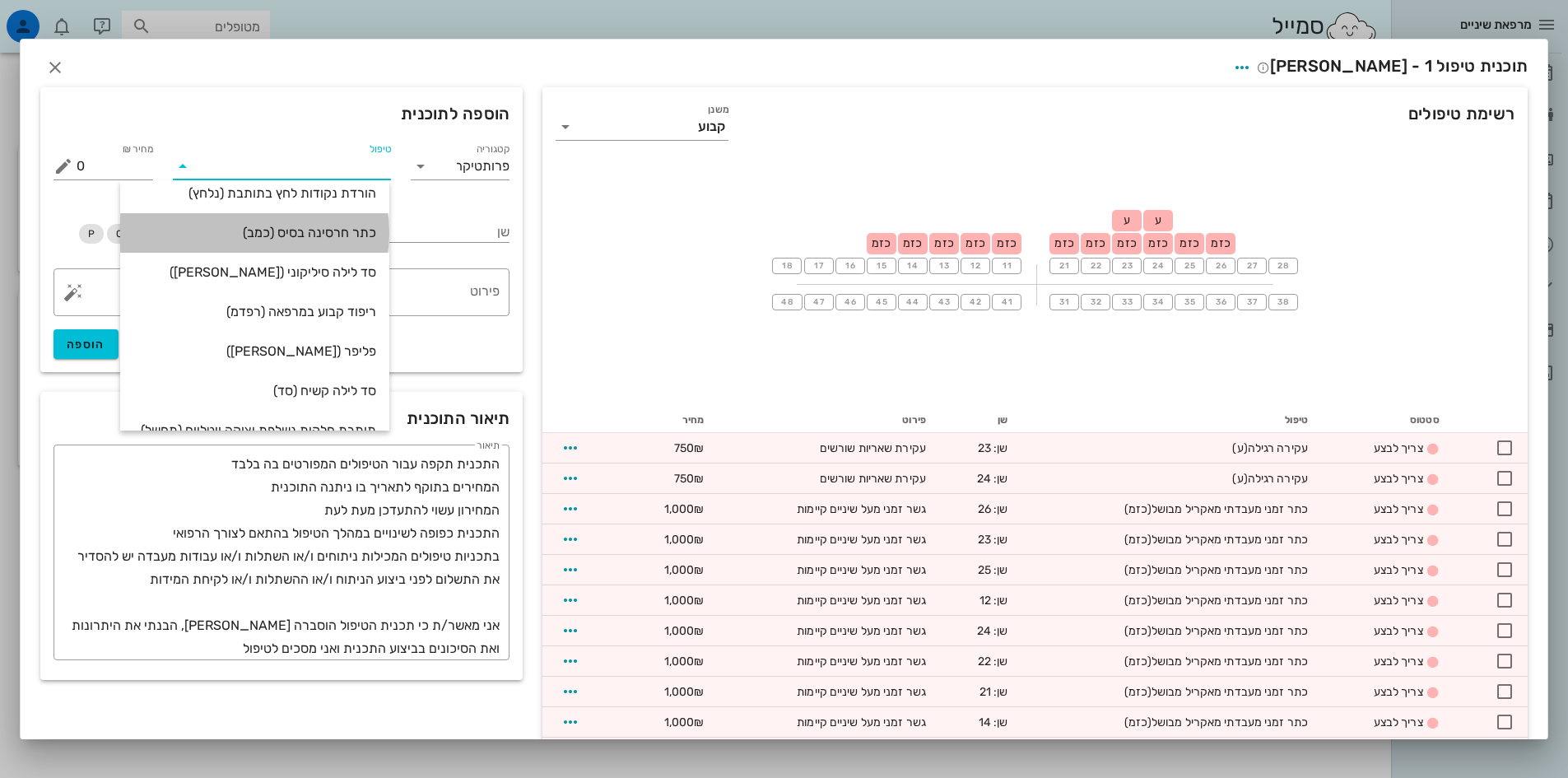
click at [305, 235] on div "כתר חרסינה בסיס (כמב)" at bounding box center [255, 232] width 243 height 16
type input "3900"
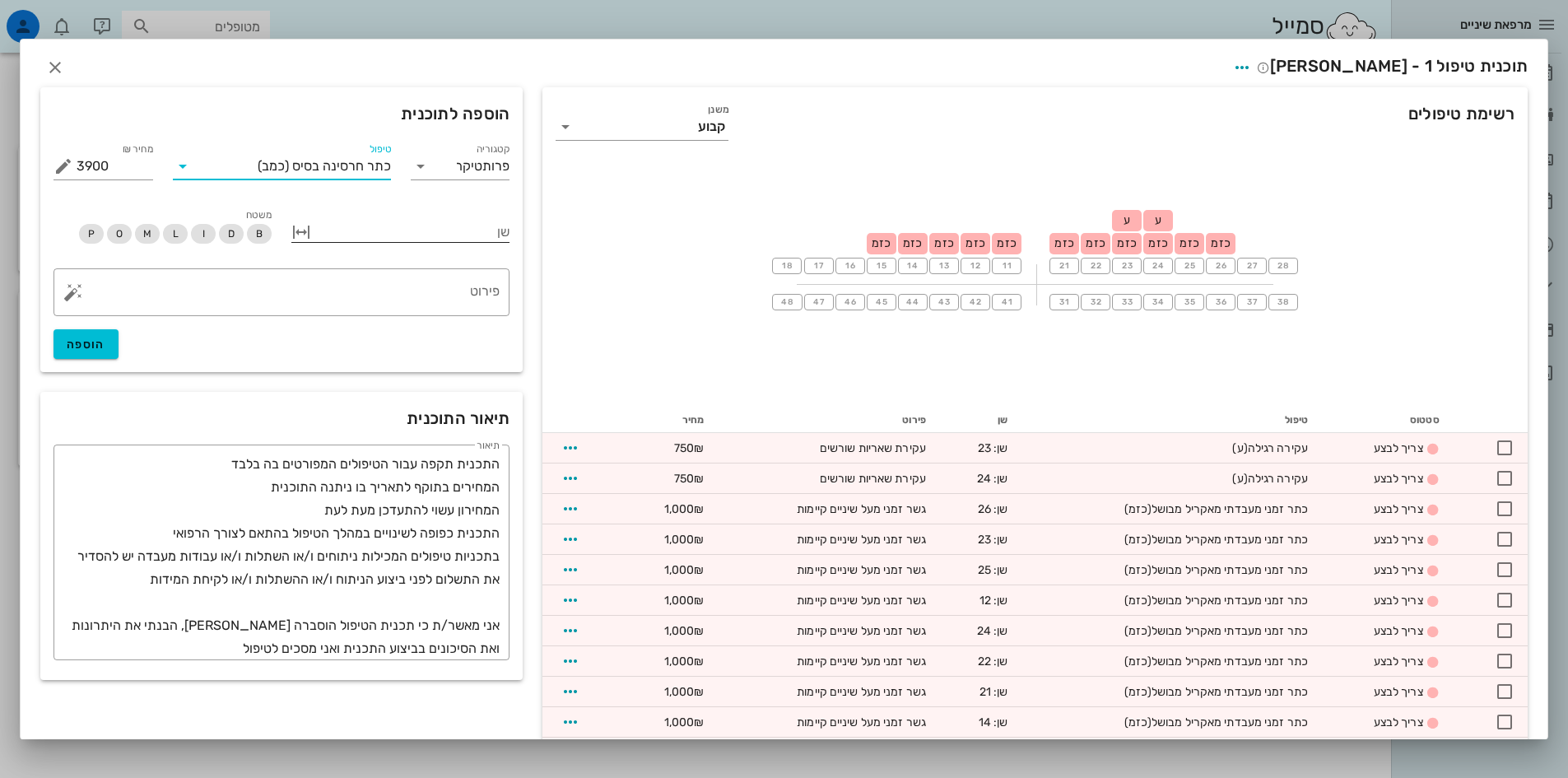
click at [311, 239] on button "button" at bounding box center [301, 233] width 20 height 20
click at [488, 227] on input "שן" at bounding box center [469, 232] width 83 height 27
type input "15"
type input "26"
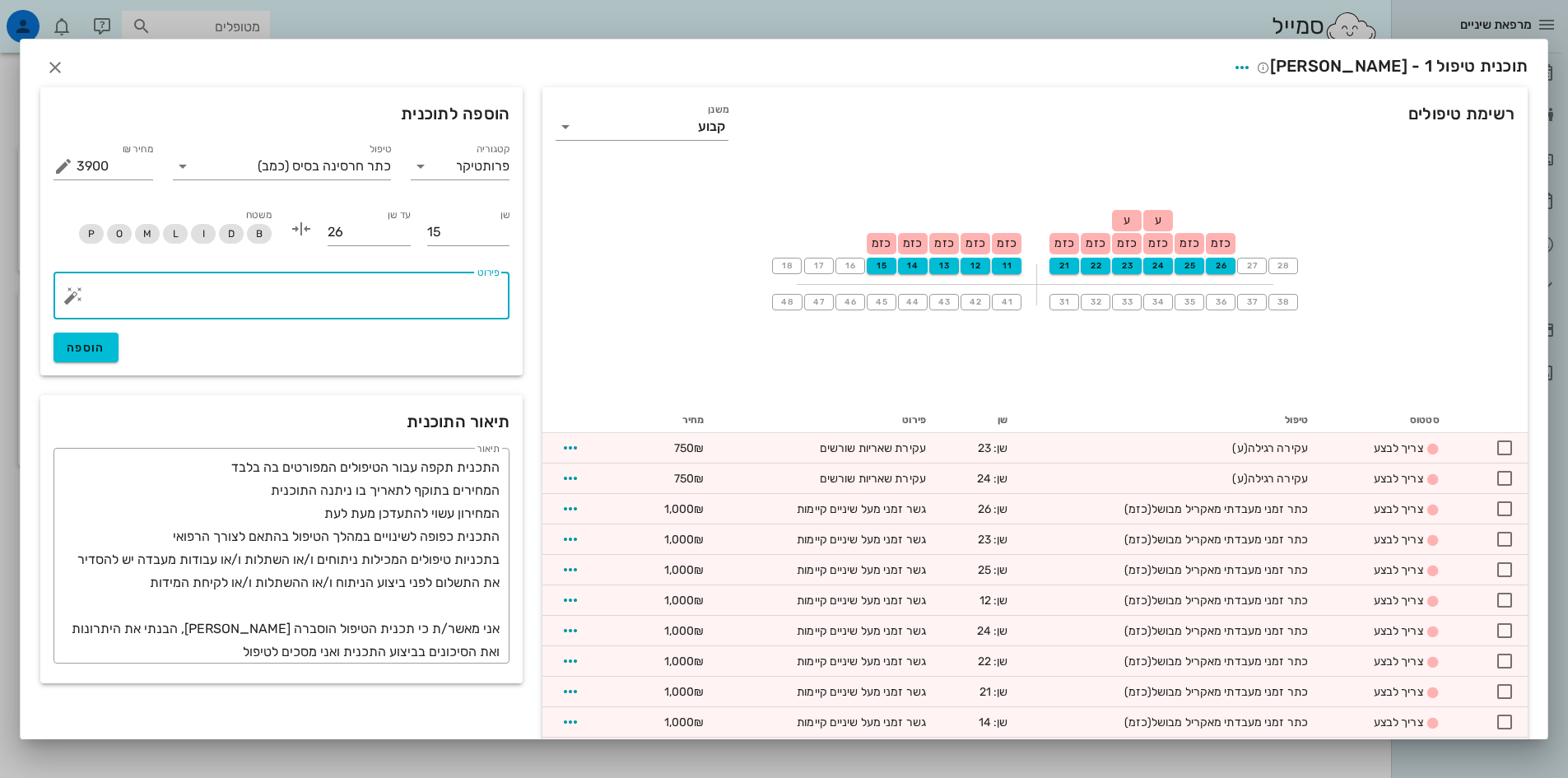
click at [452, 292] on textarea "פירוט" at bounding box center [289, 300] width 423 height 39
type textarea "גשר על בסיס מתכת וחרסינה"
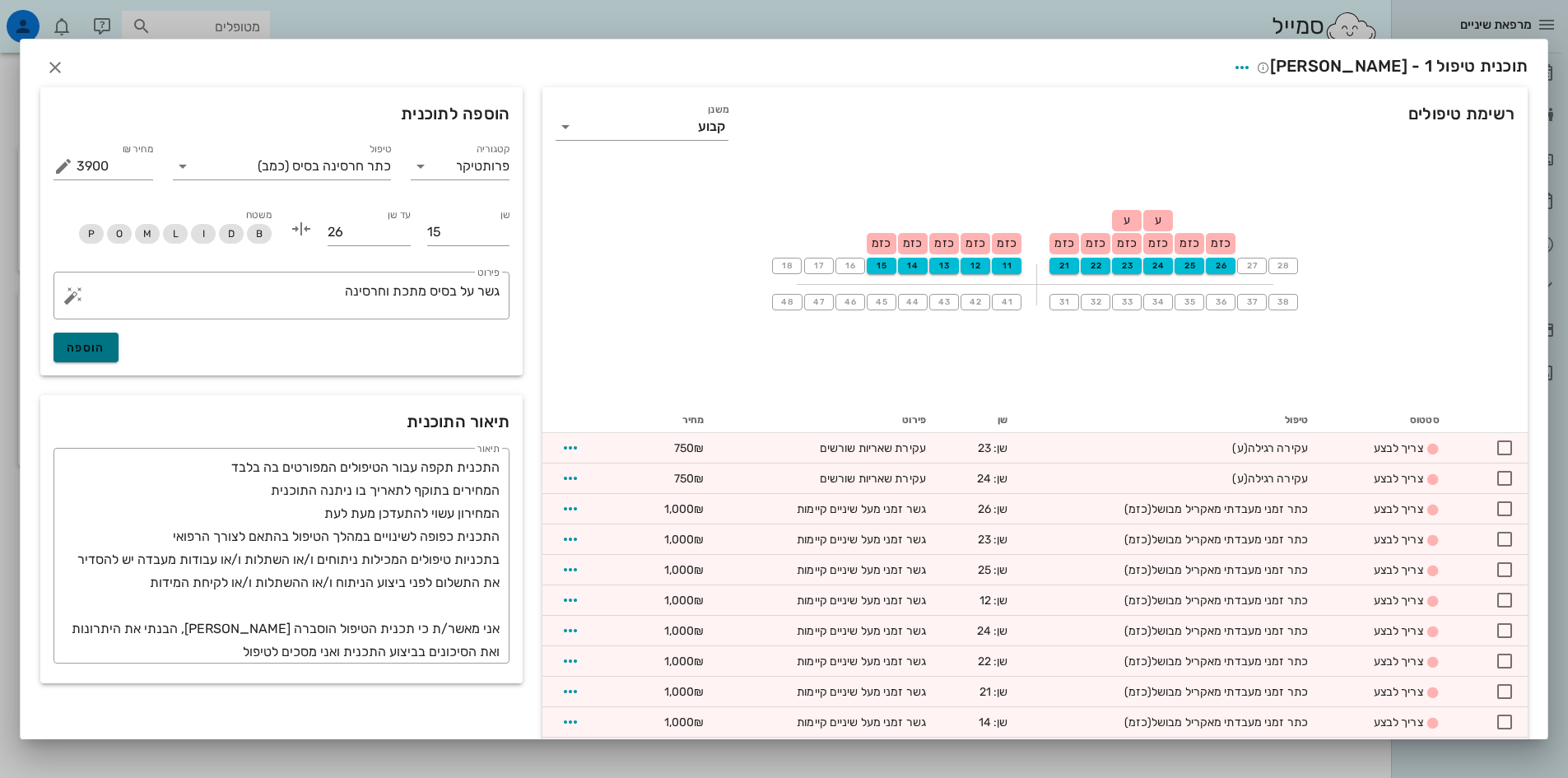
click at [105, 345] on span "הוספה" at bounding box center [86, 347] width 38 height 14
type input "0"
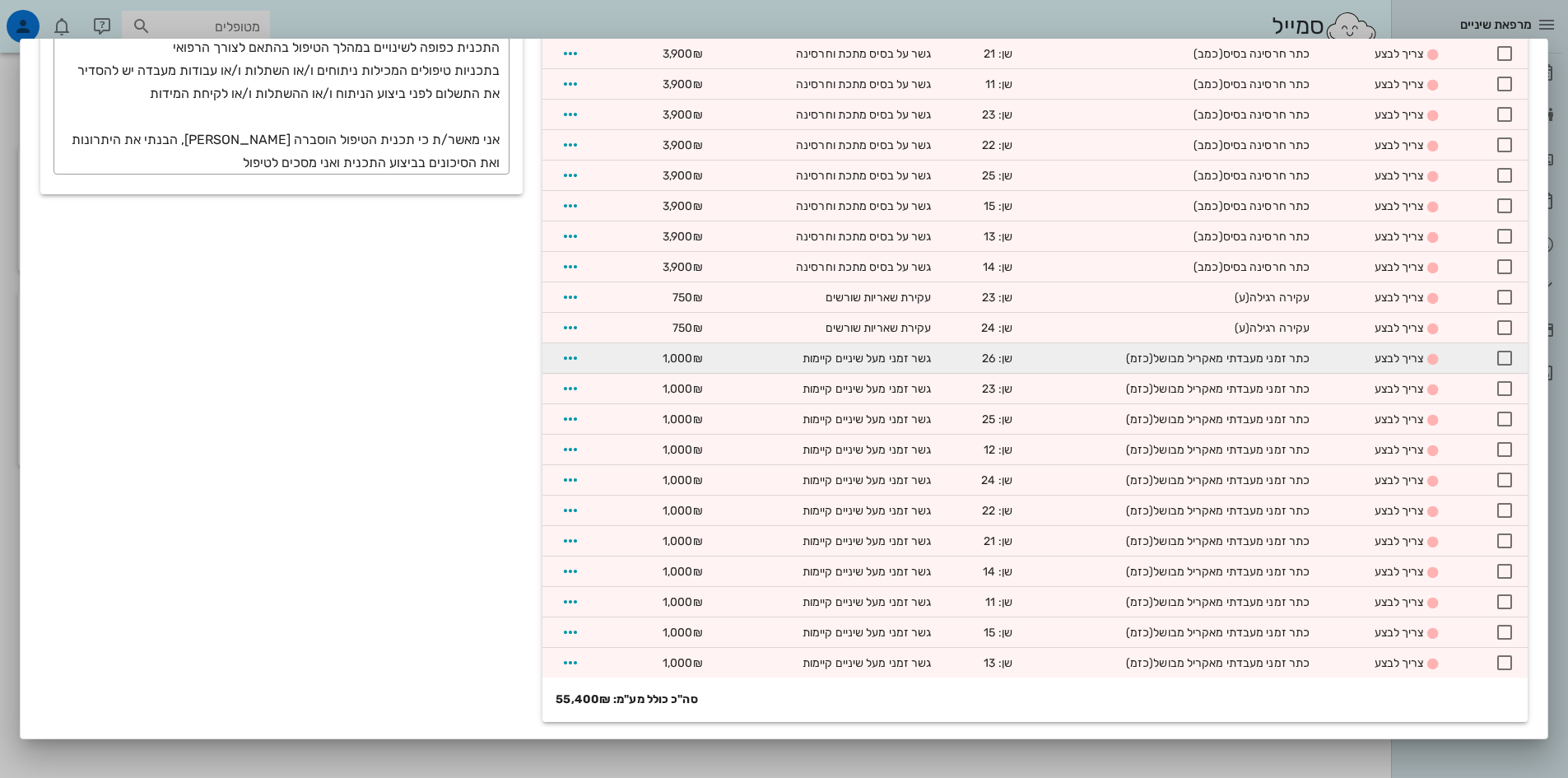
scroll to position [0, 0]
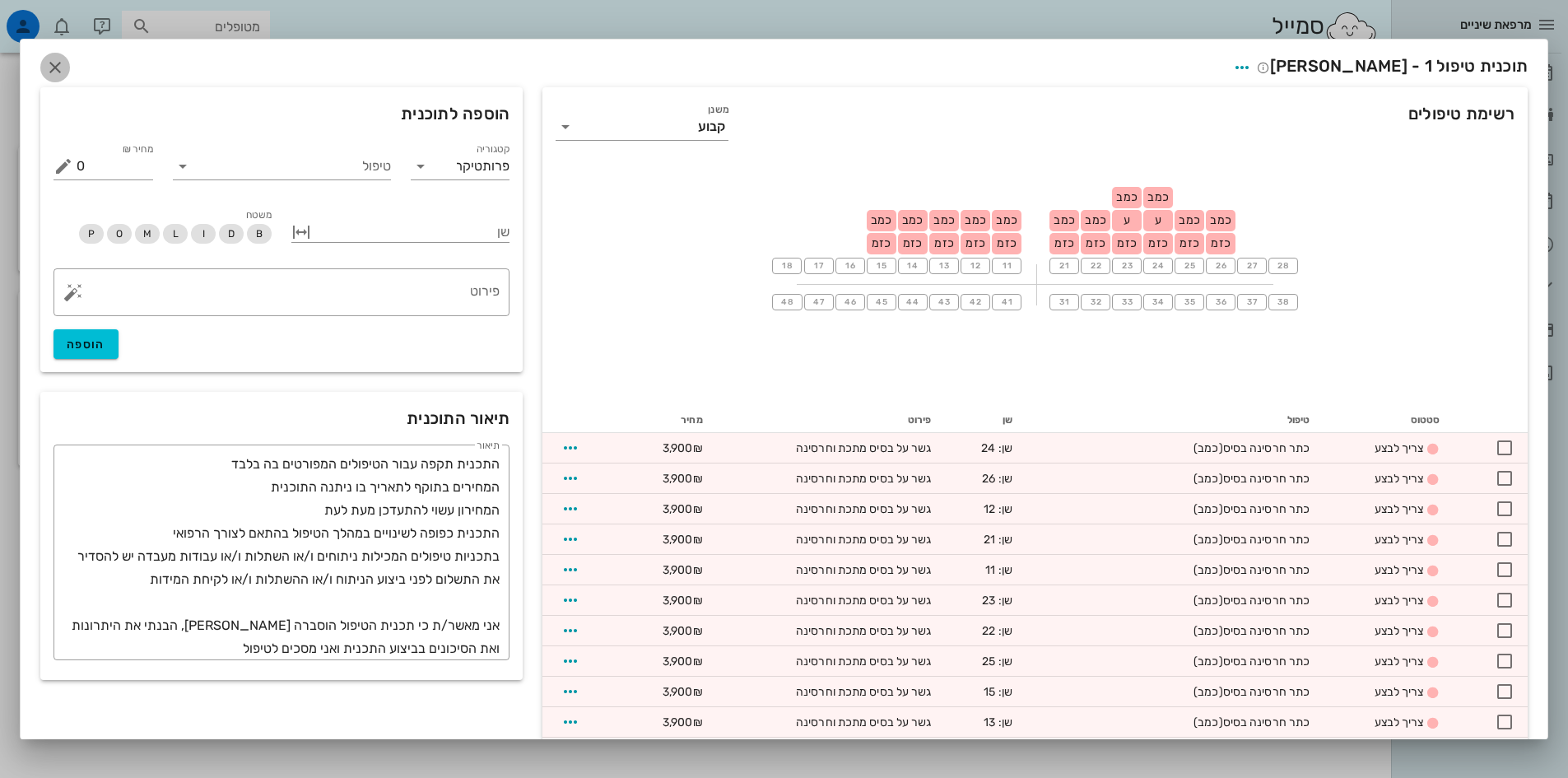
click at [63, 68] on icon "button" at bounding box center [55, 68] width 20 height 20
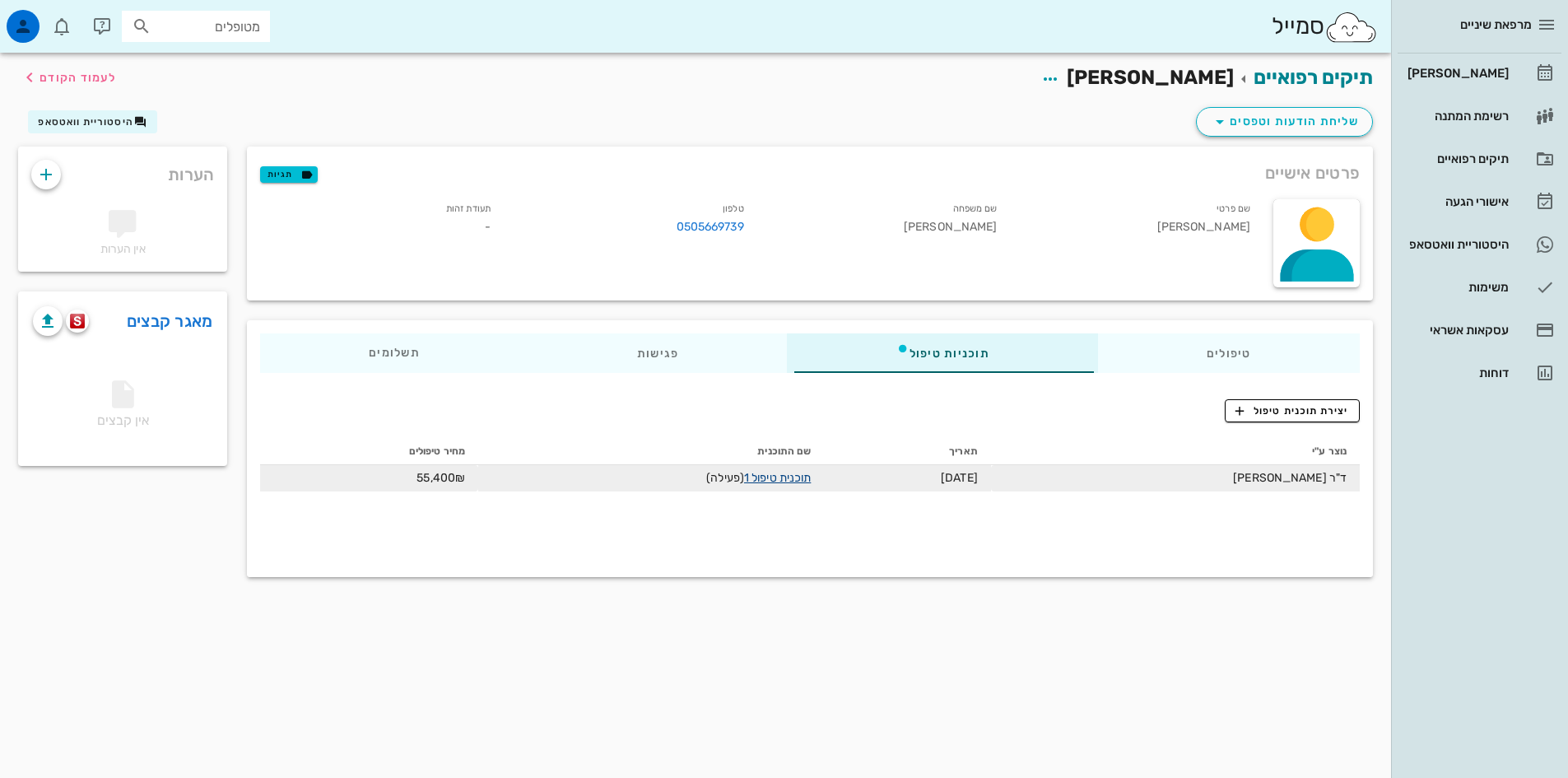
click at [811, 481] on link "תוכנית טיפול 1" at bounding box center [778, 477] width 67 height 14
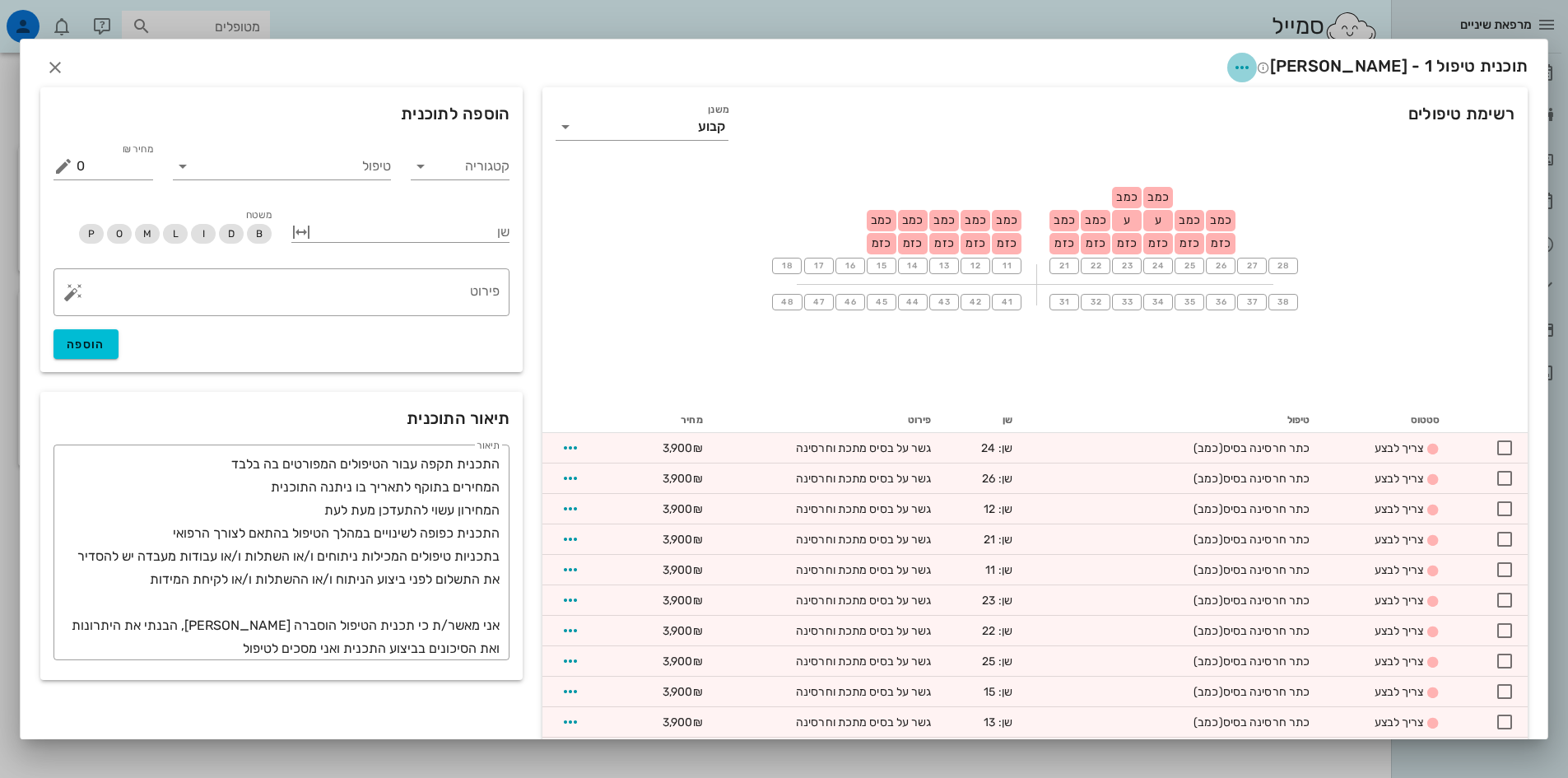
click at [1252, 66] on icon "button" at bounding box center [1243, 68] width 20 height 20
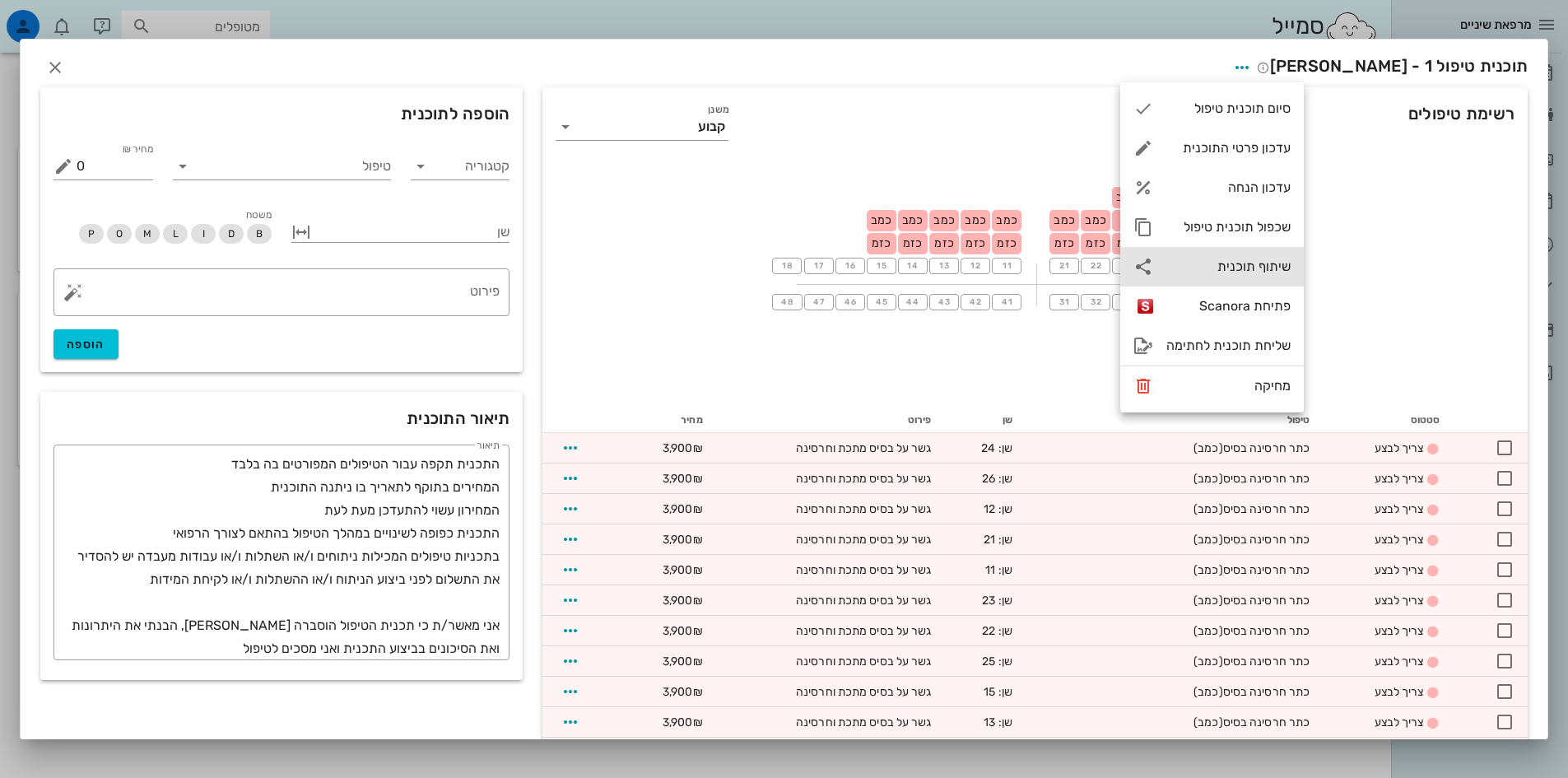
click at [1178, 269] on div "שיתוף תוכנית" at bounding box center [1229, 266] width 125 height 16
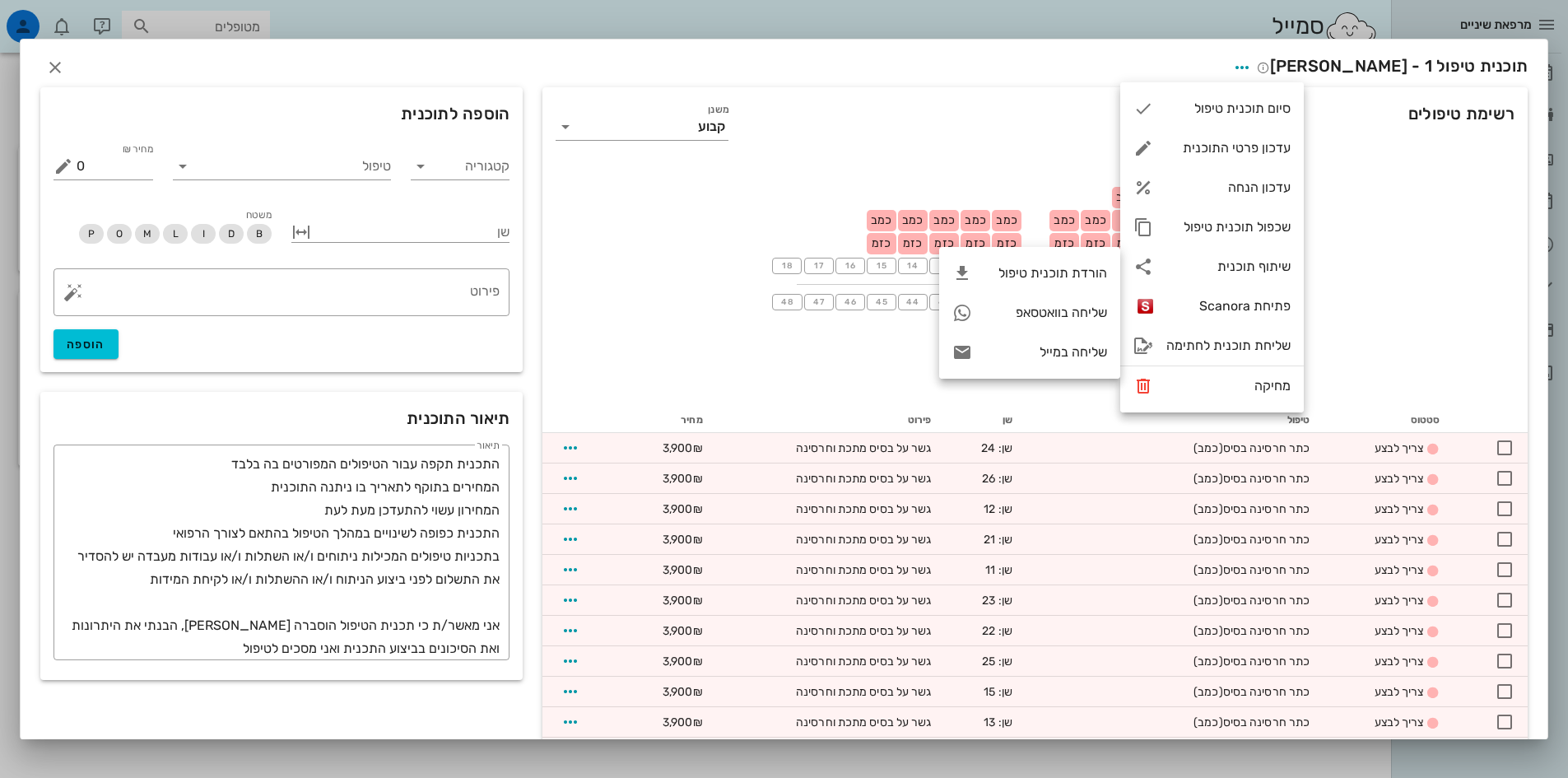
click at [1086, 61] on div "תוכנית טיפול 1 - [PERSON_NAME]" at bounding box center [783, 65] width 1527 height 51
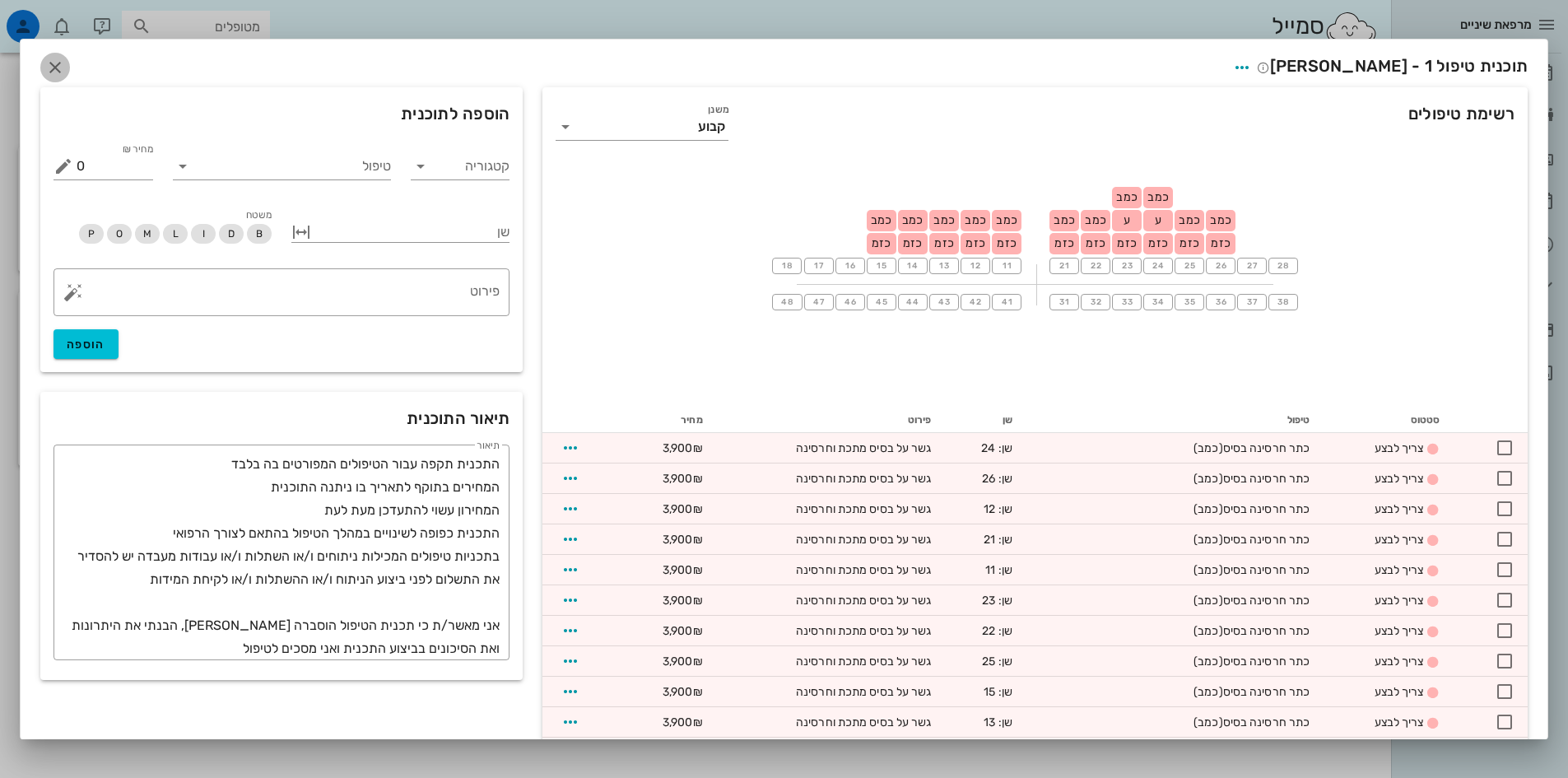
click at [63, 70] on icon "button" at bounding box center [55, 68] width 20 height 20
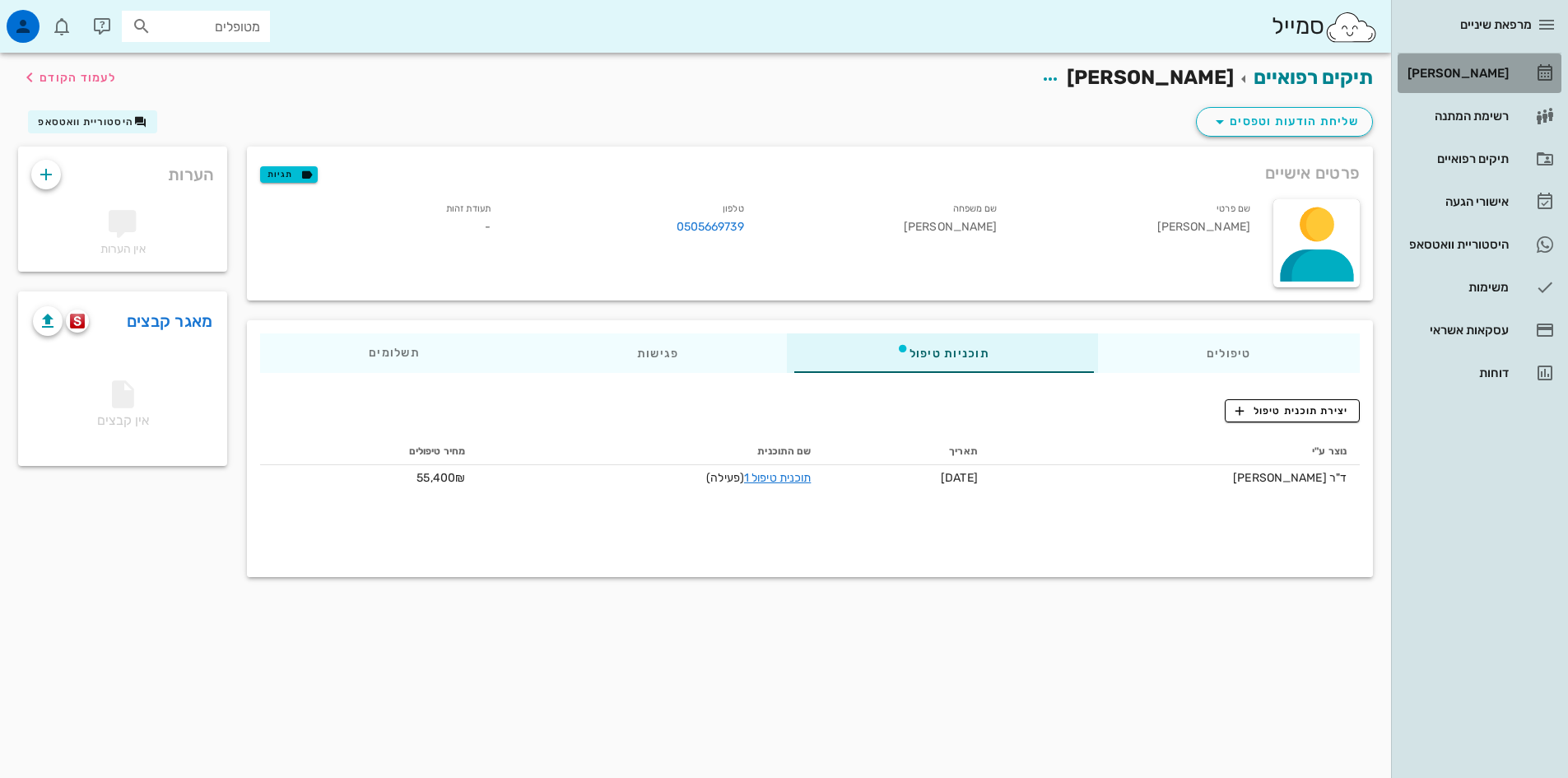
click at [1488, 70] on div "[PERSON_NAME]" at bounding box center [1456, 73] width 104 height 13
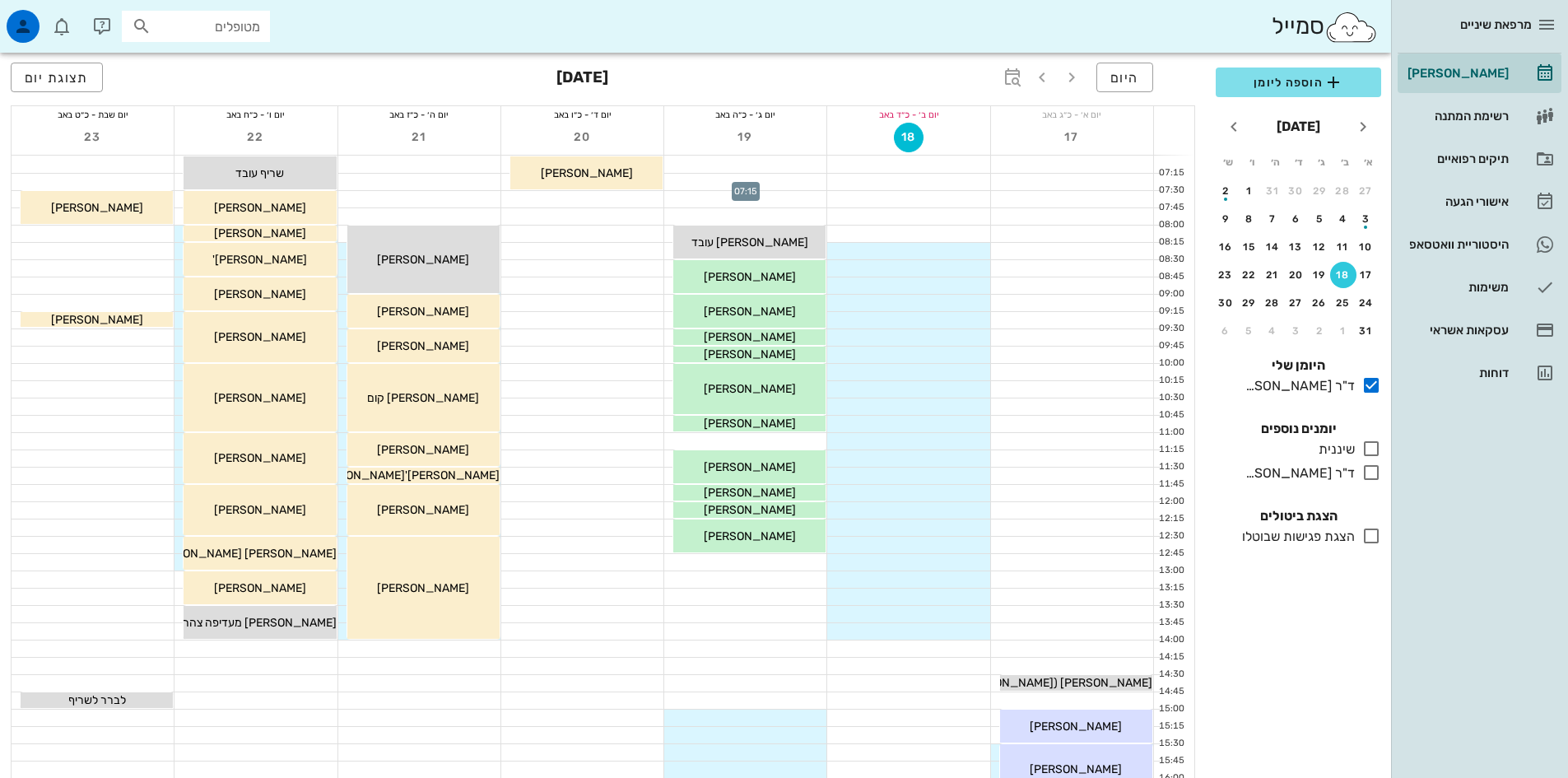
click at [791, 183] on div at bounding box center [745, 182] width 162 height 16
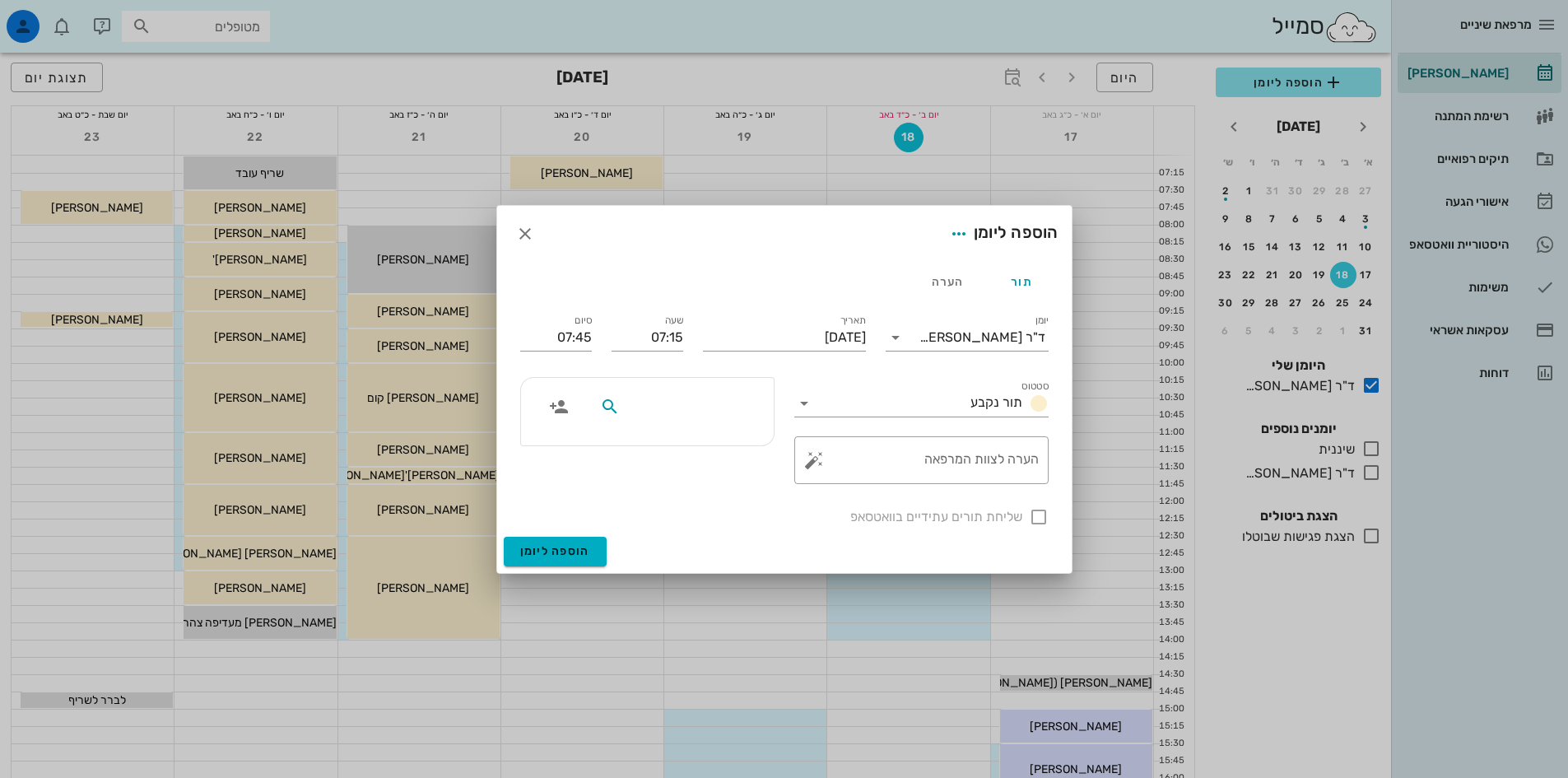
click at [704, 407] on input "text" at bounding box center [686, 406] width 126 height 21
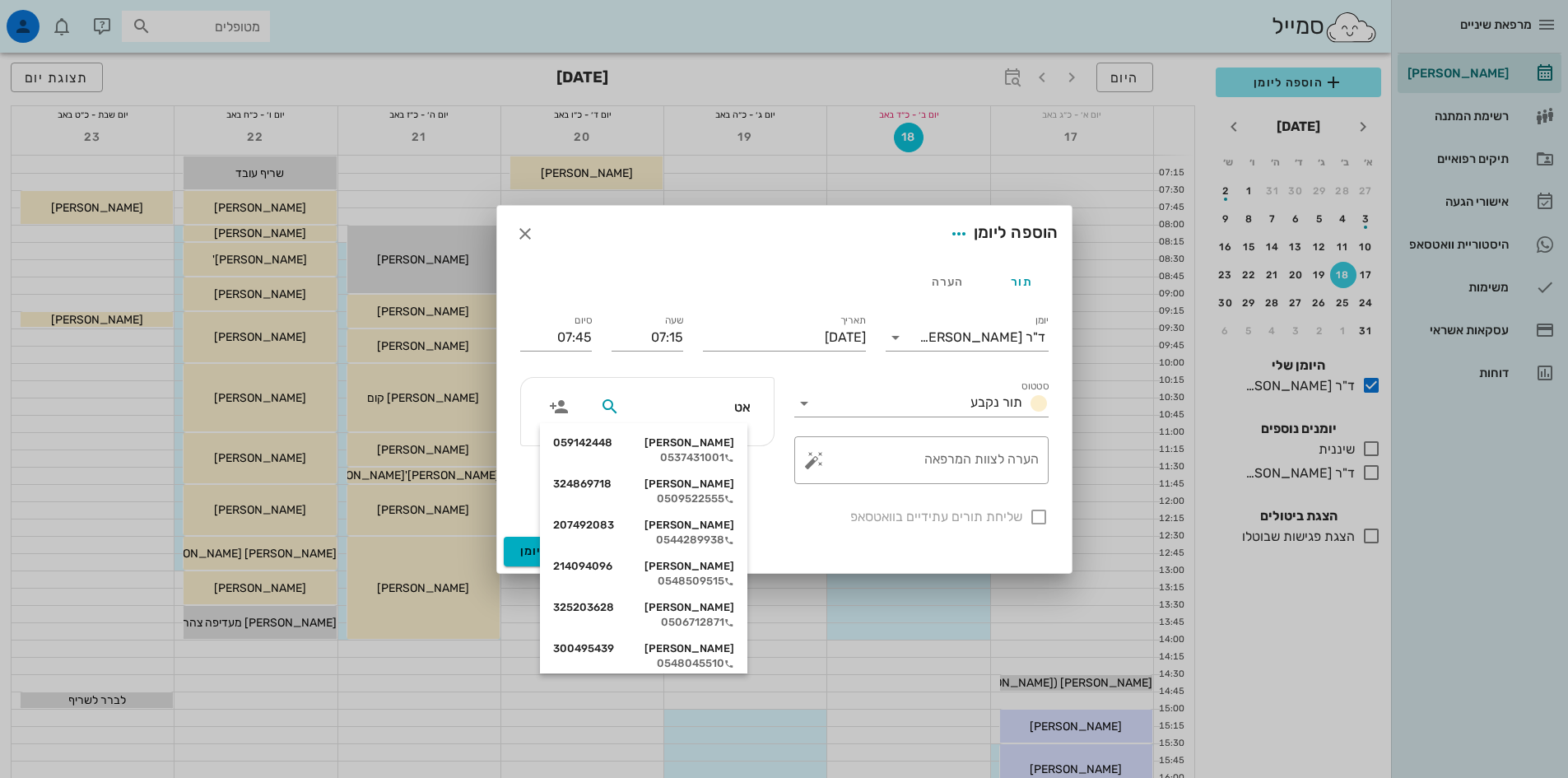
type input "אטי"
click at [713, 444] on div "[PERSON_NAME]" at bounding box center [644, 443] width 181 height 13
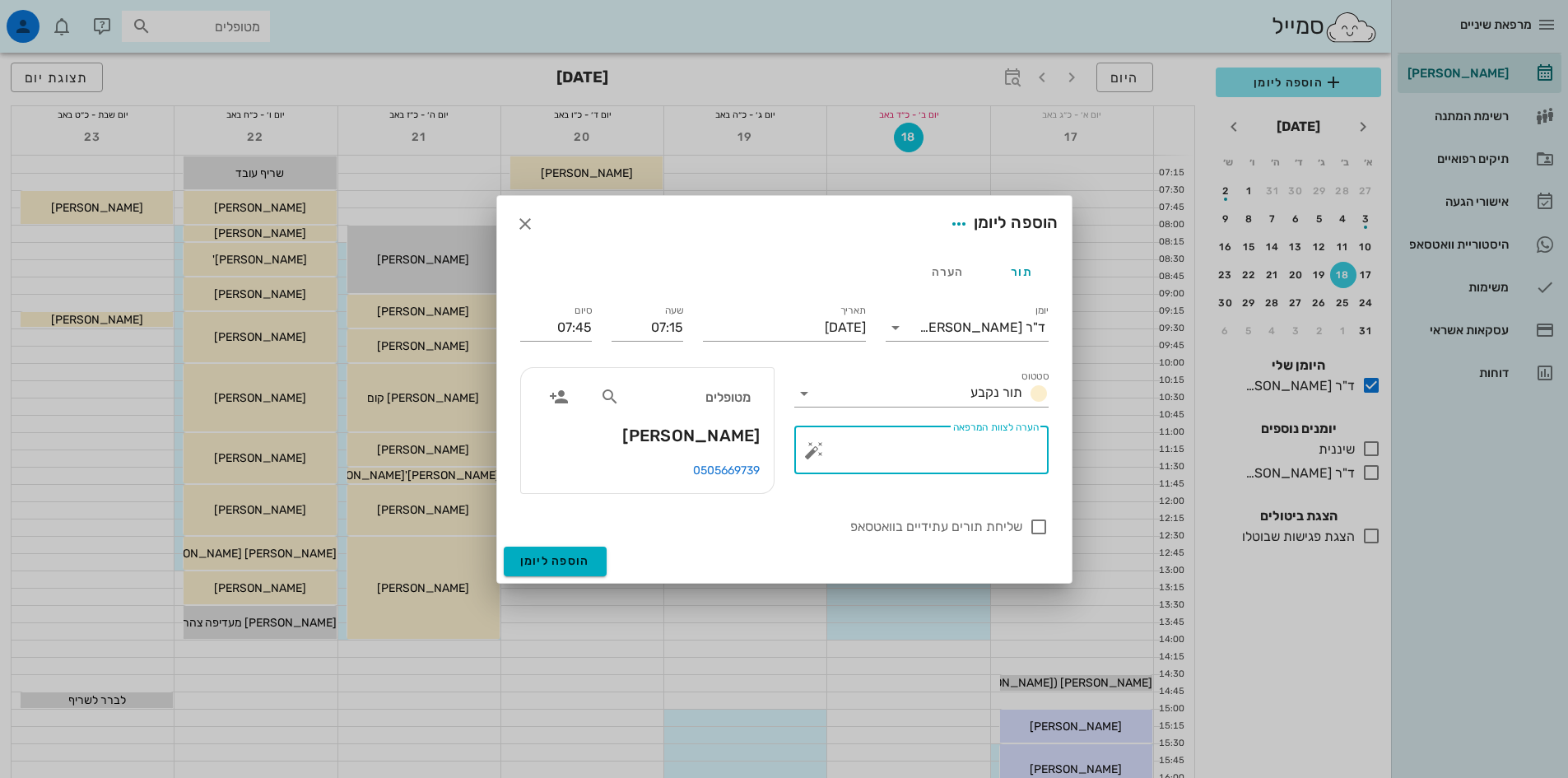
click at [1009, 444] on textarea "הערה לצוות המרפאה" at bounding box center [929, 455] width 222 height 39
type textarea "תכנית טיפול הצגה"
click at [579, 557] on span "הוספה ליומן" at bounding box center [555, 561] width 70 height 14
